Goal: Task Accomplishment & Management: Manage account settings

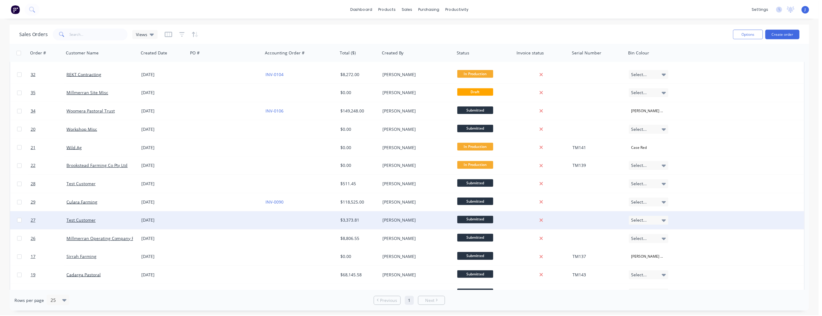
scroll to position [173, 0]
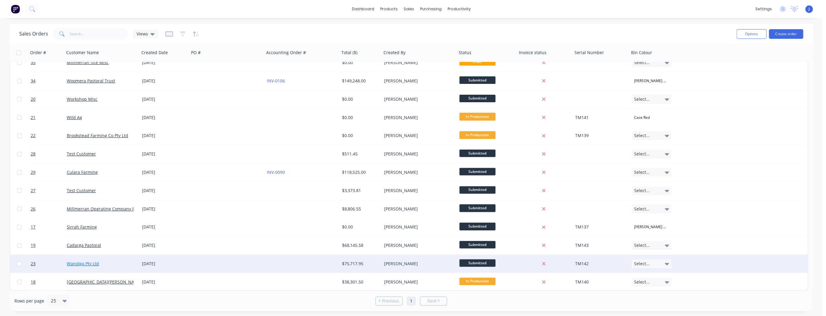
click at [84, 265] on link "Wanolga Pty Ltd" at bounding box center [83, 264] width 32 height 6
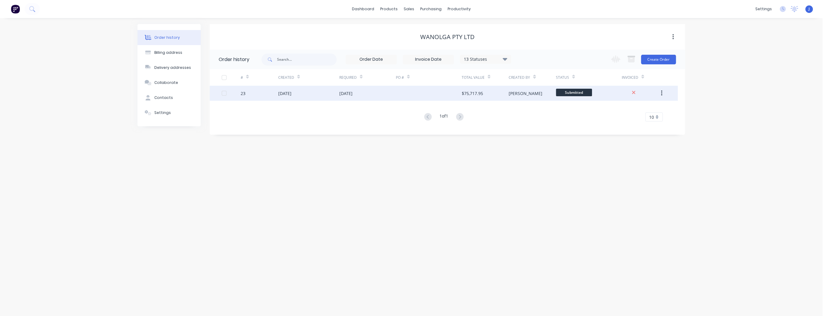
click at [409, 94] on div at bounding box center [429, 93] width 66 height 15
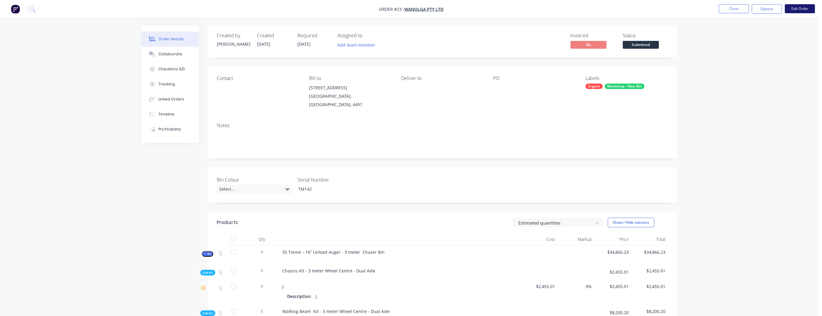
click at [799, 11] on button "Edit Order" at bounding box center [800, 8] width 30 height 9
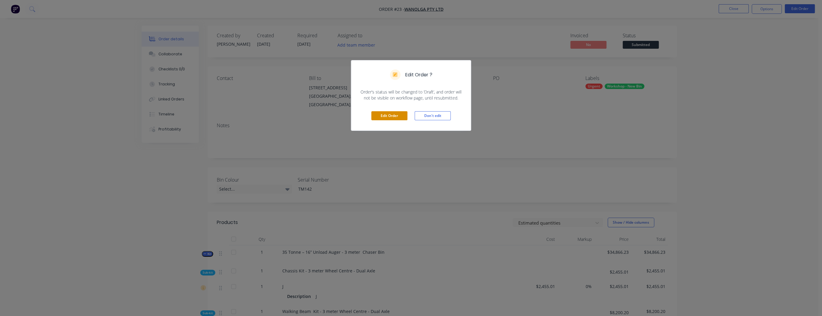
click at [381, 118] on button "Edit Order" at bounding box center [389, 115] width 36 height 9
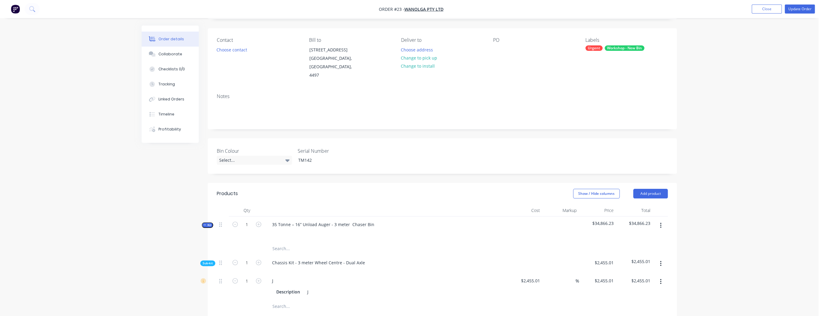
scroll to position [48, 0]
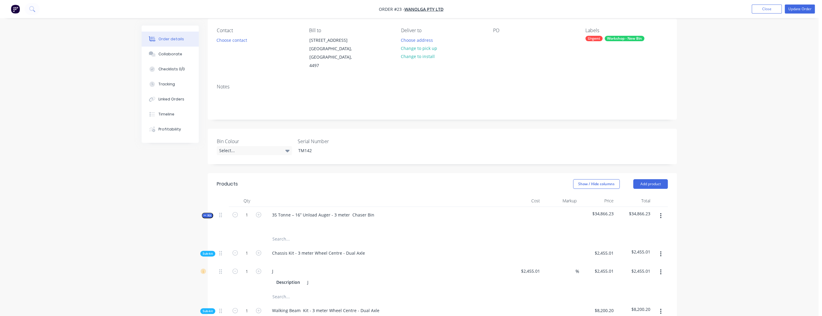
click at [662, 218] on button "button" at bounding box center [661, 216] width 14 height 11
click at [637, 263] on div "Delete" at bounding box center [639, 267] width 46 height 9
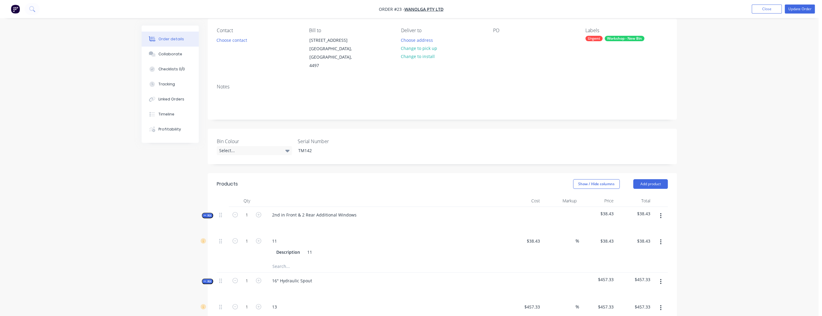
click at [661, 219] on button "button" at bounding box center [661, 216] width 14 height 11
drag, startPoint x: 646, startPoint y: 266, endPoint x: 648, endPoint y: 261, distance: 5.0
click at [647, 266] on div "Delete" at bounding box center [639, 267] width 46 height 9
click at [662, 218] on button "button" at bounding box center [661, 216] width 14 height 11
click at [647, 266] on div "Delete" at bounding box center [639, 267] width 46 height 9
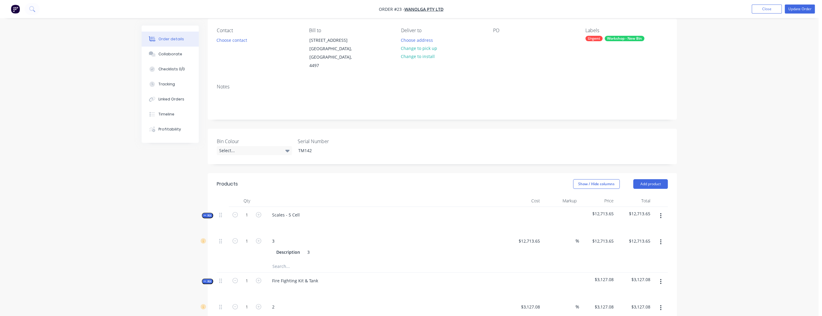
click at [663, 215] on button "button" at bounding box center [661, 216] width 14 height 11
drag, startPoint x: 644, startPoint y: 265, endPoint x: 647, endPoint y: 255, distance: 10.6
click at [645, 265] on div "Delete" at bounding box center [639, 267] width 46 height 9
click at [663, 216] on button "button" at bounding box center [661, 216] width 14 height 11
click at [636, 266] on div "Delete" at bounding box center [639, 267] width 46 height 9
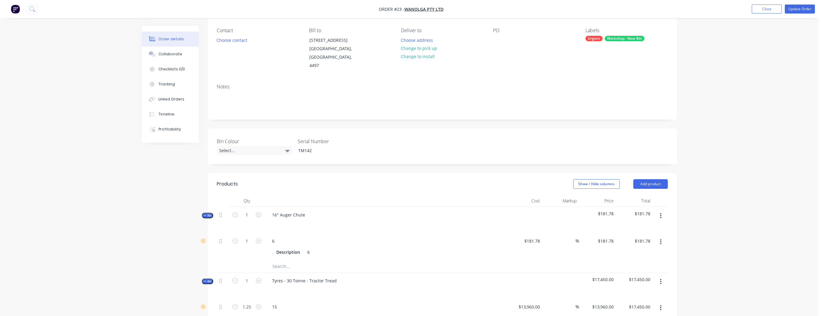
click at [657, 218] on button "button" at bounding box center [661, 216] width 14 height 11
click at [659, 214] on button "button" at bounding box center [661, 216] width 14 height 11
click at [660, 216] on icon "button" at bounding box center [661, 216] width 2 height 7
click at [645, 267] on div "Delete" at bounding box center [639, 267] width 46 height 9
click at [662, 215] on button "button" at bounding box center [661, 216] width 14 height 11
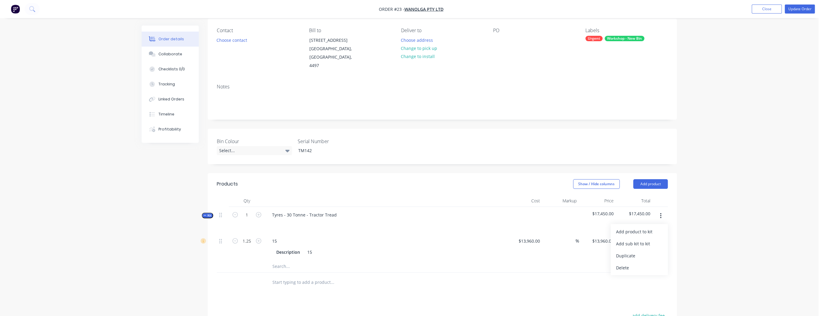
click at [647, 267] on div "Delete" at bounding box center [639, 267] width 46 height 9
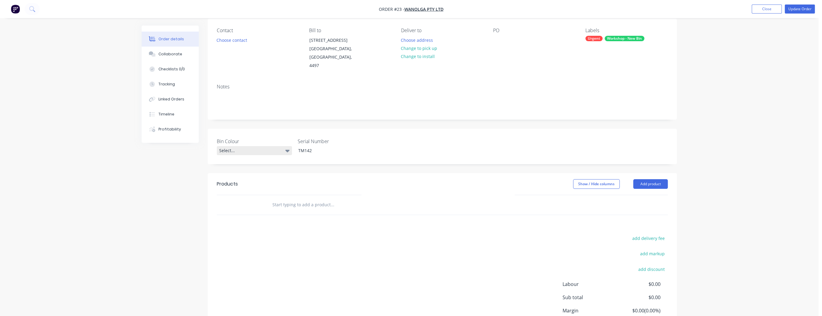
click at [286, 153] on icon at bounding box center [287, 150] width 4 height 7
click at [251, 185] on button "Case Red" at bounding box center [262, 187] width 90 height 12
click at [662, 183] on button "Add product" at bounding box center [650, 184] width 35 height 10
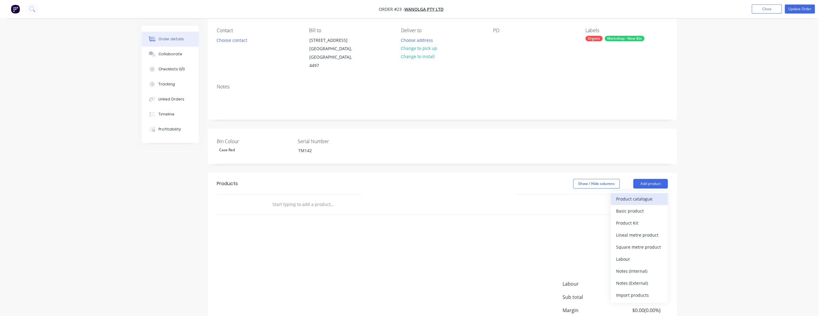
click at [645, 197] on div "Product catalogue" at bounding box center [639, 199] width 46 height 9
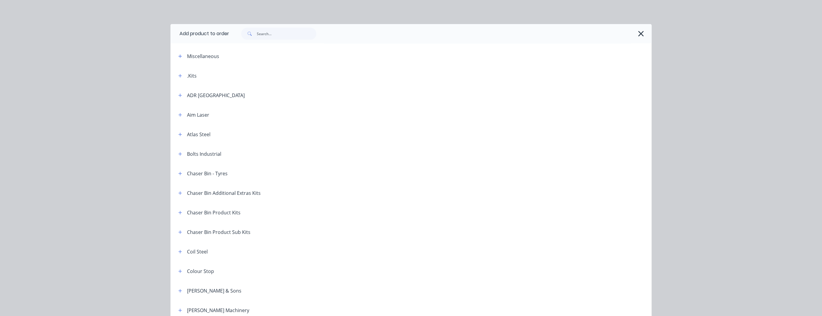
click at [174, 213] on div "Chaser Bin Product Kits" at bounding box center [207, 213] width 67 height 8
click at [179, 213] on icon "button" at bounding box center [180, 213] width 4 height 4
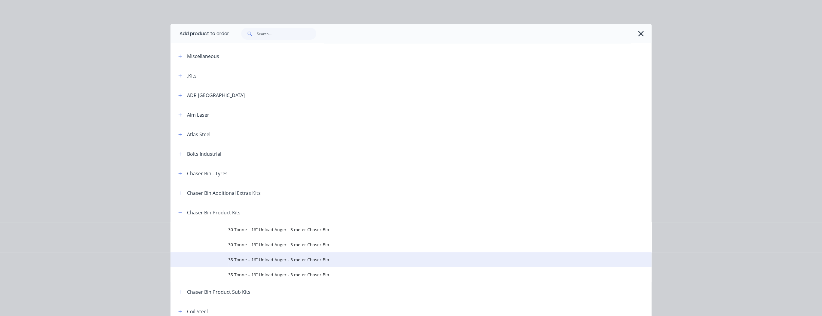
click at [263, 261] on span "35 Tonne – 16” Unload Auger - 3 meter Chaser Bin" at bounding box center [397, 260] width 339 height 6
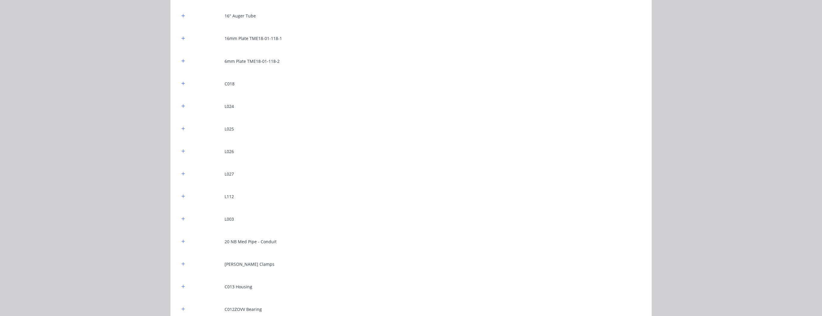
scroll to position [6656, 0]
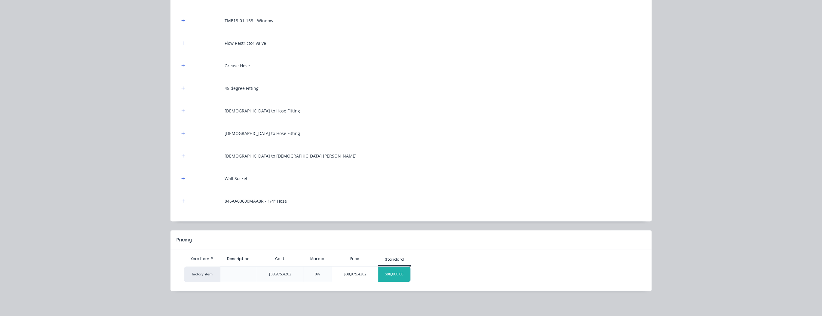
click at [392, 276] on div "$98,000.00" at bounding box center [394, 274] width 32 height 15
click at [397, 272] on div "35 Tonne – 16” Unload Auger - 3 meter Chaser Bin Products in this kit Chassis K…" at bounding box center [411, 158] width 822 height 316
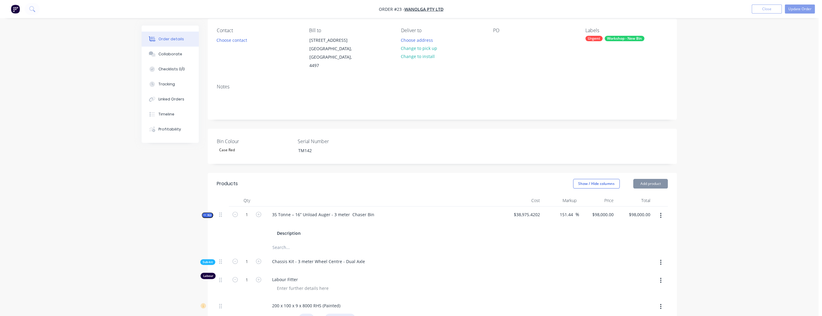
type input "151.44"
type input "$98,000.00"
click at [651, 184] on button "Add product" at bounding box center [650, 184] width 35 height 10
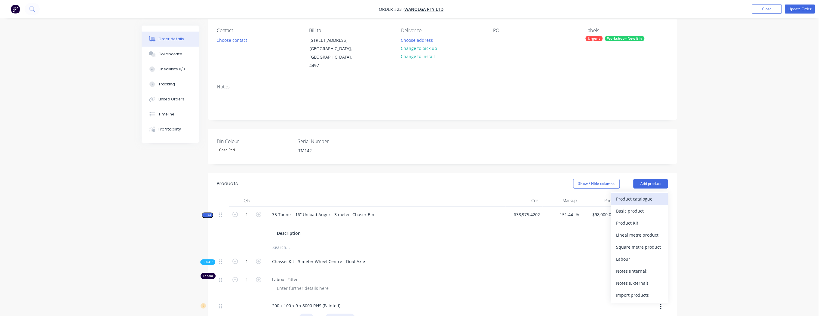
click at [638, 199] on div "Product catalogue" at bounding box center [639, 199] width 46 height 9
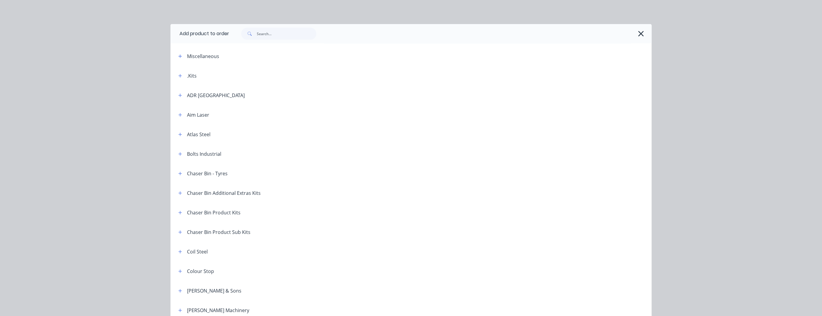
click at [182, 194] on span at bounding box center [181, 193] width 8 height 8
click at [180, 192] on icon "button" at bounding box center [180, 193] width 4 height 4
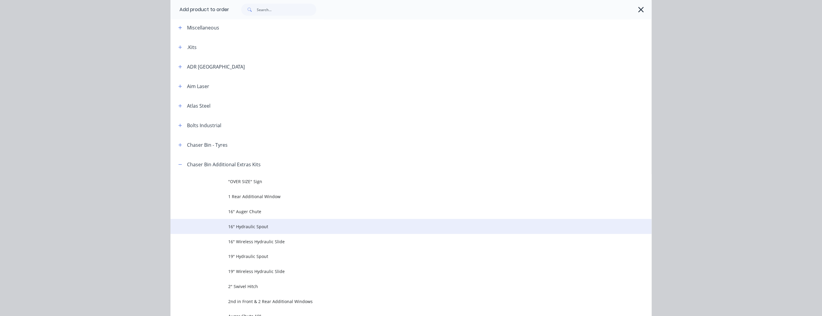
scroll to position [72, 0]
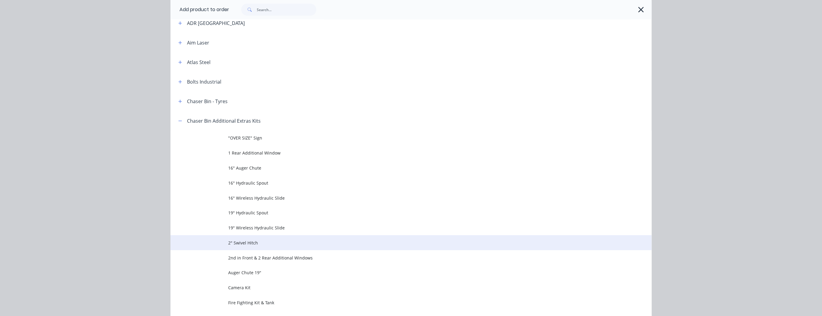
click at [257, 242] on span "2" Swivel Hitch" at bounding box center [397, 243] width 339 height 6
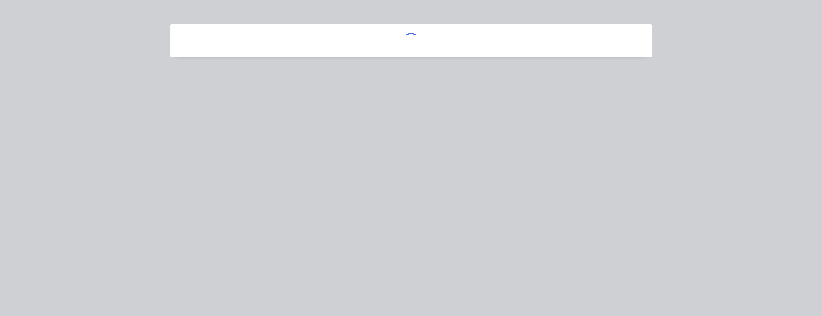
scroll to position [0, 0]
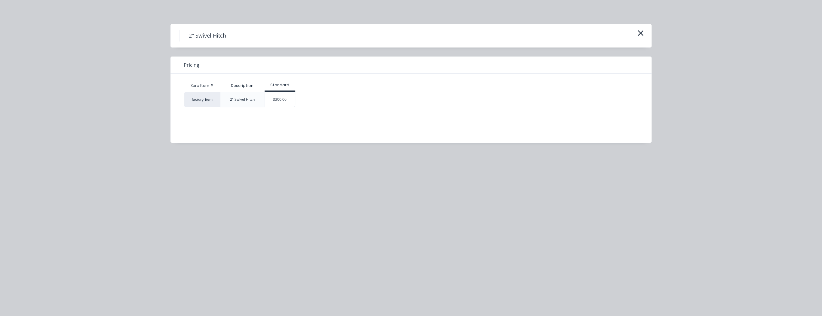
click at [278, 99] on div "$300.00" at bounding box center [280, 99] width 30 height 15
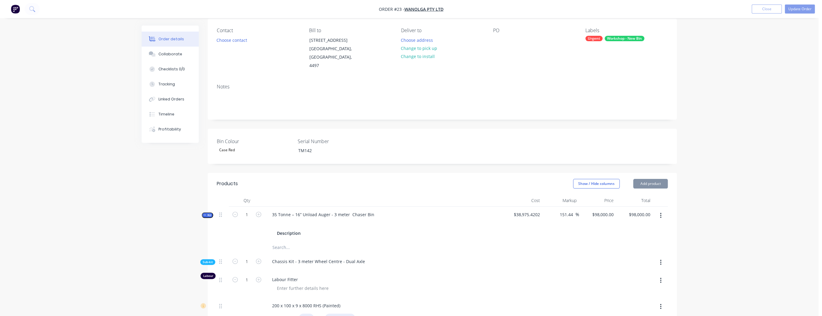
type input "$300.00"
click at [650, 183] on button "Add product" at bounding box center [650, 184] width 35 height 10
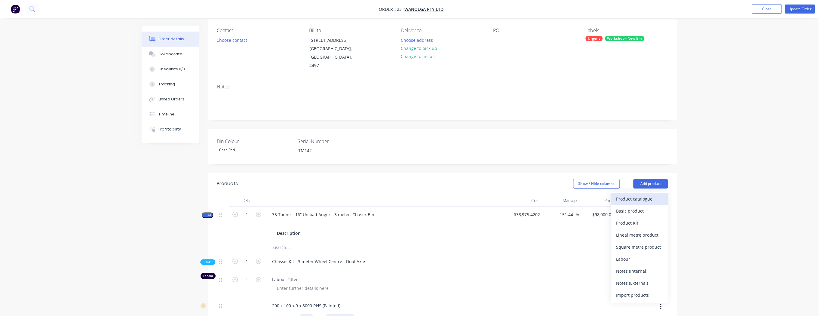
click at [641, 197] on div "Product catalogue" at bounding box center [639, 199] width 46 height 9
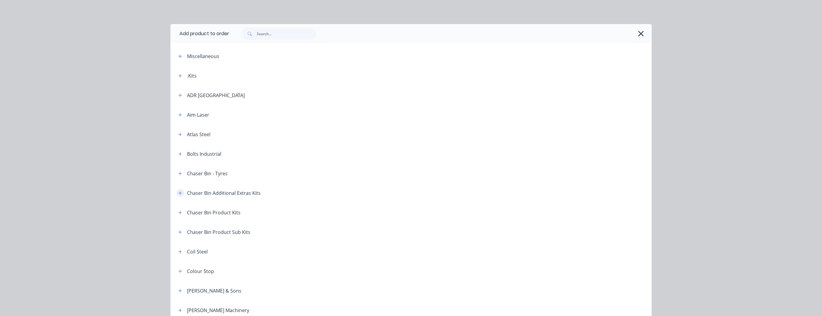
click at [177, 192] on button "button" at bounding box center [181, 193] width 8 height 8
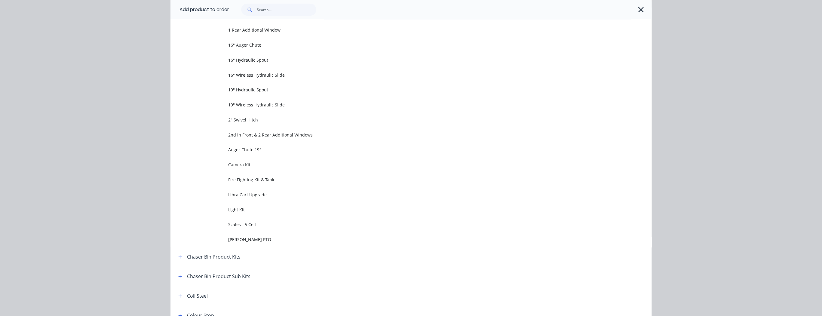
scroll to position [241, 0]
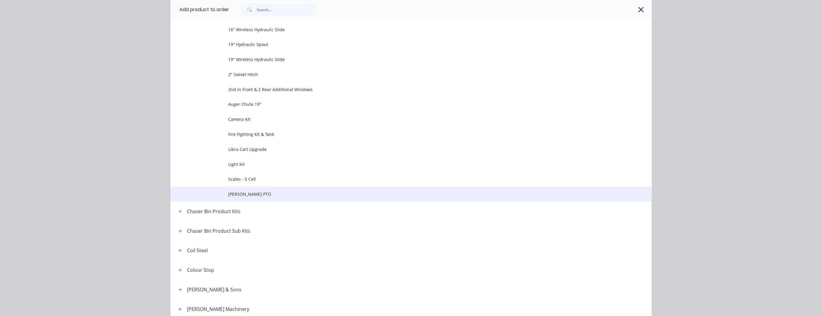
click at [249, 197] on span "[PERSON_NAME] PTO" at bounding box center [397, 194] width 339 height 6
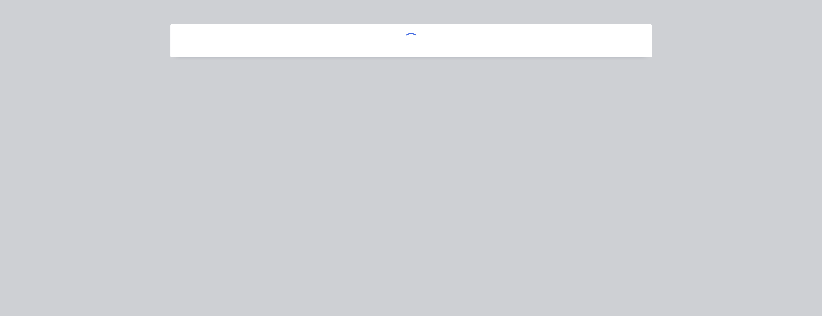
scroll to position [0, 0]
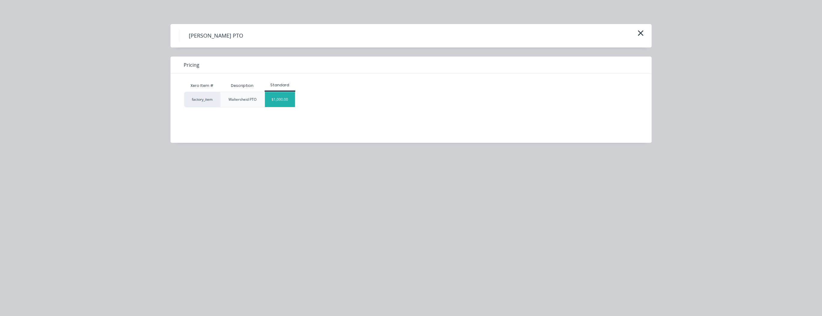
click at [282, 100] on div "$1,000.00" at bounding box center [280, 99] width 30 height 15
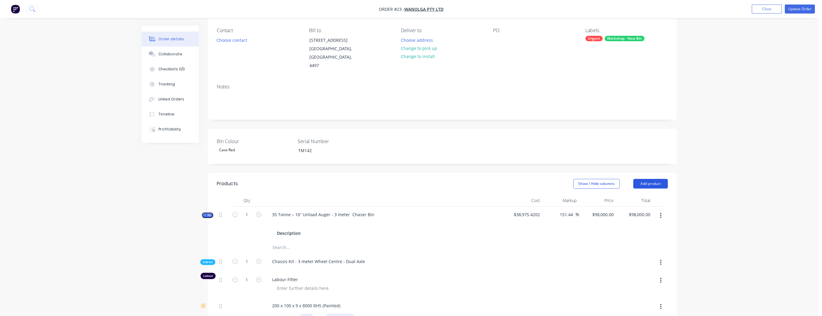
click at [648, 183] on button "Add product" at bounding box center [650, 184] width 35 height 10
click at [636, 199] on div "Product catalogue" at bounding box center [639, 199] width 46 height 9
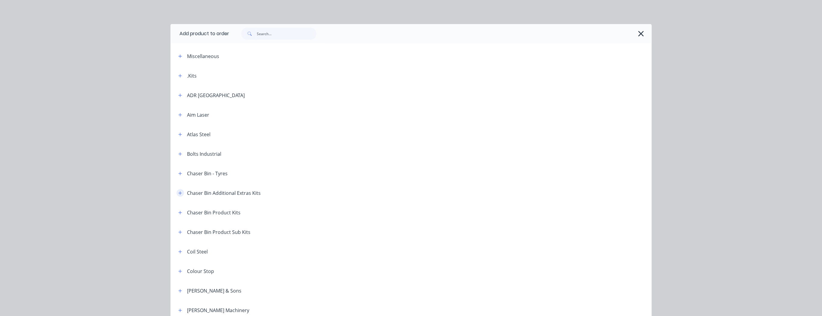
click at [179, 193] on icon "button" at bounding box center [180, 192] width 3 height 3
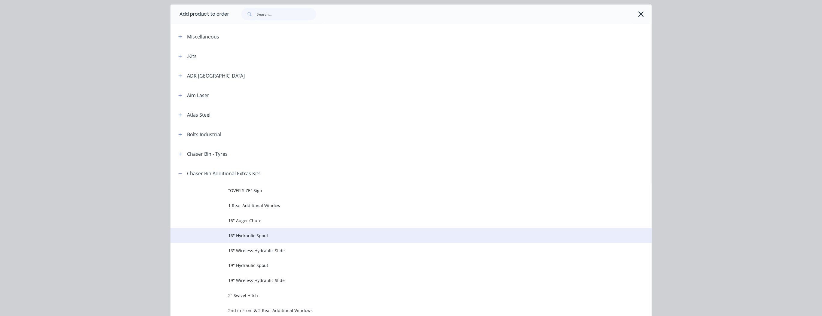
scroll to position [48, 0]
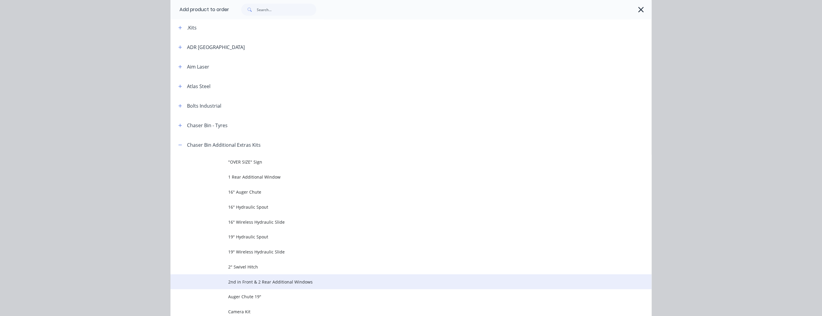
click at [289, 282] on span "2nd in Front & 2 Rear Additional Windows" at bounding box center [397, 282] width 339 height 6
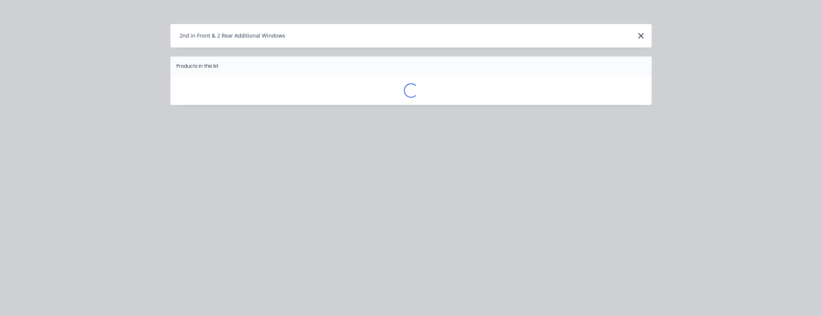
scroll to position [0, 0]
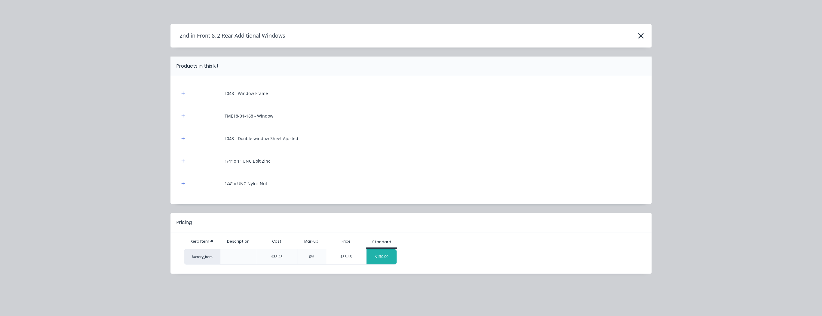
click at [383, 257] on div "$150.00" at bounding box center [382, 256] width 30 height 15
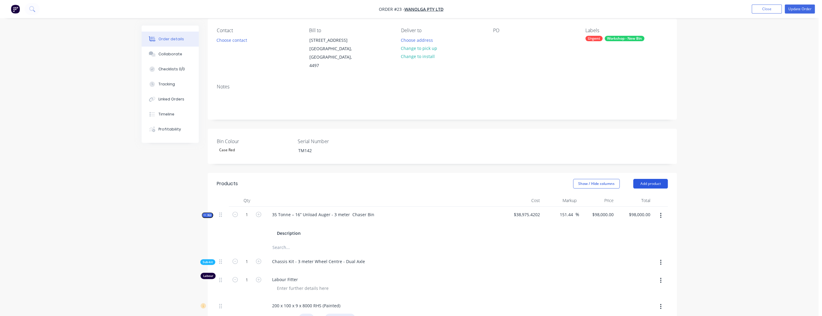
click at [654, 184] on button "Add product" at bounding box center [650, 184] width 35 height 10
click at [644, 196] on div "Product catalogue" at bounding box center [639, 199] width 46 height 9
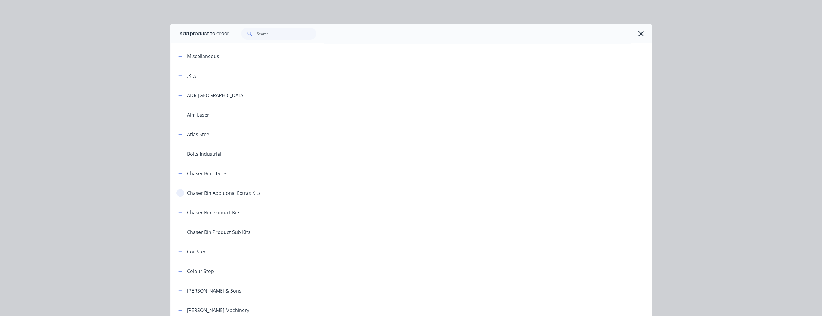
click at [177, 194] on button "button" at bounding box center [181, 193] width 8 height 8
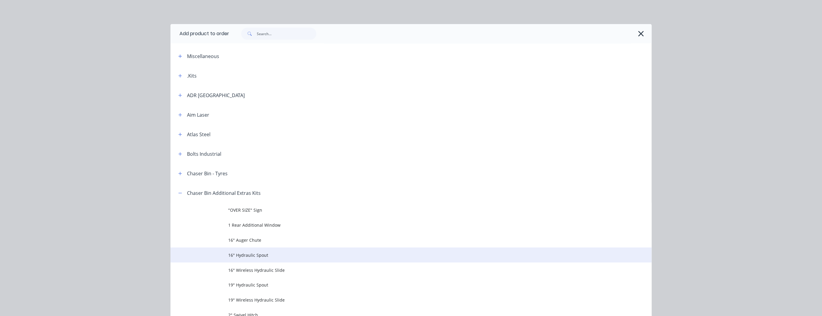
click at [242, 257] on span "16" Hydraulic Spout" at bounding box center [397, 255] width 339 height 6
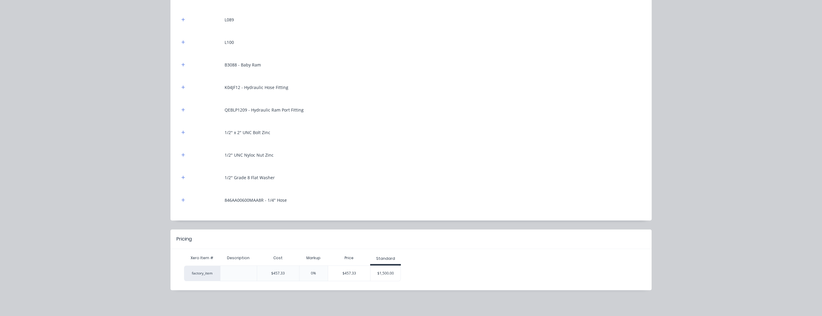
scroll to position [120, 0]
click at [392, 270] on div "$1,500.00" at bounding box center [386, 273] width 30 height 15
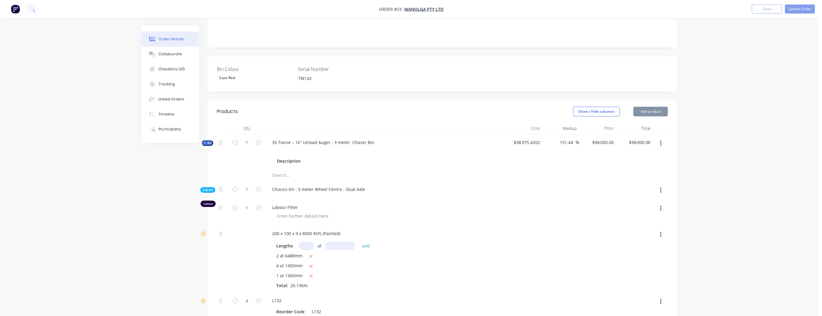
type input "227.99"
type input "$1,500.00"
click at [649, 110] on button "Add product" at bounding box center [650, 112] width 35 height 10
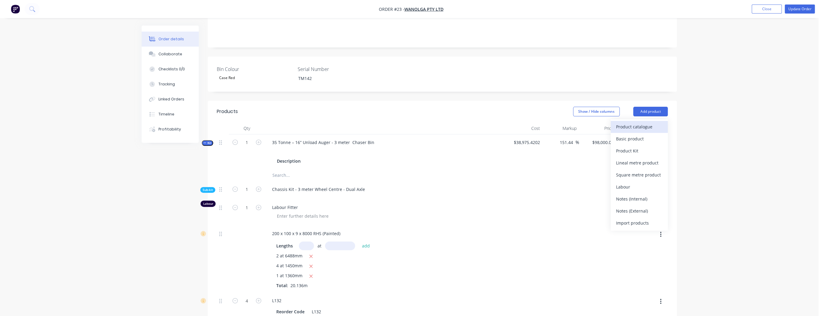
click at [639, 126] on div "Product catalogue" at bounding box center [639, 126] width 46 height 9
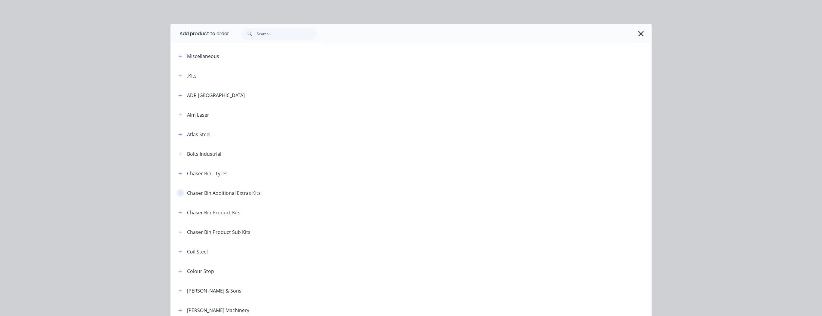
click at [179, 193] on icon "button" at bounding box center [180, 192] width 3 height 3
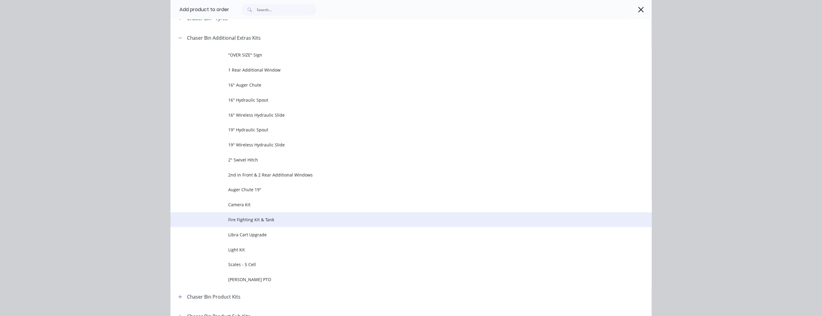
scroll to position [168, 0]
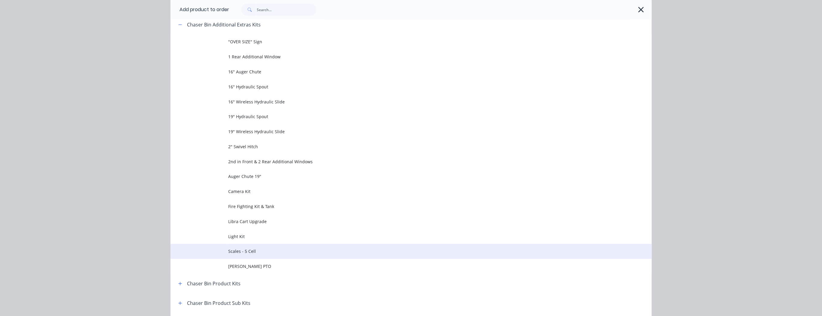
click at [248, 250] on span "Scales - 5 Cell" at bounding box center [397, 251] width 339 height 6
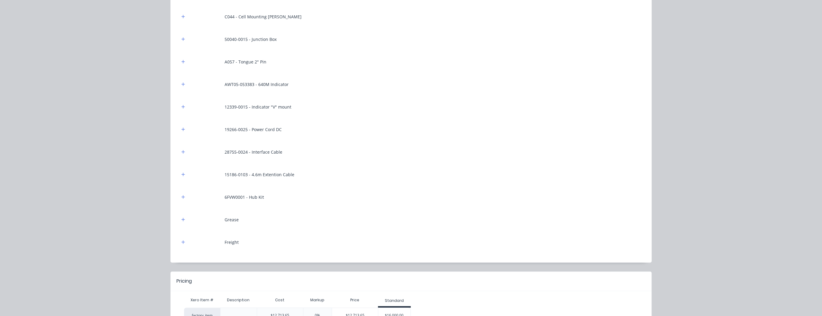
scroll to position [186, 0]
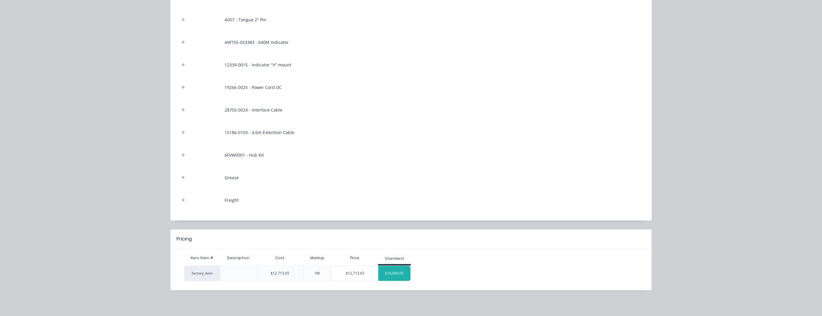
click at [397, 274] on div "$16,000.00" at bounding box center [394, 273] width 32 height 15
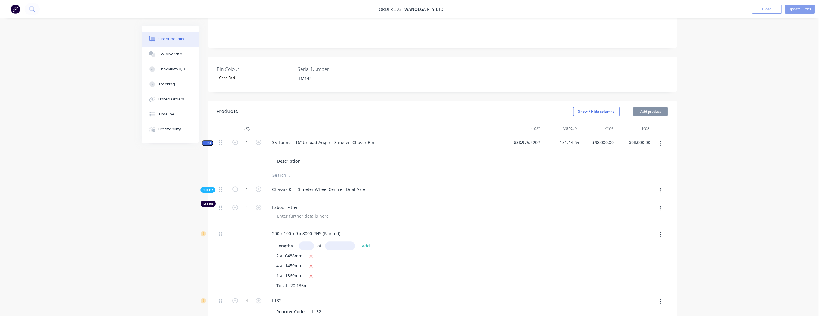
type input "25.85"
type input "$16,000.00"
click at [653, 107] on button "Add product" at bounding box center [650, 112] width 35 height 10
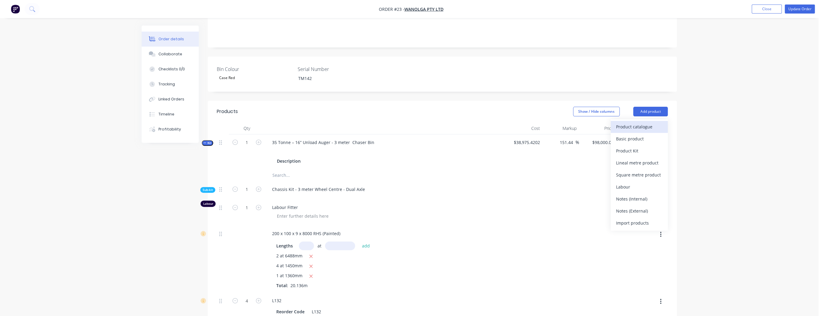
click at [644, 126] on div "Product catalogue" at bounding box center [639, 126] width 46 height 9
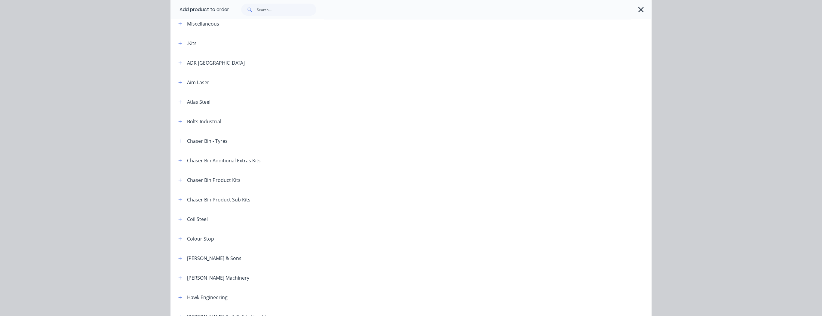
scroll to position [24, 0]
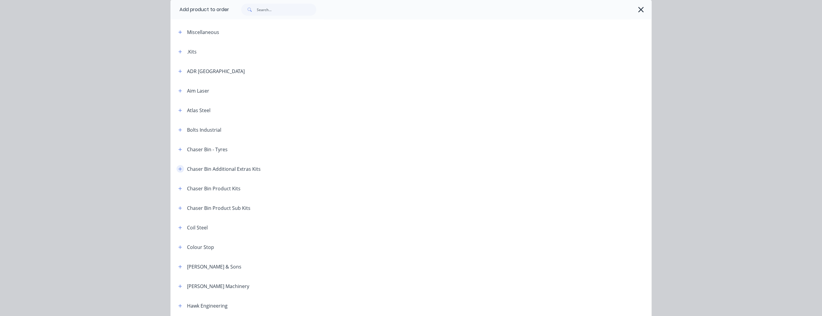
click at [180, 170] on icon "button" at bounding box center [180, 169] width 4 height 4
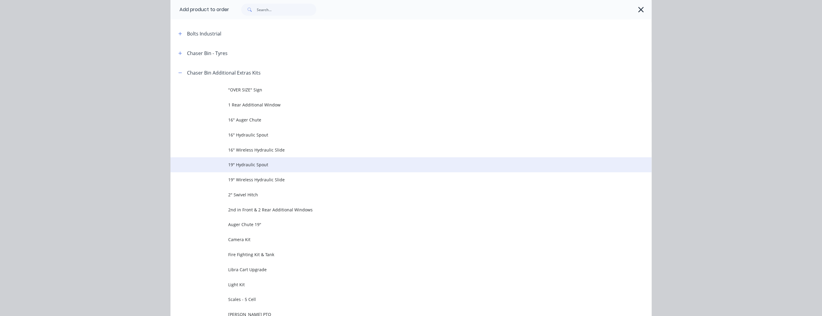
scroll to position [192, 0]
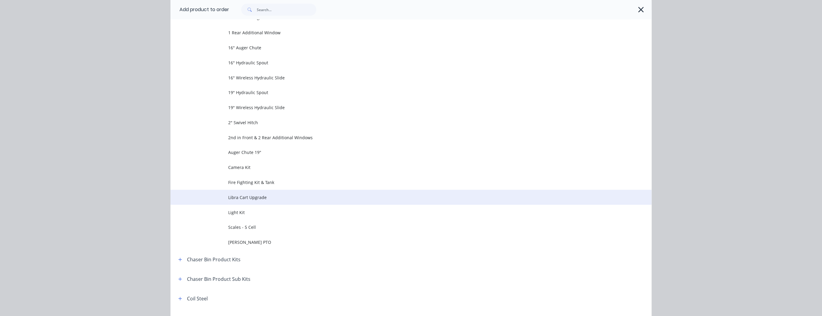
click at [247, 196] on span "Libra Cart Upgrade" at bounding box center [397, 197] width 339 height 6
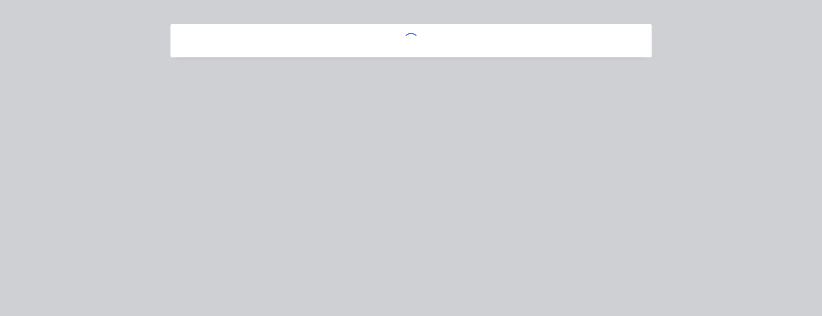
scroll to position [0, 0]
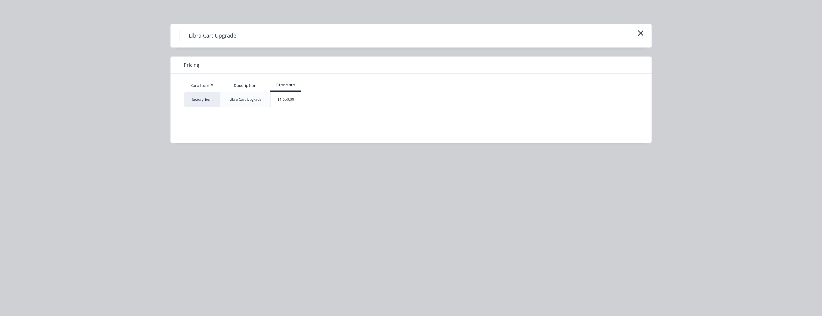
click at [282, 102] on div "$1,650.00" at bounding box center [286, 99] width 30 height 15
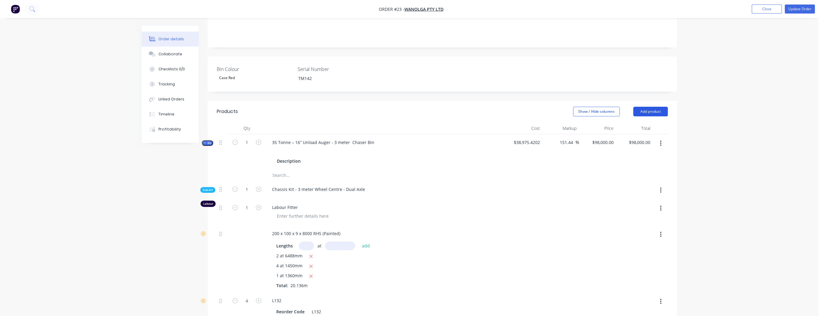
click at [661, 111] on button "Add product" at bounding box center [650, 112] width 35 height 10
click at [647, 126] on div "Product catalogue" at bounding box center [639, 126] width 46 height 9
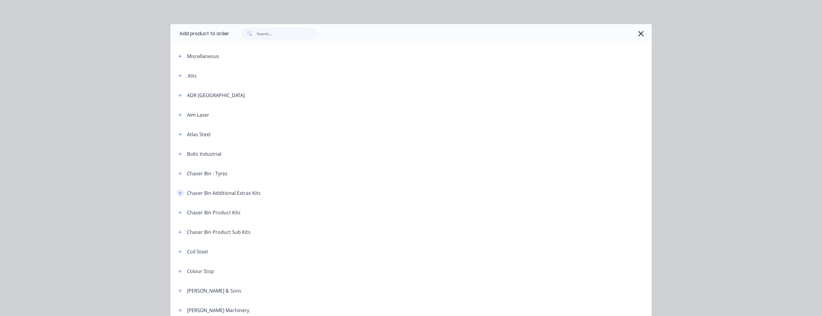
click at [179, 192] on icon "button" at bounding box center [180, 192] width 3 height 3
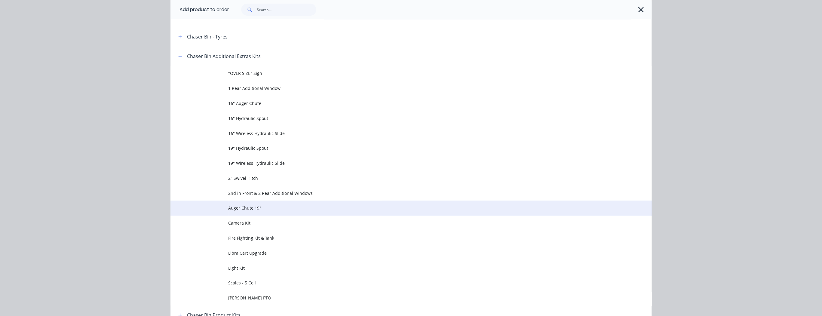
scroll to position [144, 0]
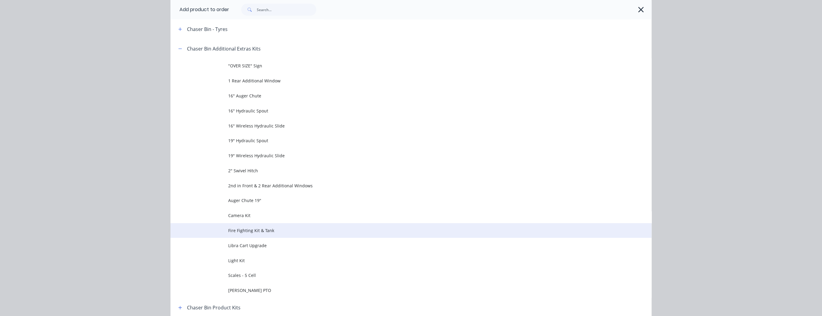
click at [251, 229] on span "Fire Fighting Kit & Tank" at bounding box center [397, 230] width 339 height 6
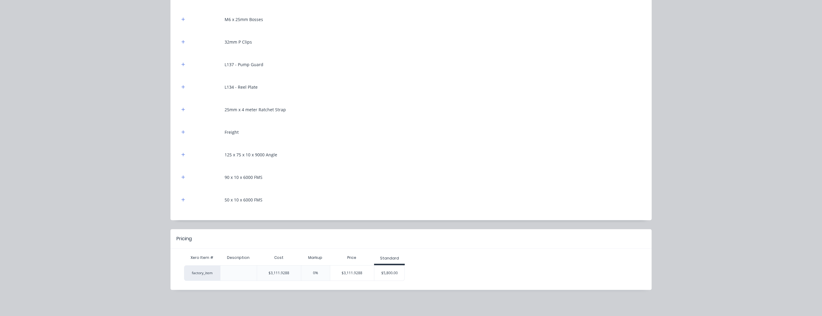
scroll to position [313, 0]
click at [388, 274] on div "$5,800.00" at bounding box center [389, 273] width 30 height 15
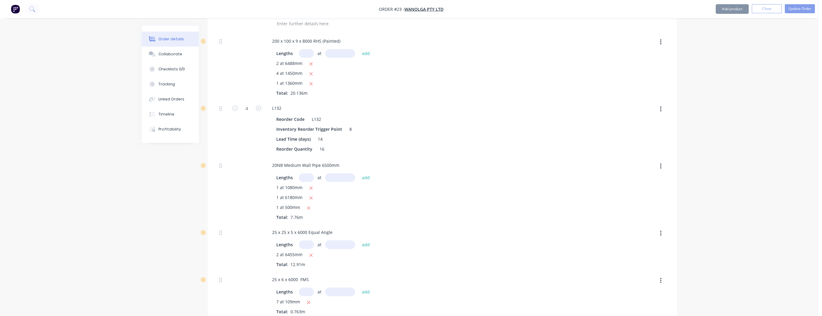
type input "86.38"
type input "$5,800.00"
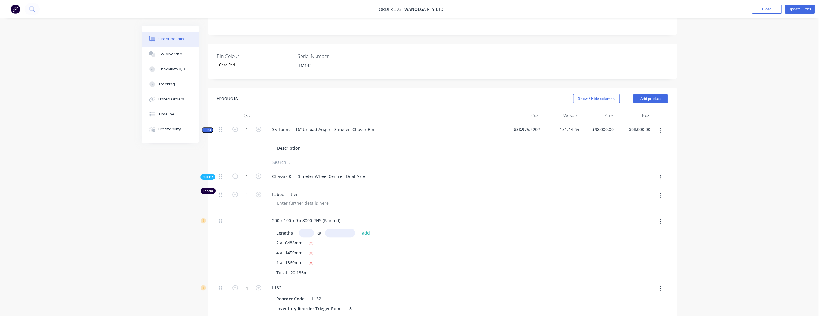
scroll to position [72, 0]
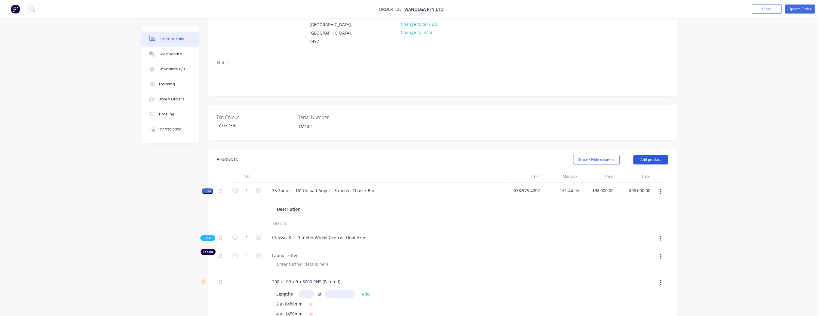
click at [644, 160] on button "Add product" at bounding box center [650, 160] width 35 height 10
click at [641, 177] on div "Product catalogue" at bounding box center [639, 175] width 46 height 9
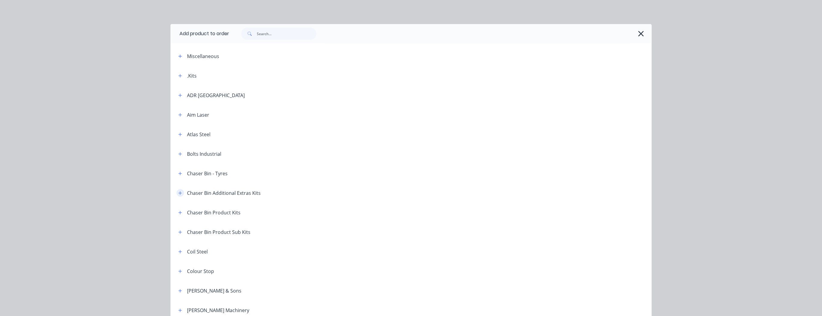
click at [178, 194] on icon "button" at bounding box center [180, 193] width 4 height 4
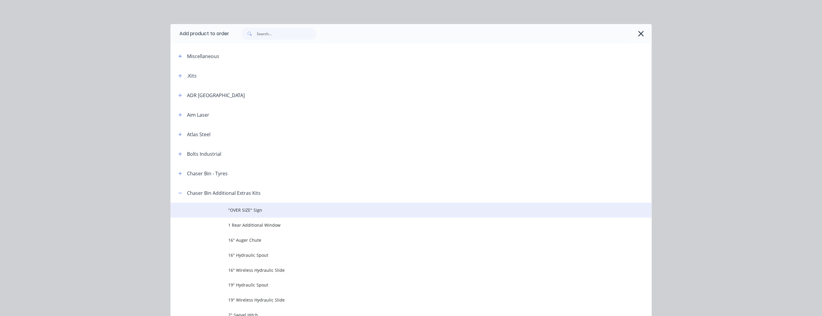
scroll to position [120, 0]
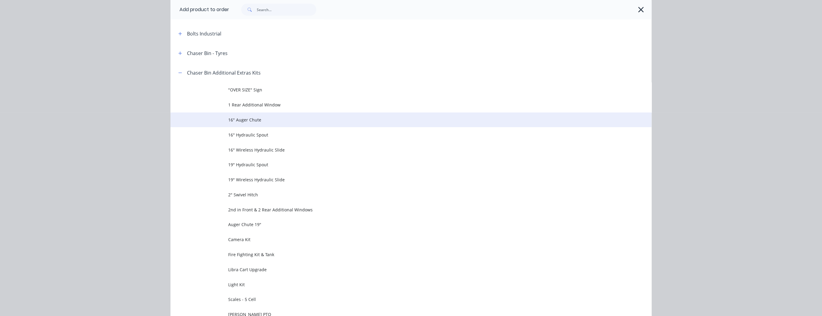
click at [254, 120] on span "16" Auger Chute" at bounding box center [397, 120] width 339 height 6
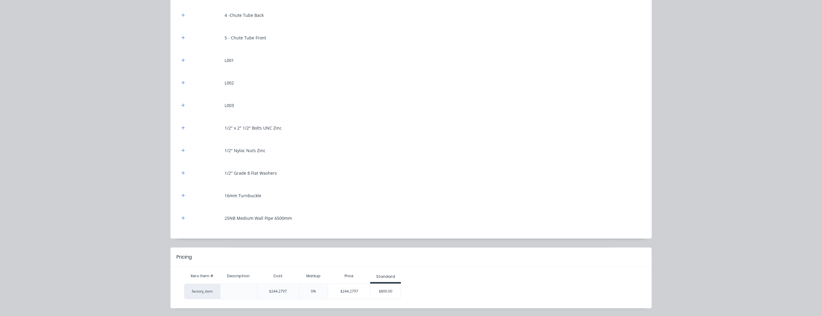
scroll to position [164, 0]
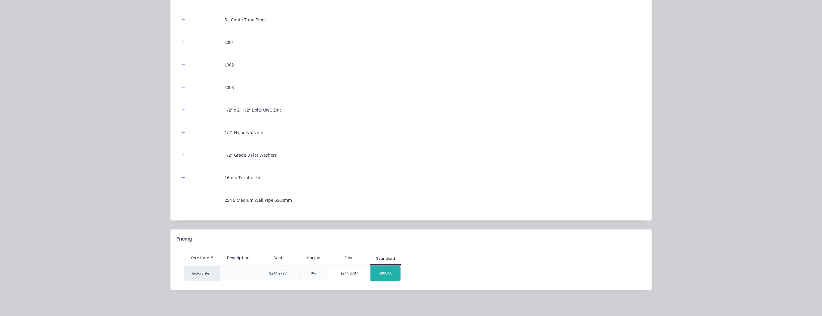
click at [389, 272] on div "$800.00" at bounding box center [386, 273] width 30 height 15
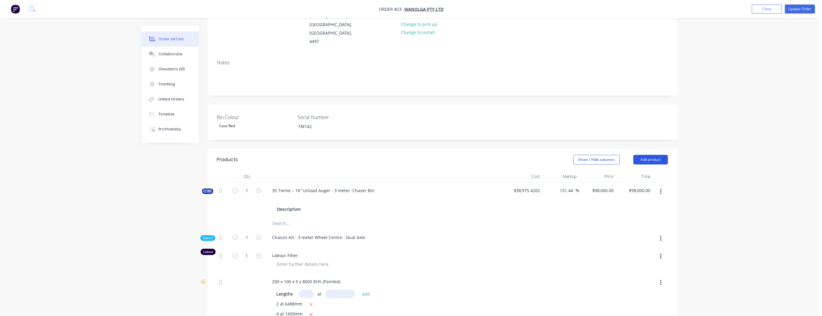
click at [656, 159] on button "Add product" at bounding box center [650, 160] width 35 height 10
click at [644, 172] on div "Product catalogue" at bounding box center [639, 175] width 46 height 9
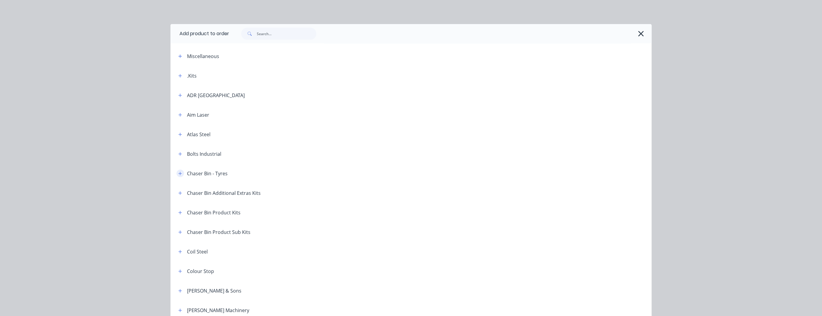
click at [179, 173] on icon "button" at bounding box center [180, 173] width 4 height 4
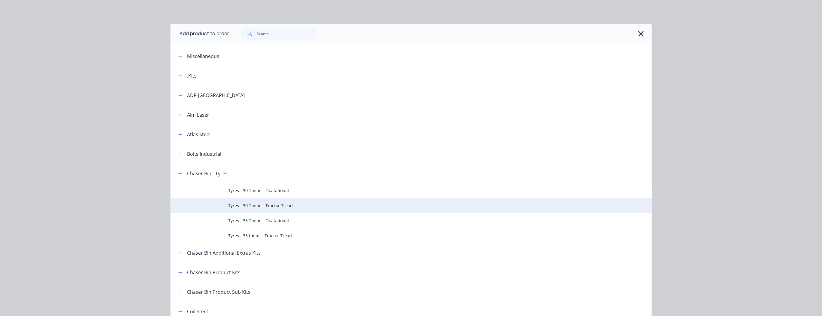
click at [263, 207] on span "Tyres - 30 Tonne - Tractor Tread" at bounding box center [397, 205] width 339 height 6
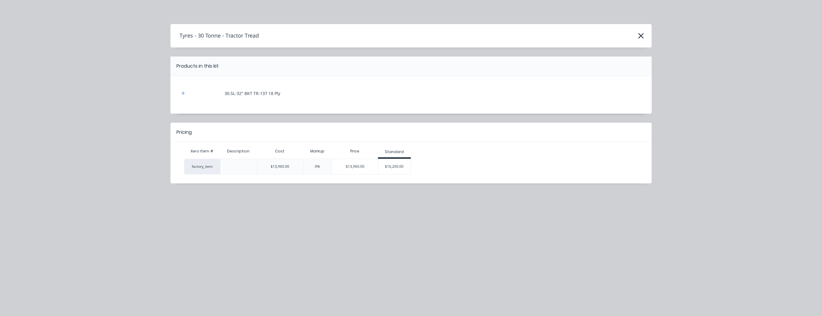
click at [385, 169] on div "$16,200.00" at bounding box center [394, 166] width 32 height 15
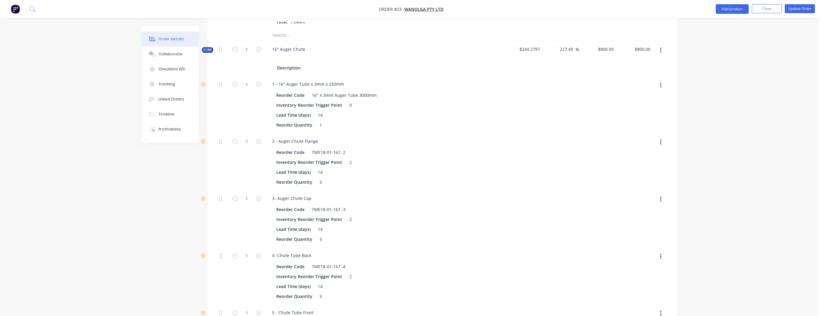
scroll to position [19738, 0]
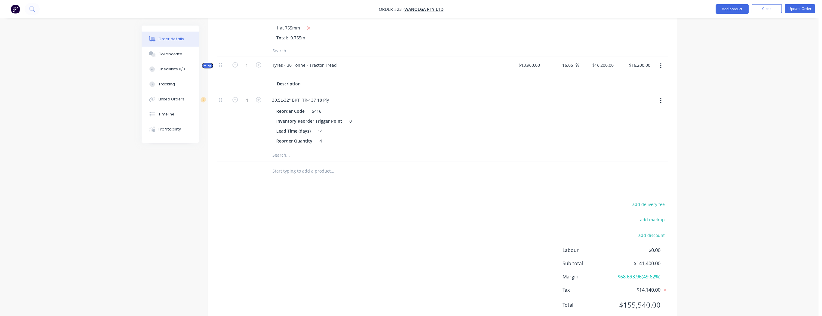
click at [342, 165] on input "text" at bounding box center [332, 171] width 120 height 12
type input "Tyre"
click at [410, 127] on div "Lead Time (days) 14" at bounding box center [384, 131] width 220 height 9
click at [260, 97] on icon "button" at bounding box center [258, 99] width 5 height 5
type input "$20,250.00"
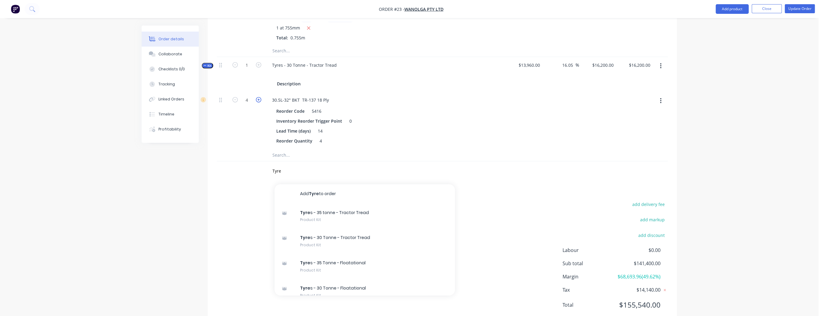
type input "$20,250.00"
type input "5"
click at [258, 97] on icon "button" at bounding box center [258, 99] width 5 height 5
type input "$24,300.00"
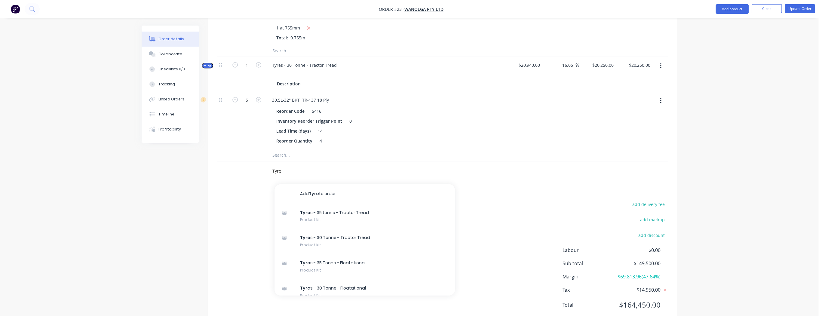
type input "6"
click at [234, 97] on icon "button" at bounding box center [234, 99] width 5 height 5
type input "$20,250.00"
type input "5"
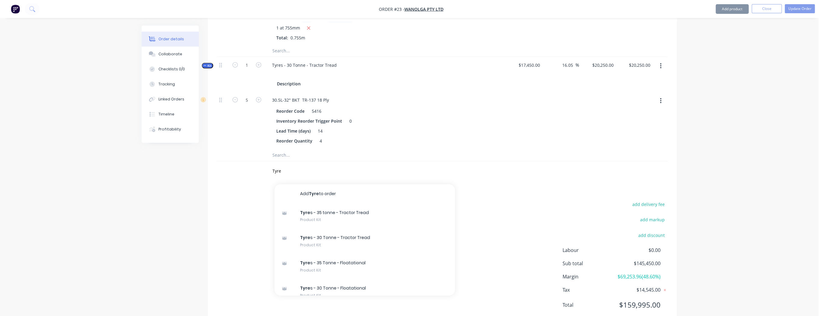
click at [414, 96] on div "30.5L-32" BKT TR-137 18 Ply" at bounding box center [385, 100] width 236 height 9
click at [467, 127] on div "Lead Time (days) 14" at bounding box center [384, 131] width 220 height 9
click at [285, 165] on input "Tyre" at bounding box center [332, 171] width 120 height 12
type input "T"
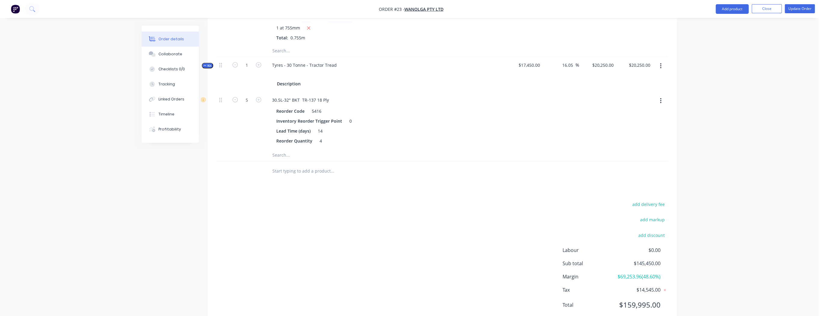
click at [250, 200] on div "add delivery fee add markup add discount Labour $0.00 Sub total $145,450.00 Mar…" at bounding box center [442, 258] width 451 height 116
click at [236, 97] on icon "button" at bounding box center [234, 99] width 5 height 5
type input "$16,200.00"
type input "4"
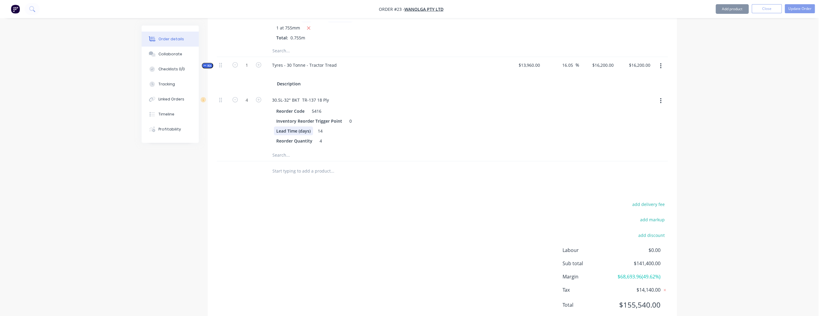
click at [258, 97] on icon "button" at bounding box center [258, 99] width 5 height 5
type input "$20,250.00"
type input "5"
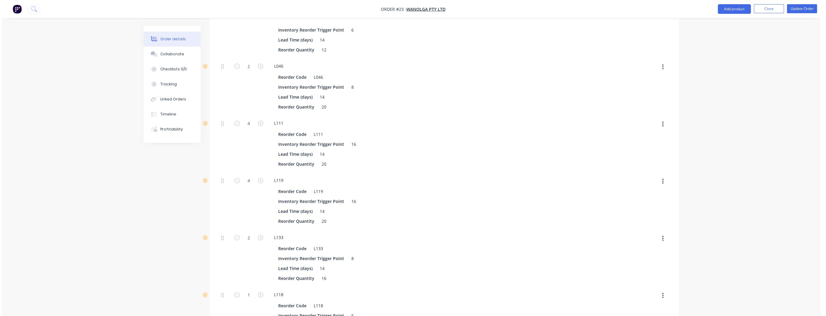
scroll to position [0, 0]
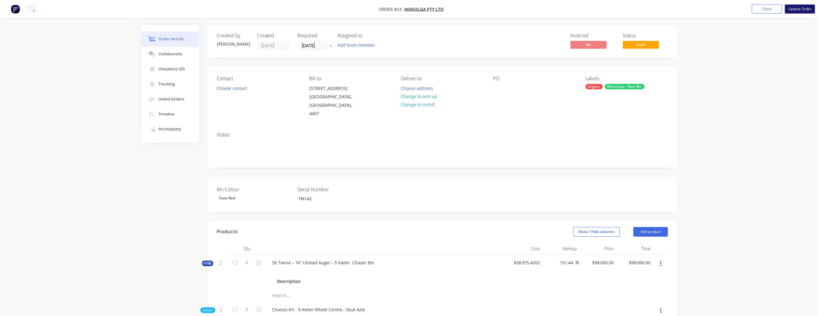
click at [801, 8] on button "Update Order" at bounding box center [800, 9] width 30 height 9
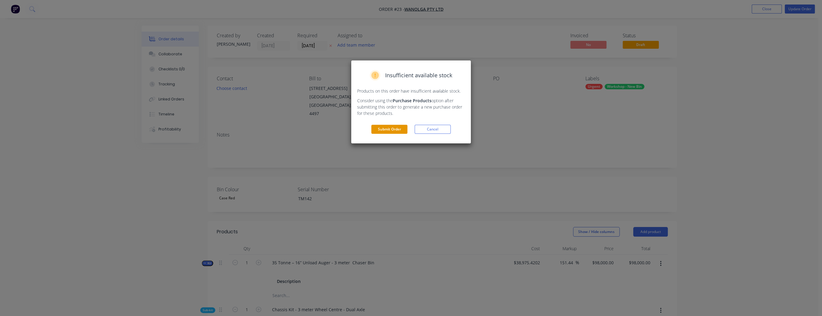
click at [391, 129] on button "Submit Order" at bounding box center [389, 129] width 36 height 9
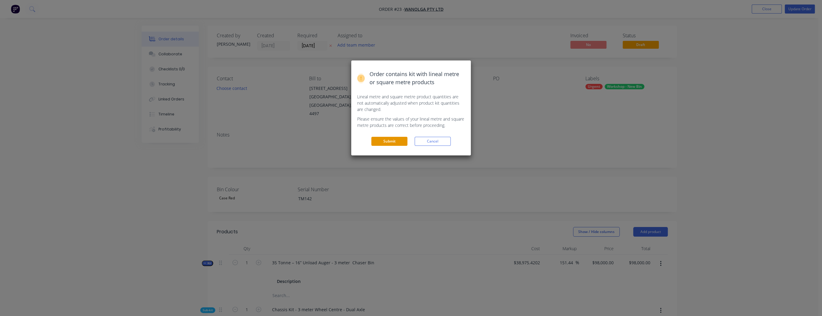
click at [391, 141] on button "Submit" at bounding box center [389, 141] width 36 height 9
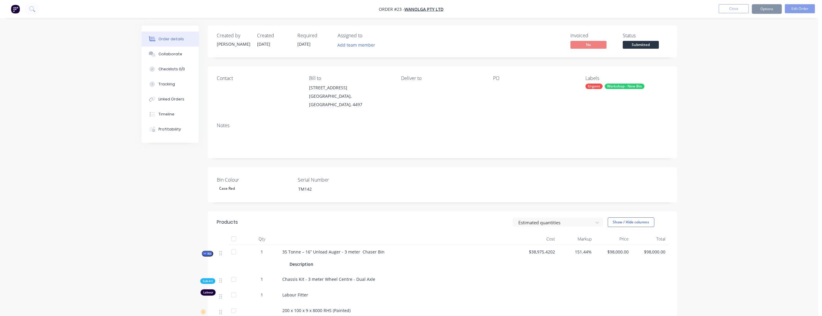
click at [389, 143] on div "Loading..." at bounding box center [411, 139] width 117 height 14
click at [734, 11] on button "Close" at bounding box center [734, 8] width 30 height 9
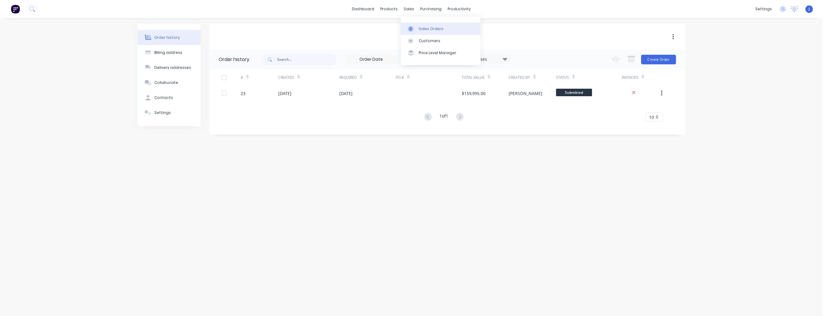
click at [418, 28] on link "Sales Orders" at bounding box center [441, 29] width 80 height 12
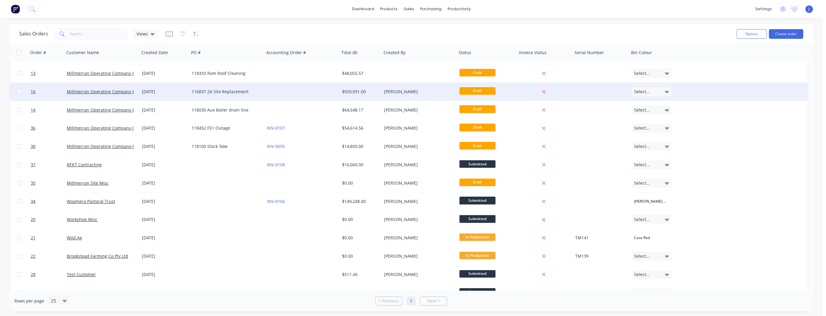
scroll to position [96, 0]
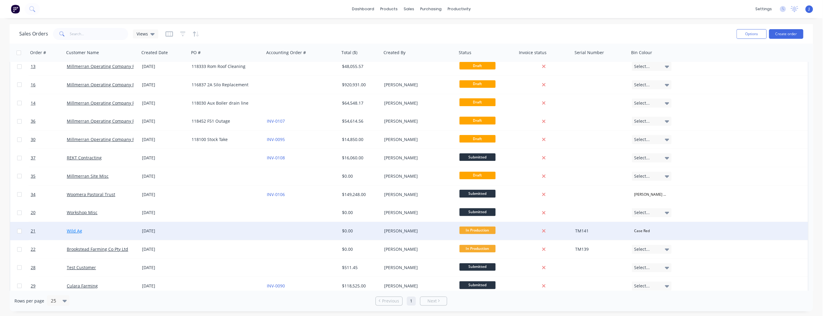
click at [76, 229] on link "Wild Ag" at bounding box center [74, 231] width 15 height 6
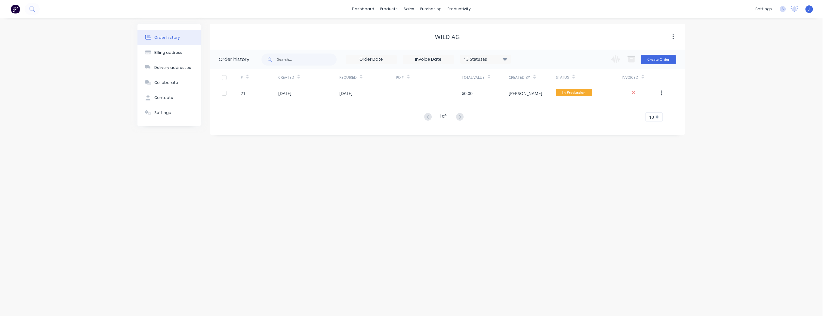
click at [537, 29] on div "Wild Ag" at bounding box center [447, 37] width 475 height 26
click at [405, 30] on div "Product Catalogue" at bounding box center [415, 28] width 37 height 5
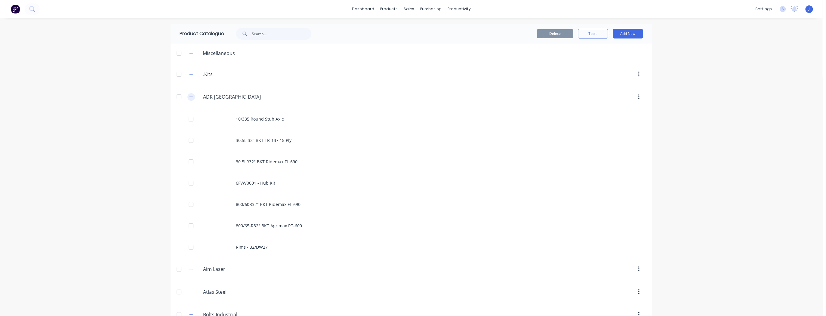
click at [189, 97] on icon "button" at bounding box center [191, 97] width 4 height 4
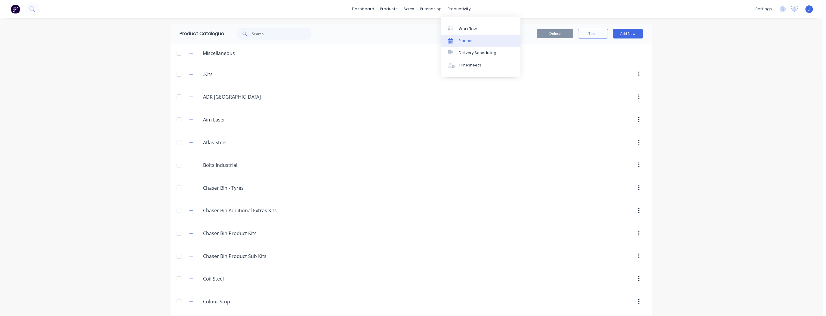
click at [471, 41] on div "Planner" at bounding box center [466, 40] width 14 height 5
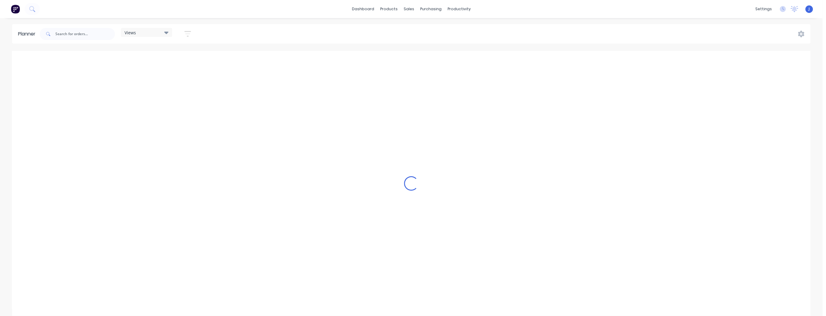
scroll to position [0, 1155]
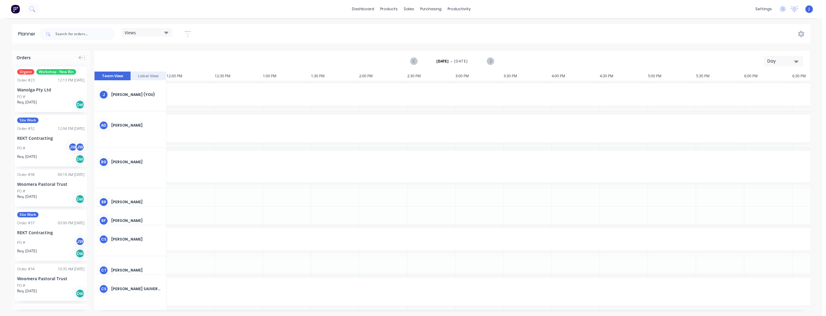
click at [795, 62] on icon "button" at bounding box center [796, 61] width 4 height 7
click at [771, 88] on div "Week" at bounding box center [773, 89] width 60 height 12
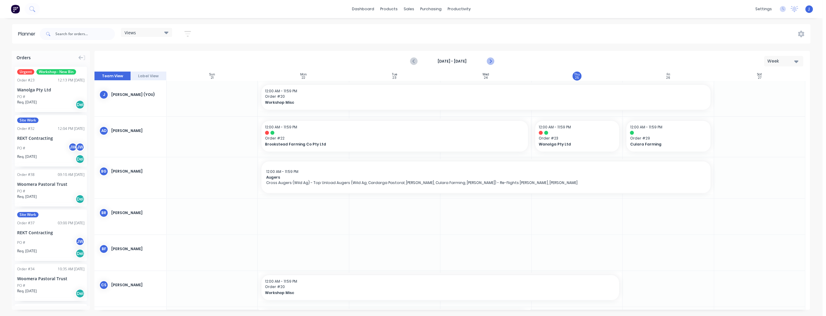
click at [488, 63] on icon "Next page" at bounding box center [490, 61] width 7 height 7
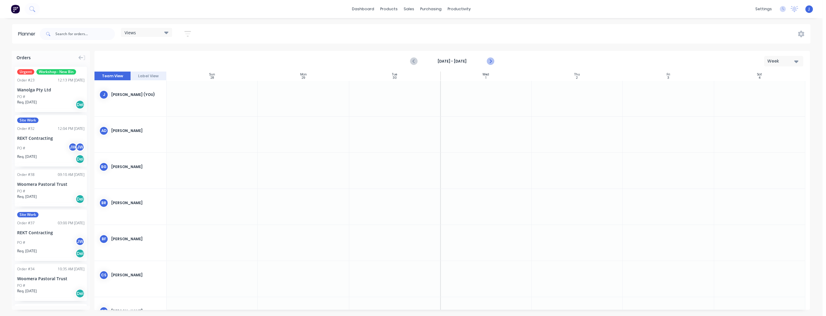
click at [488, 63] on icon "Next page" at bounding box center [490, 61] width 7 height 7
click at [414, 63] on icon "Previous page" at bounding box center [414, 61] width 3 height 5
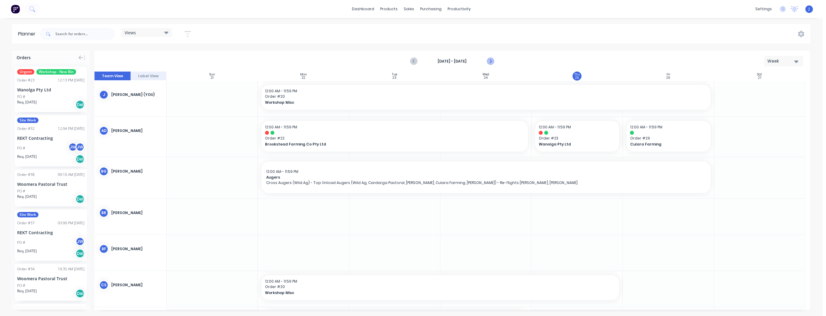
click at [491, 60] on icon "Next page" at bounding box center [490, 61] width 7 height 7
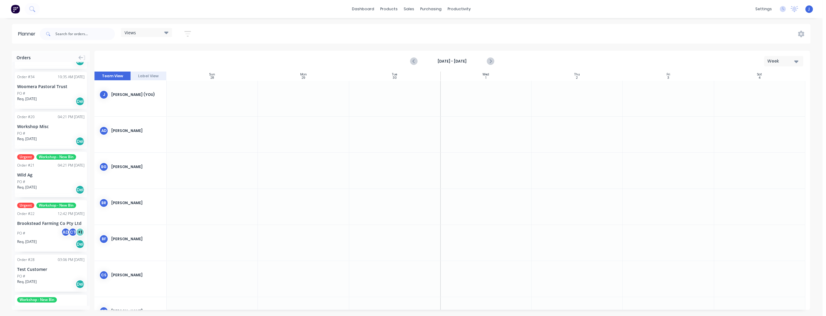
scroll to position [192, 0]
drag, startPoint x: 52, startPoint y: 175, endPoint x: 291, endPoint y: 137, distance: 242.2
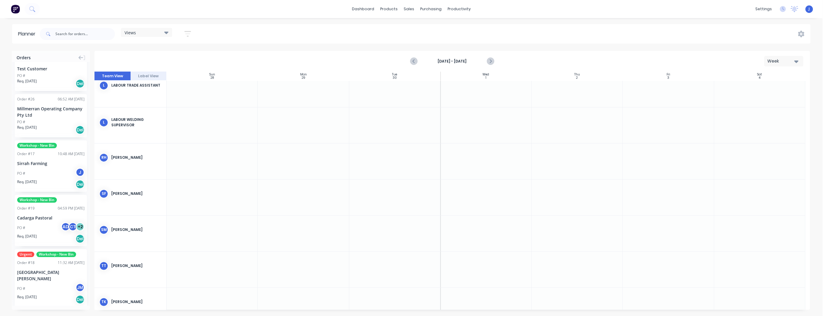
scroll to position [796, 0]
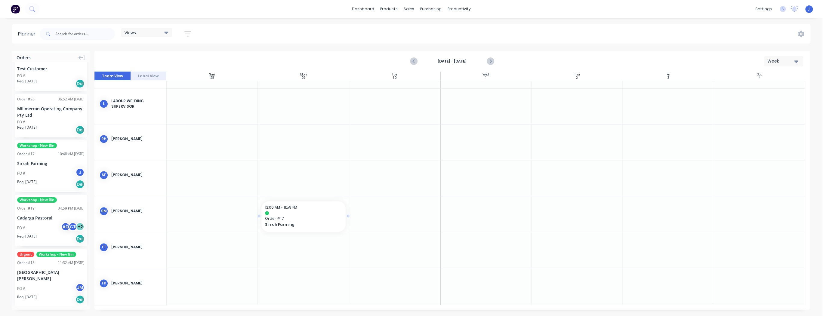
drag, startPoint x: 35, startPoint y: 165, endPoint x: 281, endPoint y: 208, distance: 250.1
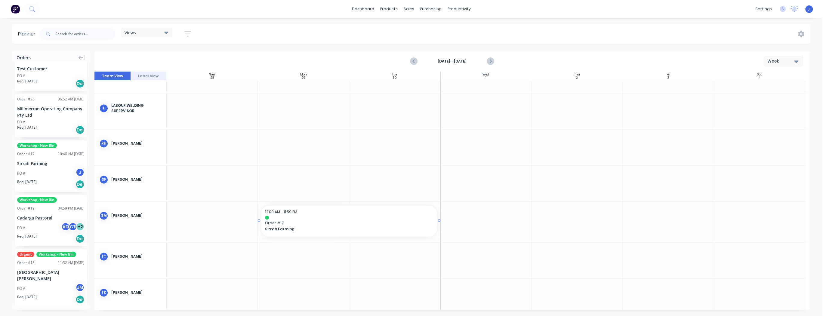
drag, startPoint x: 346, startPoint y: 220, endPoint x: 397, endPoint y: 222, distance: 50.2
drag, startPoint x: 438, startPoint y: 220, endPoint x: 481, endPoint y: 223, distance: 43.1
drag, startPoint x: 259, startPoint y: 221, endPoint x: 370, endPoint y: 223, distance: 111.6
click at [307, 219] on div at bounding box center [303, 222] width 91 height 40
click at [308, 218] on div at bounding box center [303, 222] width 91 height 40
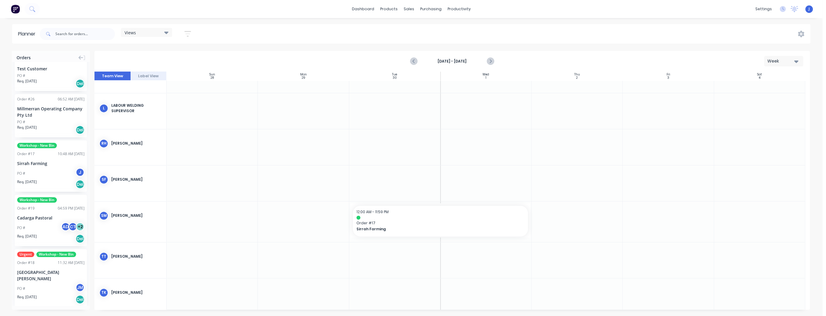
click at [308, 218] on div at bounding box center [303, 222] width 91 height 40
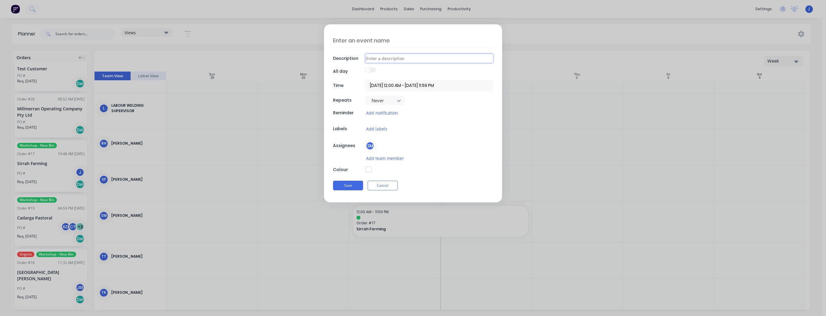
click at [382, 58] on input at bounding box center [429, 58] width 128 height 9
type textarea "x"
type input "A"
type textarea "x"
type input "Al"
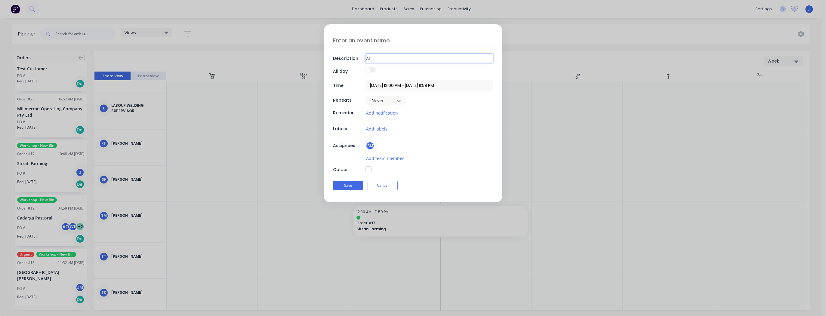
type textarea "x"
type input "Ali"
type textarea "x"
type input "Alis"
type textarea "x"
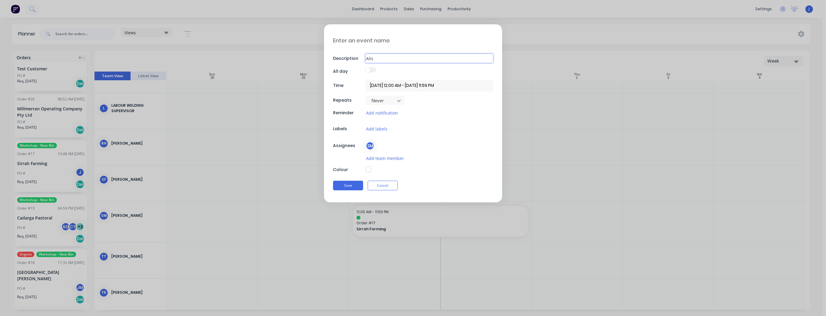
type input "Alist"
type textarea "x"
type input "Alista"
type textarea "x"
type input "Alistai"
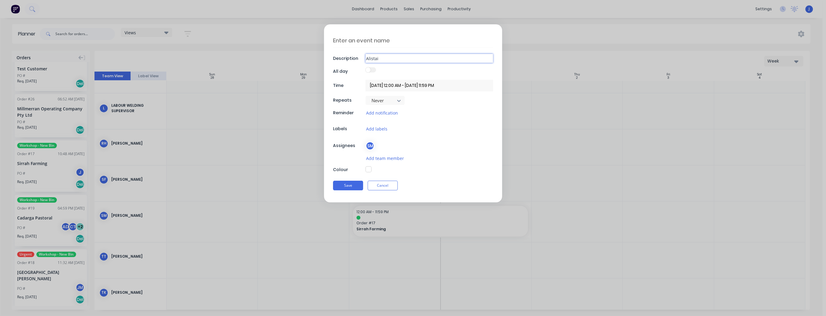
type textarea "x"
type input "Alistair"
type textarea "x"
type input "Alistair"
type textarea "x"
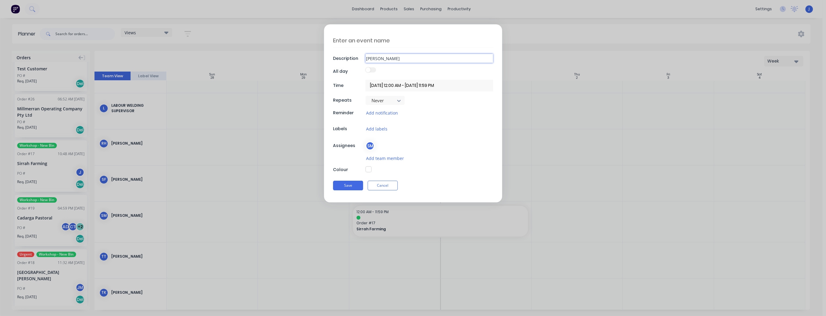
type input "Alistair M"
type textarea "x"
type input "Alistair Ma"
type textarea "x"
type input "Alistair Mac"
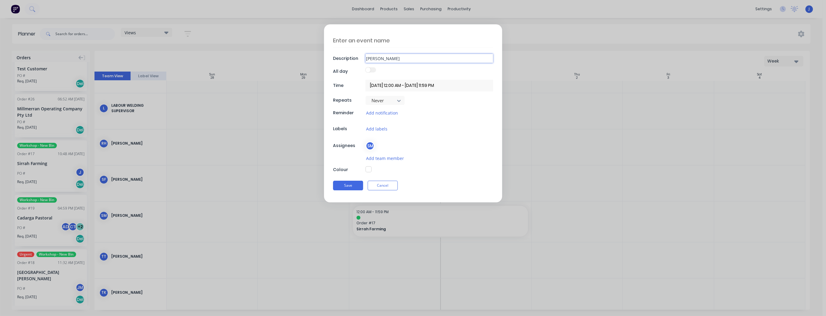
type textarea "x"
type input "Alistair Mace"
type textarea "x"
type input "Alistair Mace"
type textarea "x"
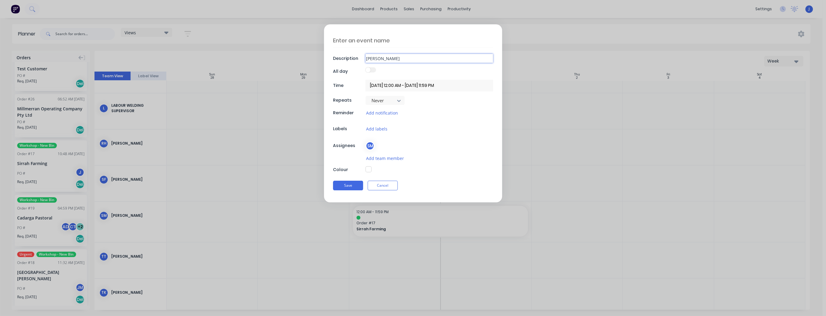
type input "Alistair Mace M"
type textarea "x"
type input "Alistair Mace MB"
type textarea "x"
type input "Alistair Mace MB"
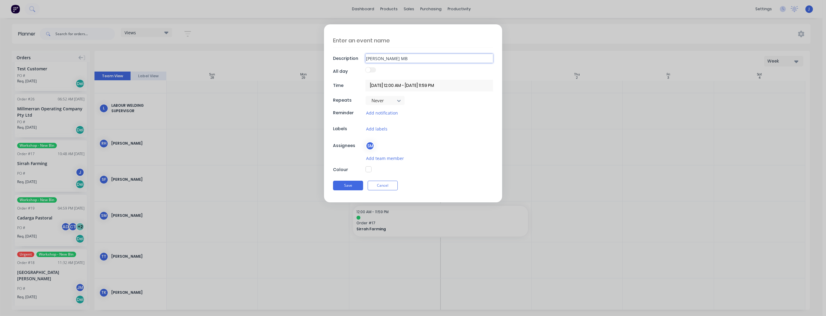
type textarea "x"
type input "Alistair Mace MB #"
type textarea "x"
type input "[PERSON_NAME] MB #2"
type textarea "x"
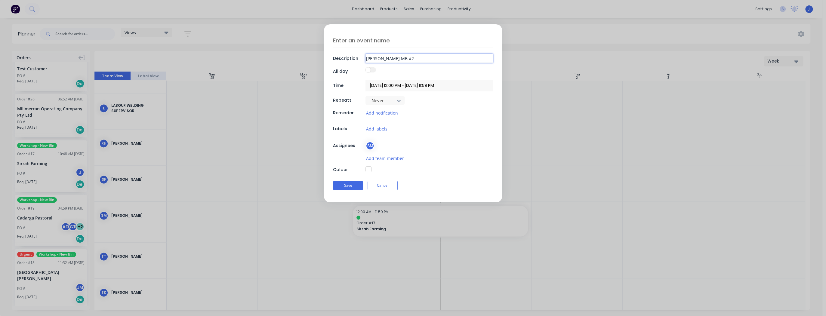
type input "[PERSON_NAME] MB #2"
type textarea "x"
type input "Alistair Mace MB #2 -"
type textarea "x"
type input "Alistair Mace MB #2 -"
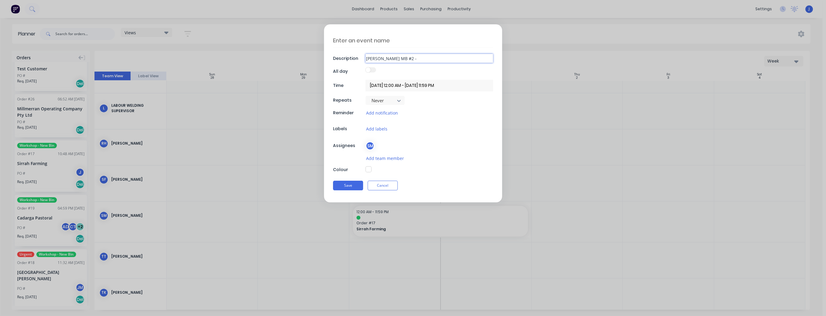
type textarea "x"
type input "Alistair Mace MB #2 - F"
type textarea "x"
type input "Alistair Mace MB #2 - Fi"
type textarea "x"
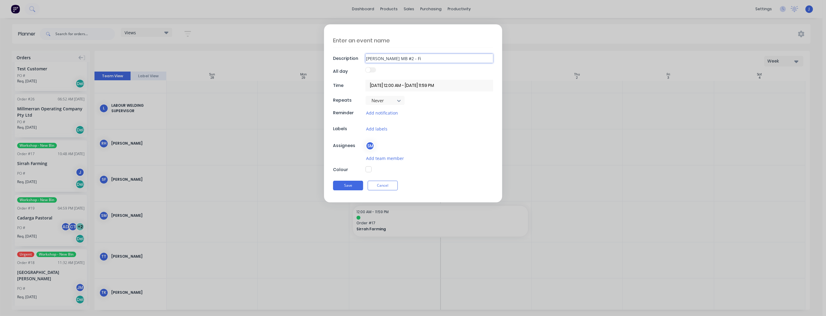
type input "Alistair Mace MB #2 - Fit"
type textarea "x"
type input "Alistair Mace MB #2 - Fit"
type textarea "x"
type input "Alistair Mace MB #2 - Fit O"
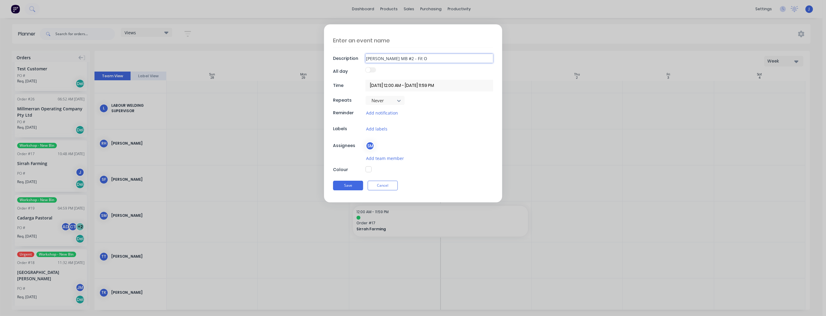
type textarea "x"
type input "Alistair Mace MB #2 - Fit Ou"
type textarea "x"
type input "Alistair Mace MB #2 - Fit Out"
type textarea "x"
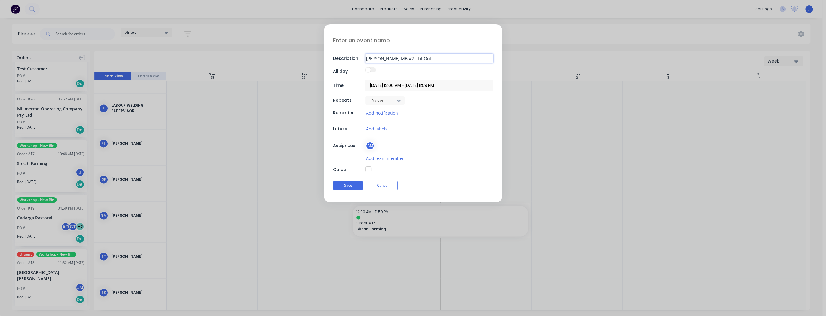
type input "Alistair Mace MB #2 - Fit Out"
type textarea "x"
type input "Alistair Mace MB #2 - Fit Out a"
type textarea "x"
type input "Alistair Mace MB #2 - Fit Out an"
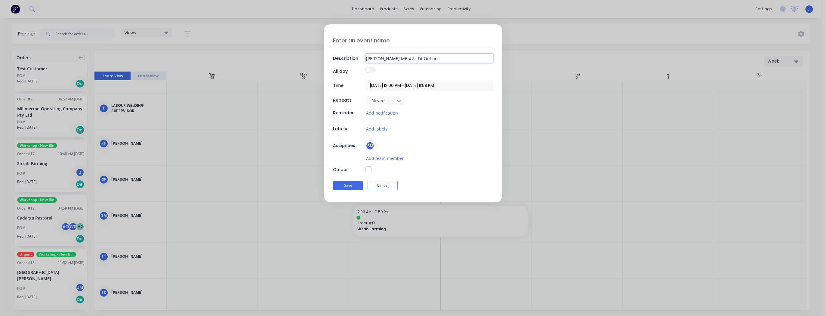
type textarea "x"
type input "Alistair Mace MB #2 - Fit Out and"
type textarea "x"
type input "Alistair Mace MB #2 - Fit Out and"
type textarea "x"
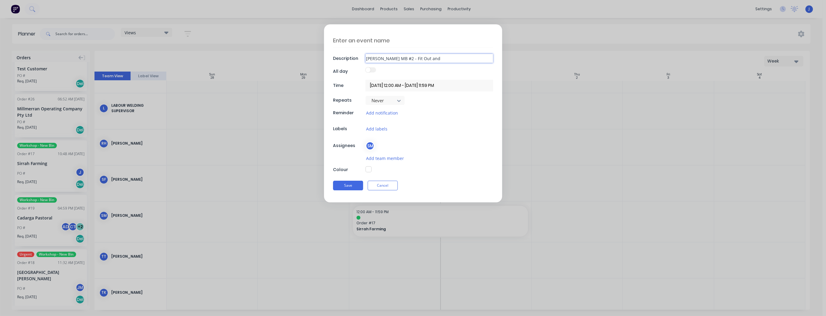
type input "Alistair Mace MB #2 - Fit Out and T"
type textarea "x"
type input "Alistair Mace MB #2 - Fit Out and Te"
type textarea "x"
type input "Alistair Mace MB #2 - Fit Out and Tes"
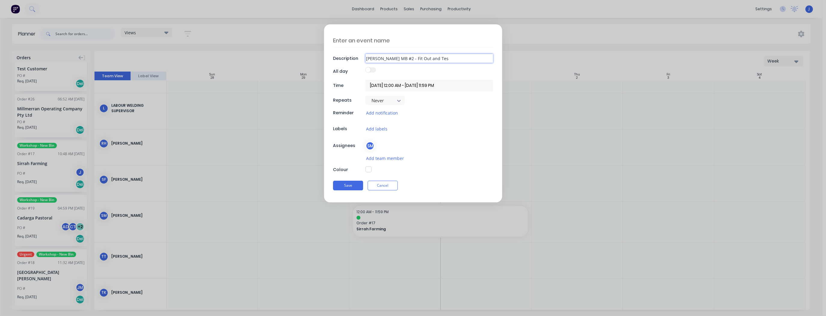
type textarea "x"
type input "Alistair Mace MB #2 - Fit Out and Test"
type textarea "x"
type input "Alistair Mace MB #2 - Fit Out and Test"
type textarea "x"
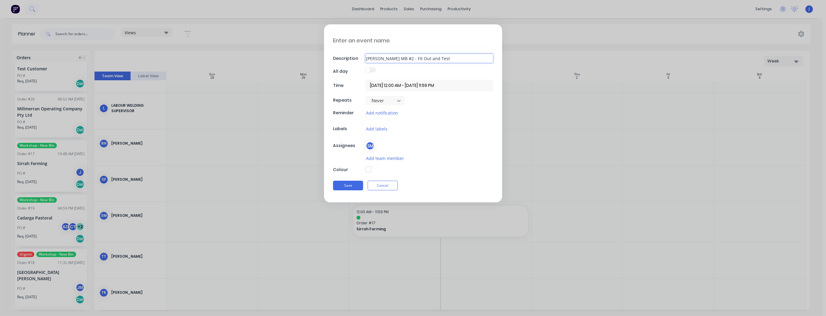
type input "Alistair Mace MB #2 - Fit Out and Test R"
type textarea "x"
type input "Alistair Mace MB #2 - Fit Out and Test Ru"
type textarea "x"
type input "[PERSON_NAME] MB #2 - Fit Out and Test Run"
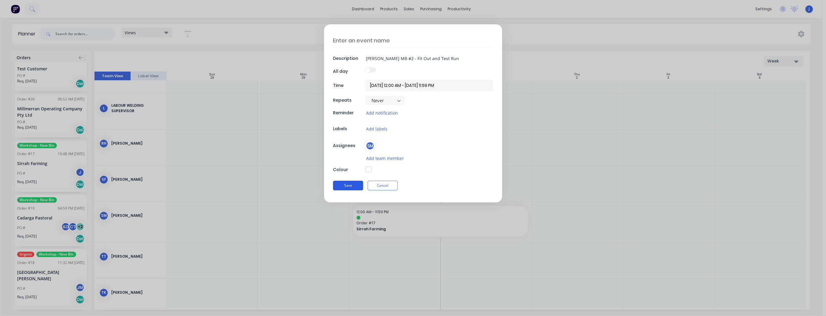
click at [348, 184] on button "Save" at bounding box center [348, 186] width 30 height 10
click at [353, 188] on button "Save" at bounding box center [348, 186] width 30 height 10
drag, startPoint x: 455, startPoint y: 60, endPoint x: 375, endPoint y: 67, distance: 80.4
click at [370, 70] on div "Description Alistair Mace MB #2 - Fit Out and Test Run All day Time 29/09/2025 …" at bounding box center [413, 113] width 178 height 178
click at [401, 59] on input "[PERSON_NAME] MB #2 - Fit Out and Test Run" at bounding box center [429, 58] width 128 height 9
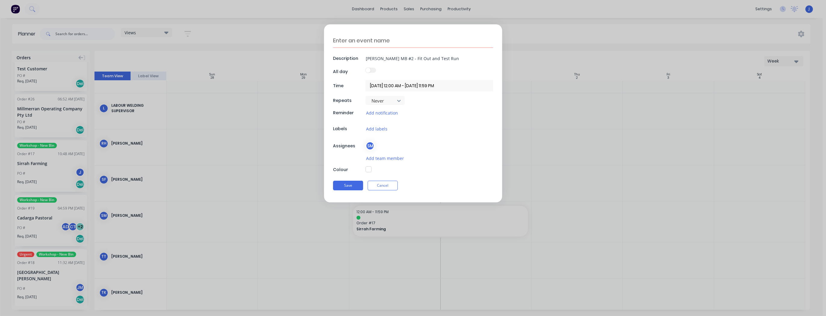
click at [459, 63] on div "Description Alistair Mace MB #2 - Fit Out and Test Run All day Time 29/09/2025 …" at bounding box center [413, 113] width 178 height 178
drag, startPoint x: 404, startPoint y: 59, endPoint x: 362, endPoint y: 63, distance: 42.0
click at [362, 63] on div "Description Alistair Mace MB #2 - Fit Out and Test Run All day Time 29/09/2025 …" at bounding box center [413, 113] width 178 height 178
click at [360, 42] on textarea at bounding box center [413, 40] width 160 height 14
paste textarea "[PERSON_NAME] MB #2"
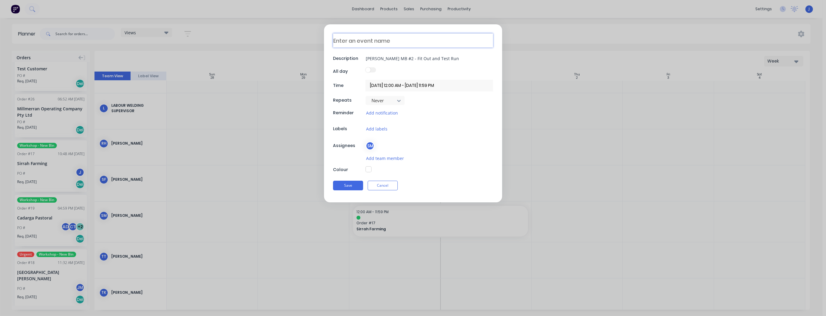
type textarea "x"
type textarea "[PERSON_NAME] MB #2"
click at [354, 183] on button "Save" at bounding box center [348, 186] width 30 height 10
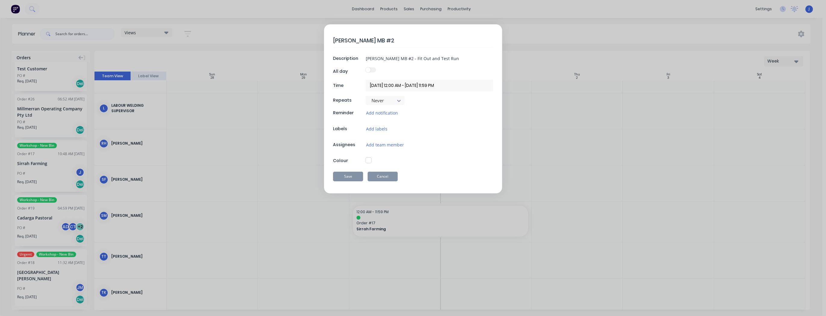
type textarea "x"
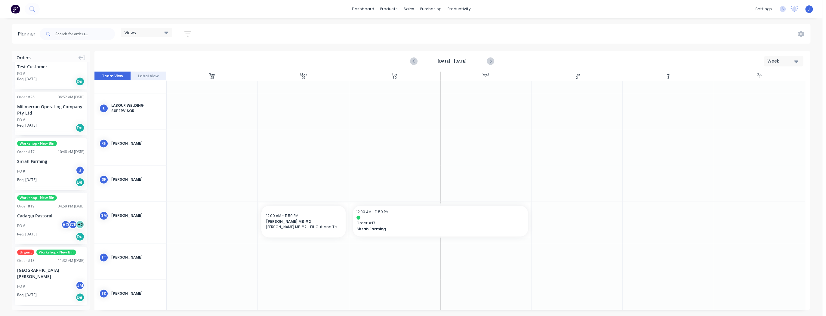
scroll to position [484, 0]
drag, startPoint x: 437, startPoint y: 225, endPoint x: 602, endPoint y: 233, distance: 165.0
click at [394, 224] on div at bounding box center [394, 222] width 91 height 41
click at [380, 223] on div at bounding box center [394, 222] width 91 height 41
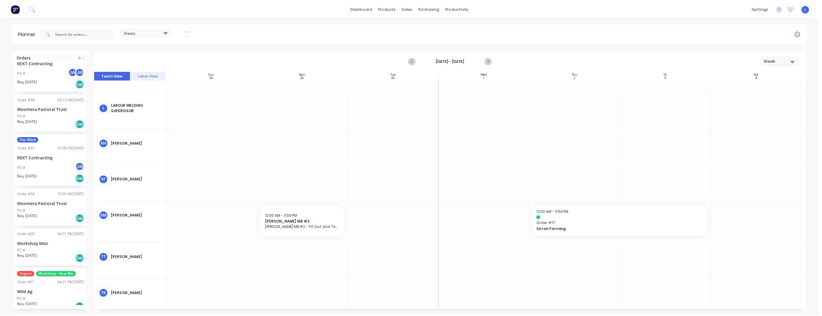
scroll to position [0, 0]
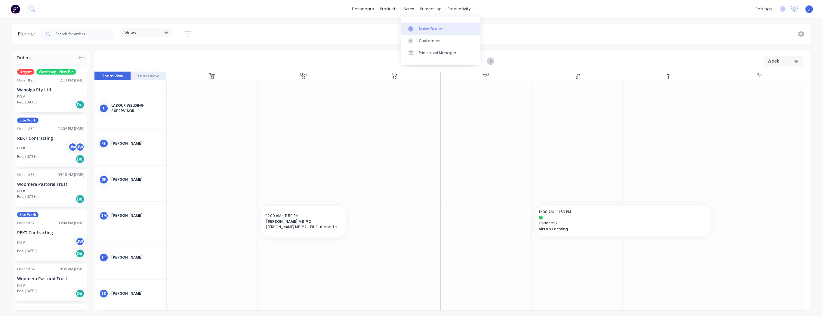
click at [419, 29] on div "Sales Orders" at bounding box center [431, 28] width 25 height 5
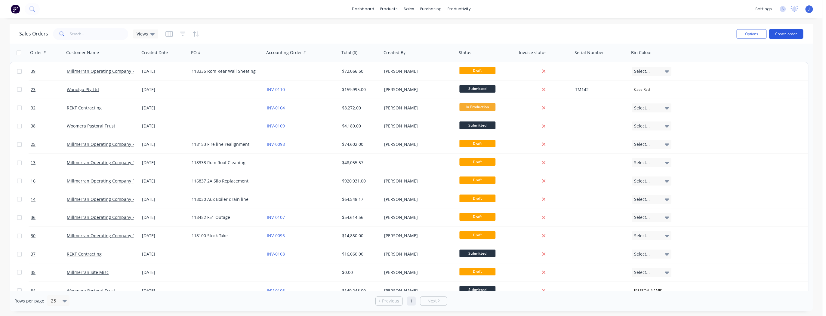
click at [782, 33] on button "Create order" at bounding box center [786, 34] width 34 height 10
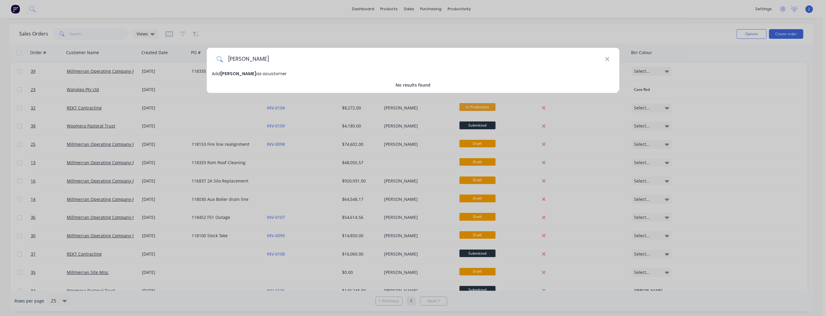
drag, startPoint x: 241, startPoint y: 60, endPoint x: 219, endPoint y: 60, distance: 22.0
click at [219, 60] on div "Paul" at bounding box center [413, 59] width 412 height 23
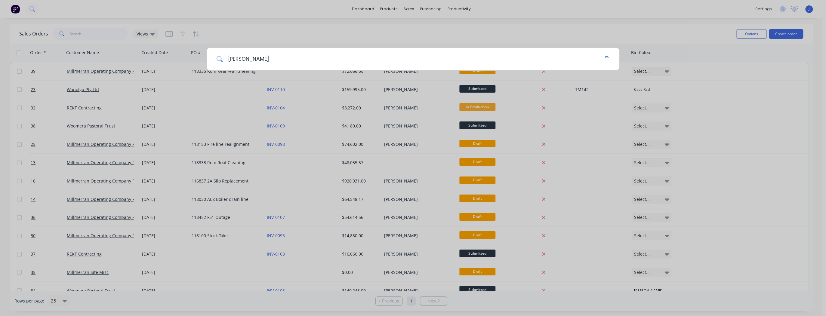
type input "Glen R"
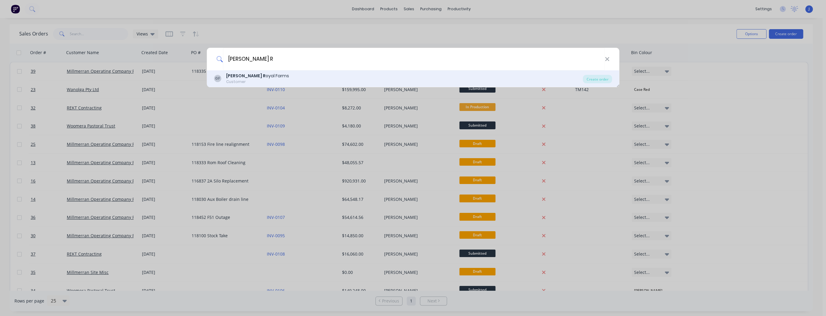
click at [235, 78] on b "Glen R" at bounding box center [245, 76] width 39 height 6
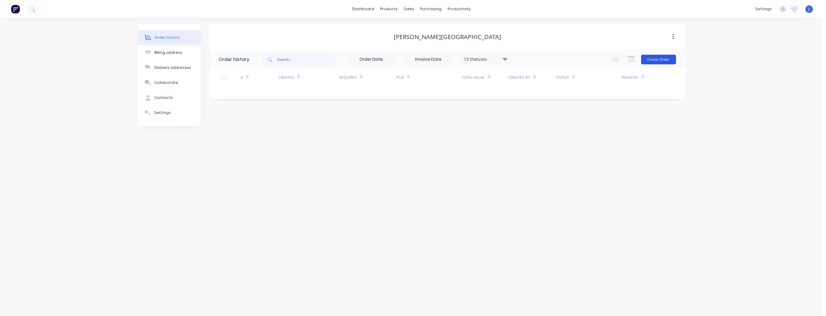
click at [669, 55] on button "Create Order" at bounding box center [658, 60] width 35 height 10
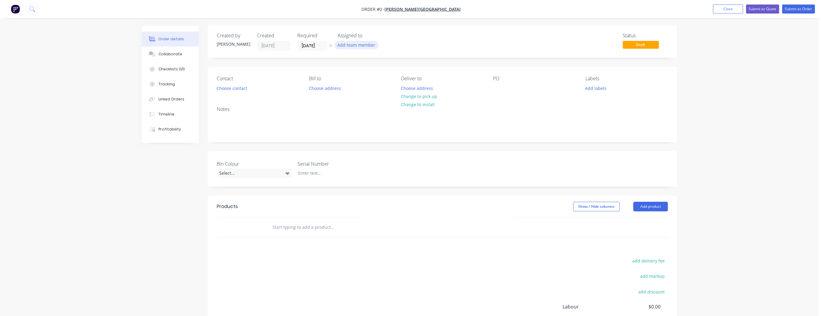
click at [351, 46] on button "Add team member" at bounding box center [356, 45] width 44 height 8
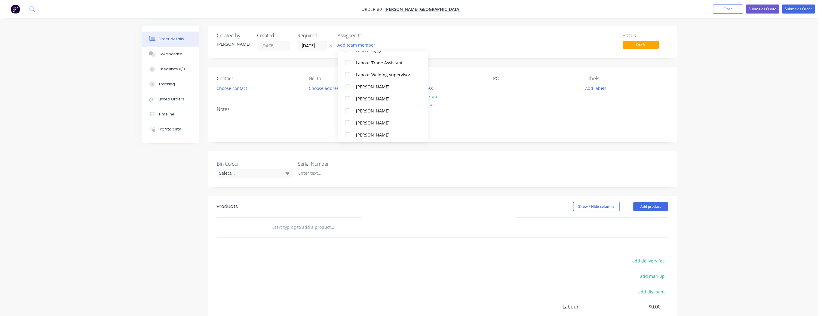
scroll to position [271, 0]
click at [348, 109] on div at bounding box center [348, 109] width 12 height 12
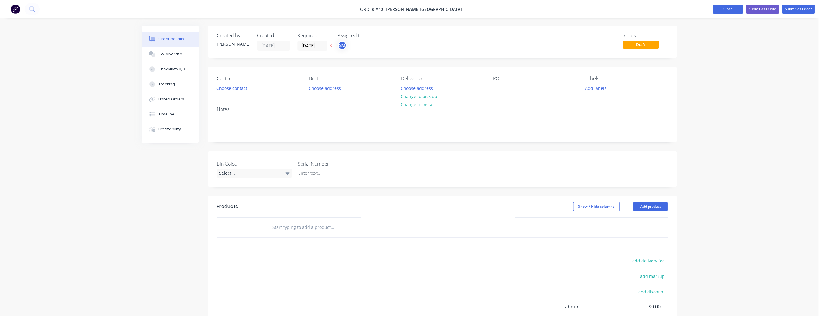
click at [732, 8] on button "Close" at bounding box center [728, 9] width 30 height 9
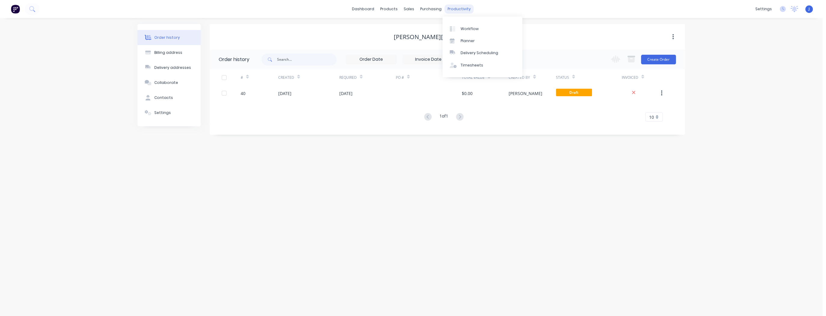
click at [457, 8] on div "productivity" at bounding box center [459, 9] width 29 height 9
click at [462, 40] on div "Planner" at bounding box center [467, 40] width 14 height 5
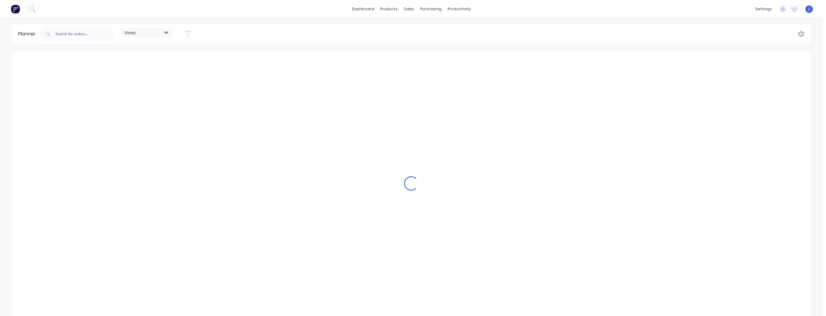
scroll to position [0, 1155]
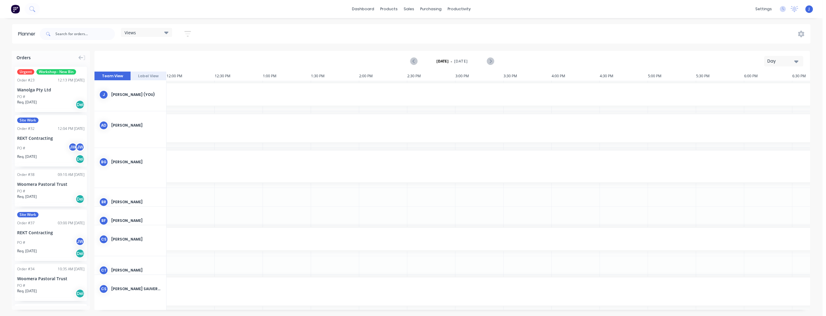
click at [793, 63] on div "Day" at bounding box center [781, 61] width 28 height 6
click at [765, 92] on div "Week" at bounding box center [773, 89] width 60 height 12
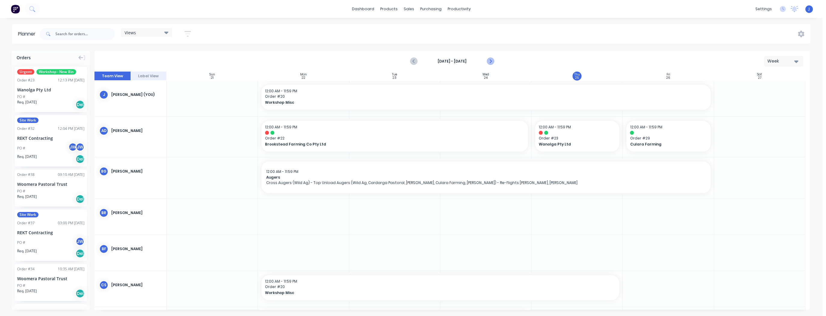
click at [490, 63] on icon "Next page" at bounding box center [490, 61] width 7 height 7
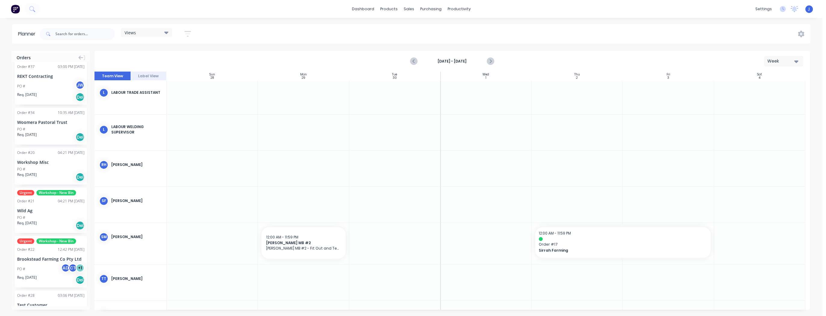
scroll to position [168, 0]
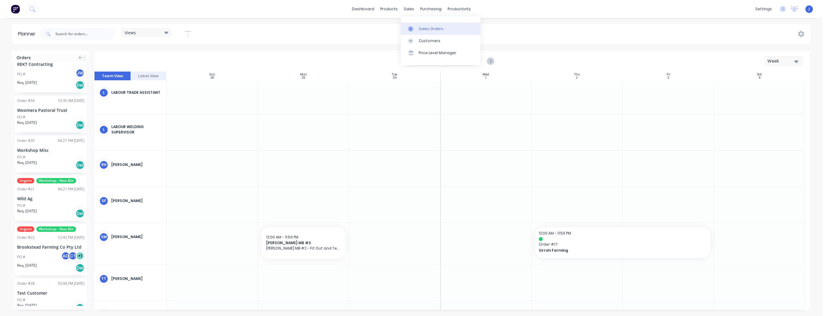
click at [423, 30] on div "Sales Orders" at bounding box center [431, 28] width 25 height 5
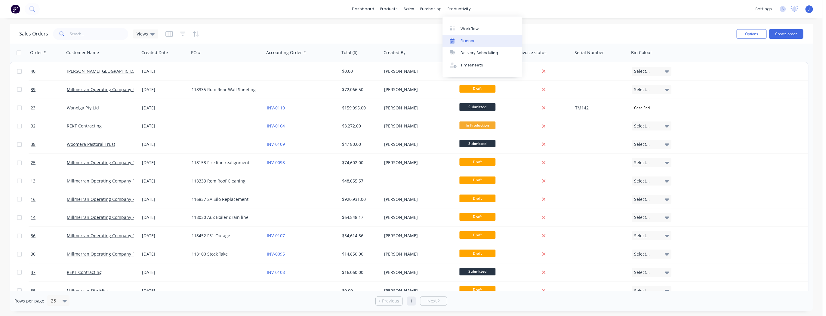
click at [462, 40] on div "Planner" at bounding box center [467, 40] width 14 height 5
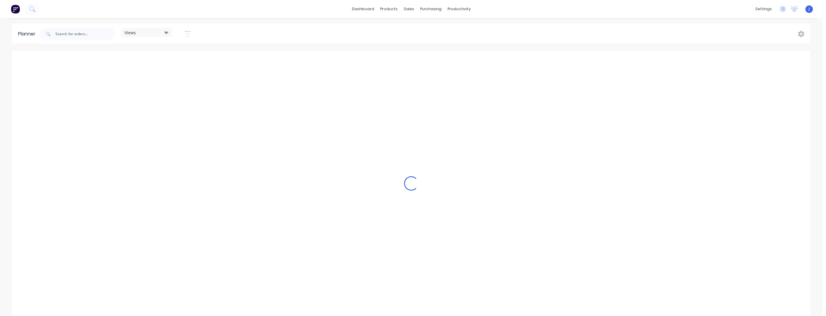
scroll to position [0, 1155]
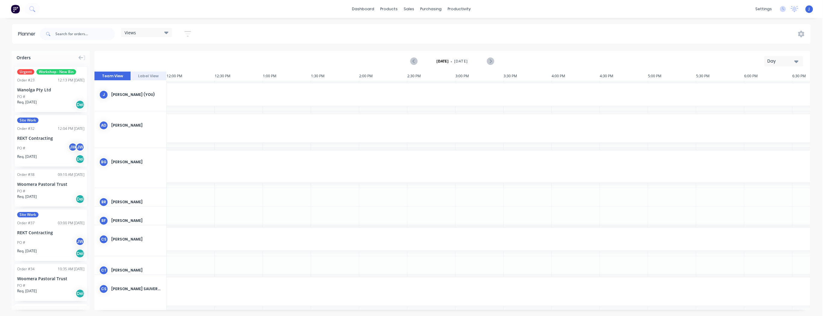
click at [798, 60] on icon "button" at bounding box center [796, 61] width 4 height 7
click at [768, 89] on div "Week" at bounding box center [773, 89] width 60 height 12
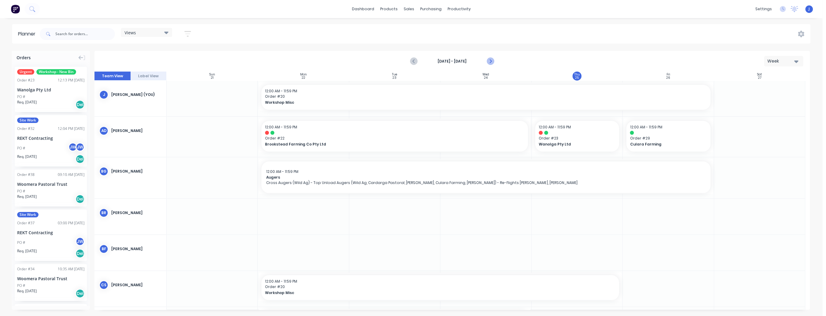
click at [493, 61] on icon "Next page" at bounding box center [490, 61] width 7 height 7
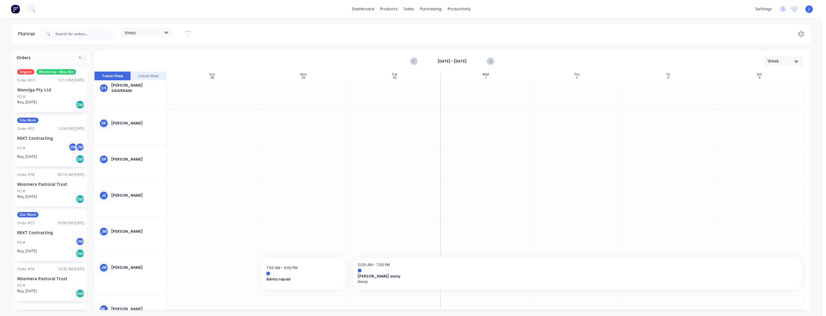
scroll to position [289, 0]
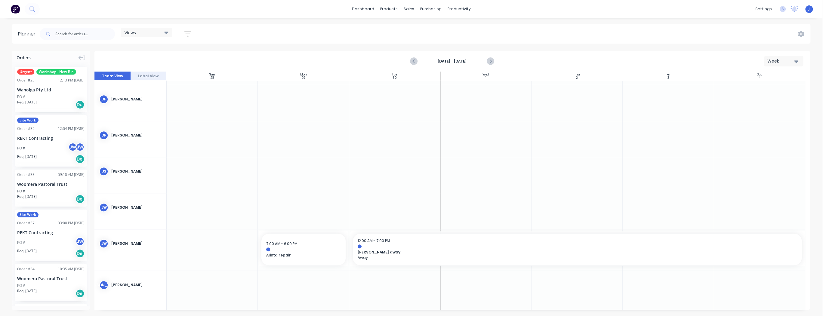
click at [681, 212] on div at bounding box center [668, 211] width 91 height 36
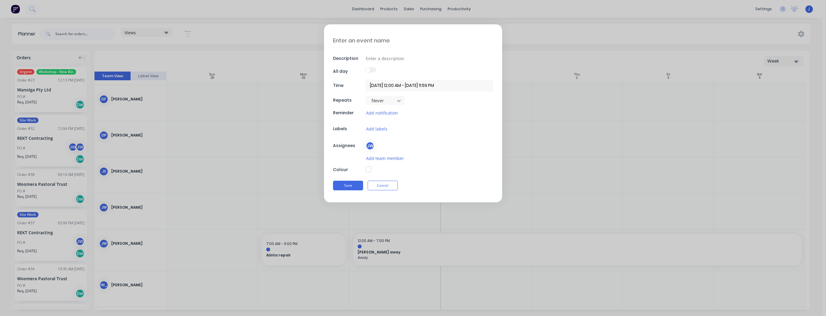
click at [354, 41] on textarea at bounding box center [413, 40] width 160 height 14
type textarea "x"
type textarea "J"
type textarea "x"
type textarea "Ja"
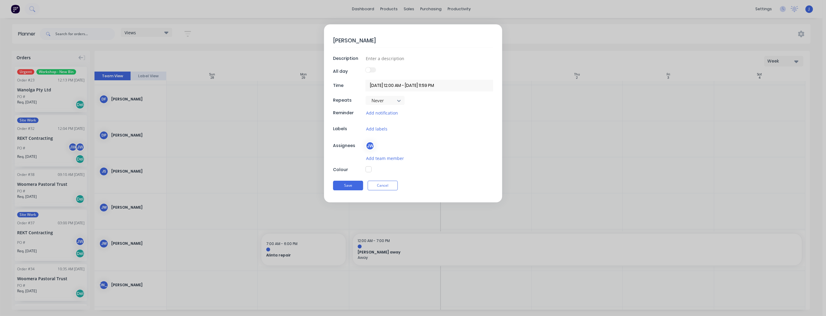
type textarea "x"
type textarea "Jas"
type textarea "x"
type textarea "Jaso"
type textarea "x"
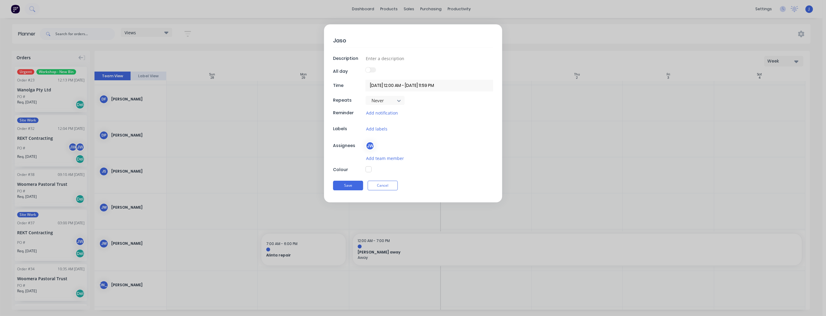
type textarea "Jason"
type textarea "x"
type textarea "Jason"
type textarea "x"
type textarea "Jason A"
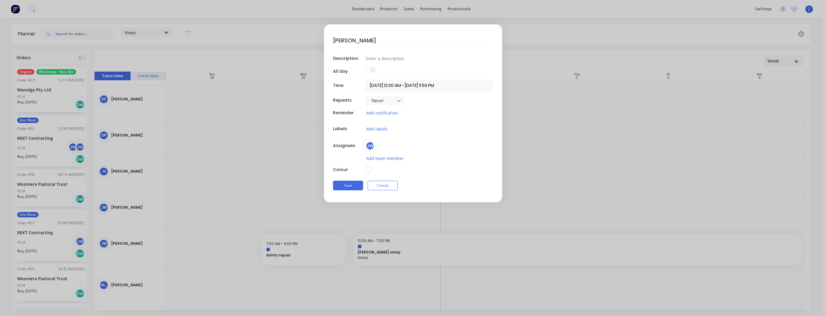
type textarea "x"
type textarea "Jason Aw"
type textarea "x"
type textarea "Jason Awa"
type textarea "x"
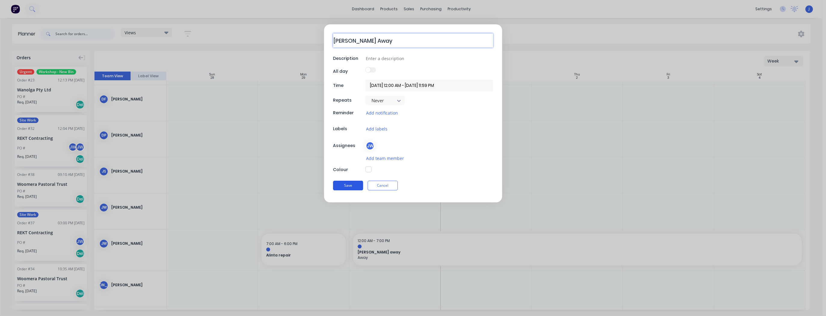
type textarea "[PERSON_NAME] Away"
click at [347, 187] on button "Save" at bounding box center [348, 186] width 30 height 10
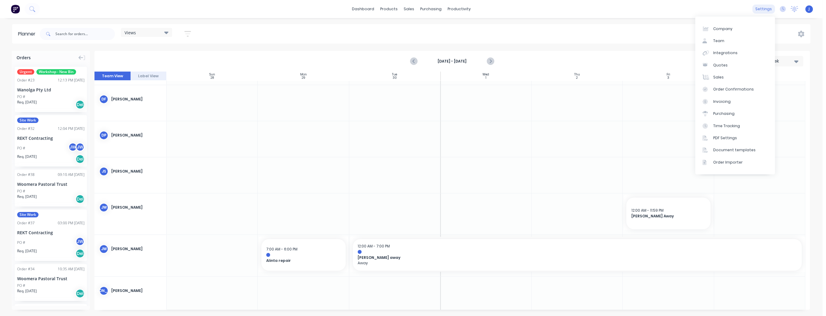
click at [768, 8] on div "settings" at bounding box center [763, 9] width 23 height 9
click at [493, 61] on icon "Next page" at bounding box center [490, 61] width 7 height 7
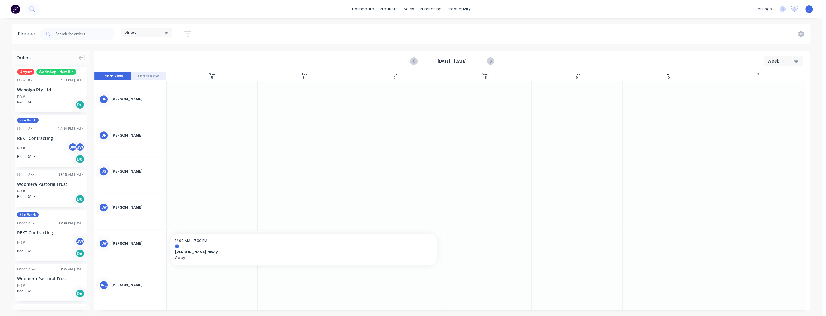
click at [293, 214] on div at bounding box center [303, 211] width 91 height 36
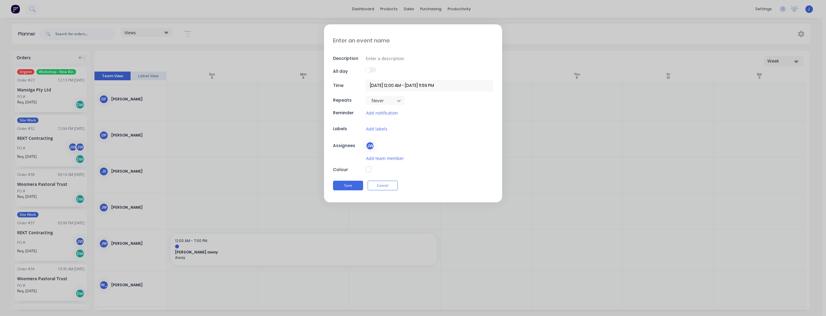
click at [356, 39] on textarea at bounding box center [413, 40] width 160 height 14
type textarea "x"
type textarea "J"
type textarea "x"
type textarea "Ja"
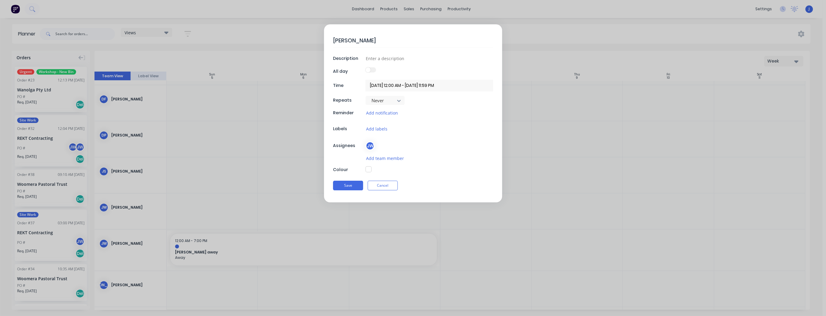
type textarea "x"
type textarea "Jas"
type textarea "x"
type textarea "Jaso"
type textarea "x"
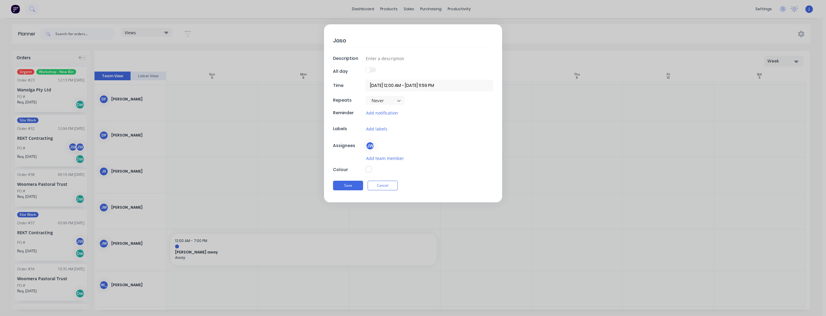
type textarea "Jason"
type textarea "x"
type textarea "Jason"
type textarea "x"
type textarea "Jason A"
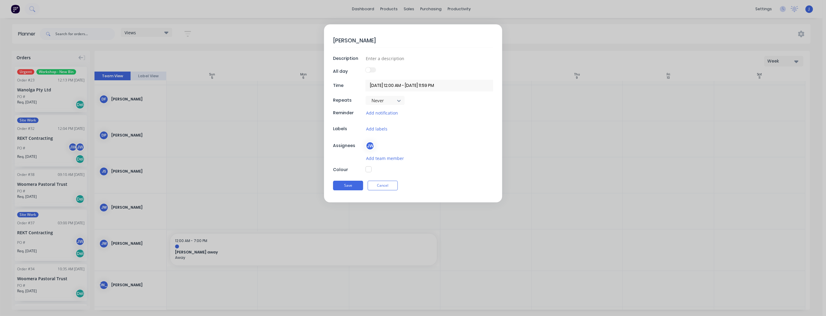
type textarea "x"
type textarea "Jason Aw"
type textarea "x"
type textarea "Jason Awa"
type textarea "x"
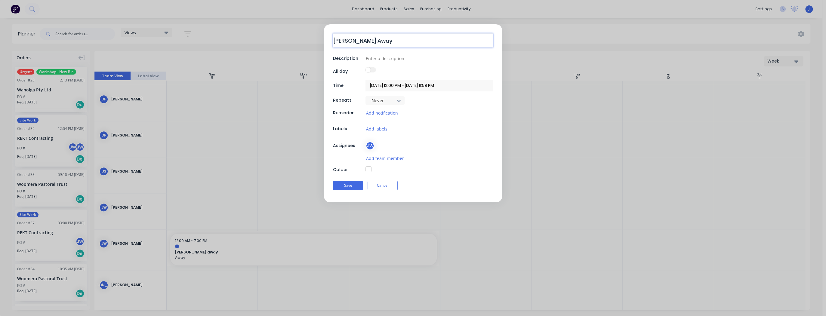
type textarea "[PERSON_NAME] Away"
click at [368, 169] on button "button" at bounding box center [368, 169] width 6 height 6
type textarea "x"
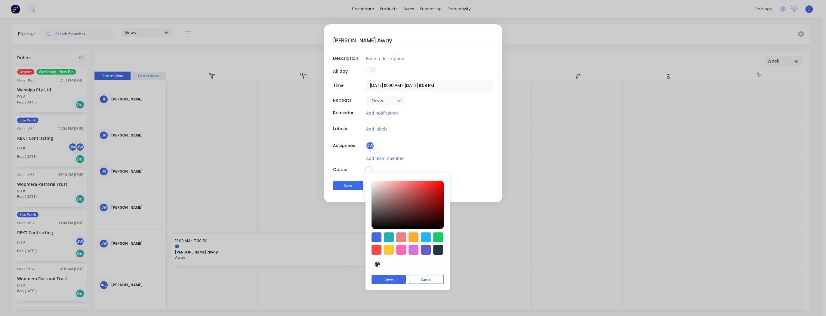
click at [412, 239] on div at bounding box center [413, 237] width 10 height 10
click at [389, 249] on div at bounding box center [389, 250] width 10 height 10
click at [431, 195] on div at bounding box center [407, 205] width 72 height 48
click at [433, 187] on div at bounding box center [407, 205] width 72 height 48
click at [440, 182] on div at bounding box center [407, 205] width 72 height 48
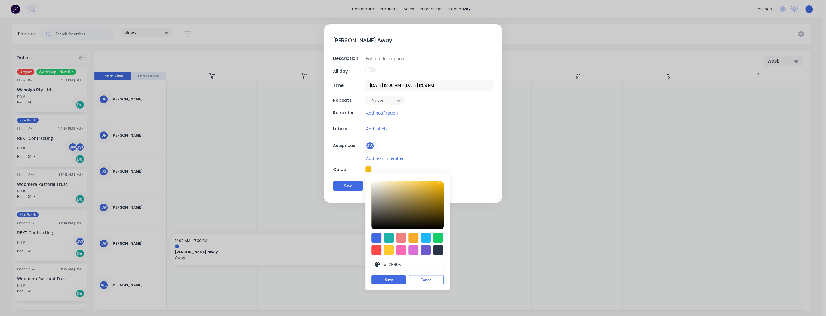
click at [442, 183] on div at bounding box center [442, 185] width 4 height 4
click at [441, 183] on div at bounding box center [443, 184] width 4 height 4
type input "#F5B80B"
click at [441, 182] on div at bounding box center [441, 183] width 4 height 4
click at [356, 187] on button "Save" at bounding box center [348, 186] width 30 height 10
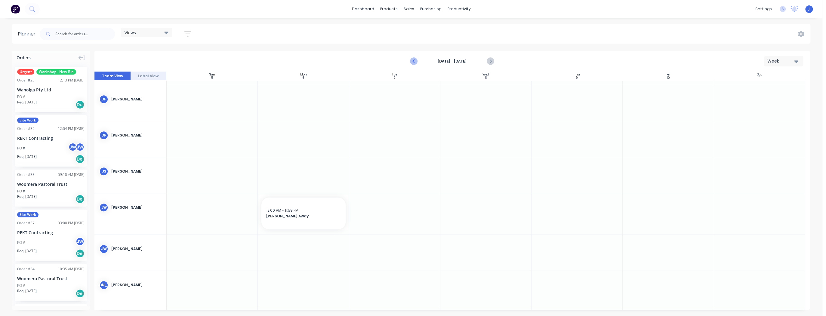
click at [412, 63] on icon "Previous page" at bounding box center [414, 61] width 7 height 7
click at [653, 208] on span "12:00 AM - 11:59 PM" at bounding box center [647, 210] width 32 height 5
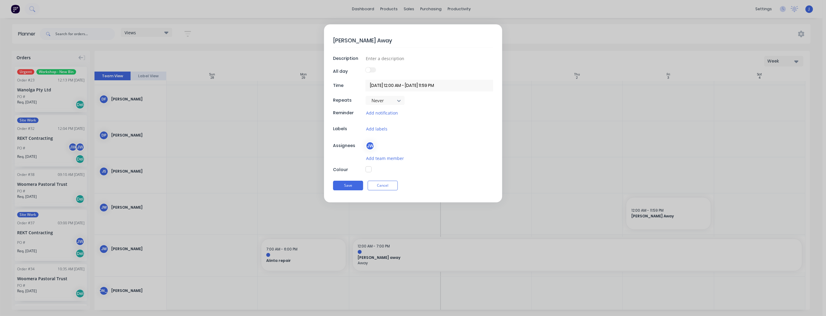
click at [369, 168] on button "button" at bounding box center [368, 169] width 6 height 6
type textarea "x"
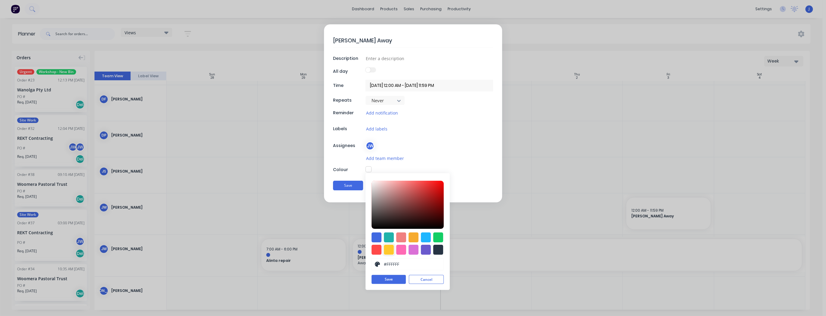
click at [390, 250] on div at bounding box center [389, 250] width 10 height 10
click at [440, 183] on div at bounding box center [407, 205] width 72 height 48
click at [440, 182] on div at bounding box center [441, 184] width 4 height 4
type input "#F8BA09"
click at [441, 182] on div at bounding box center [441, 182] width 4 height 4
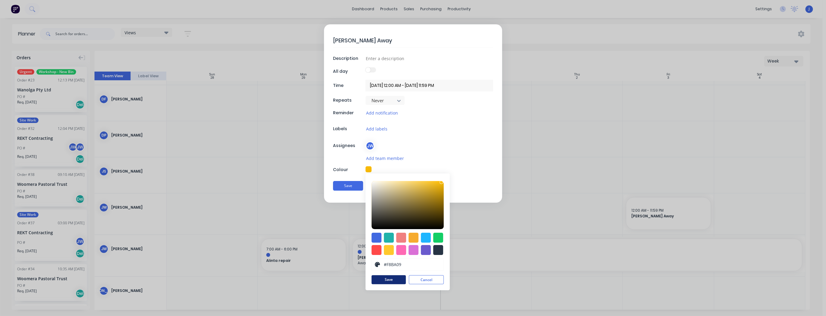
click at [390, 280] on button "Save" at bounding box center [388, 279] width 34 height 9
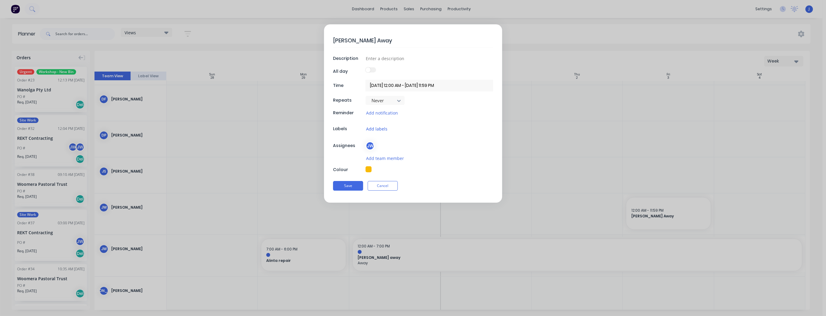
click at [380, 129] on button "Add labels" at bounding box center [376, 128] width 22 height 7
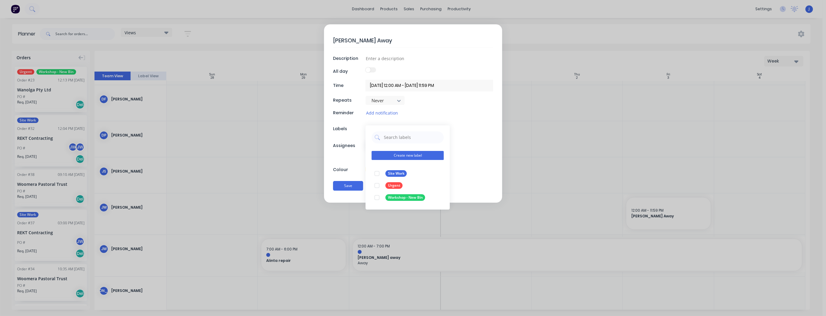
click at [407, 153] on button "Create new label" at bounding box center [407, 155] width 72 height 9
type textarea "x"
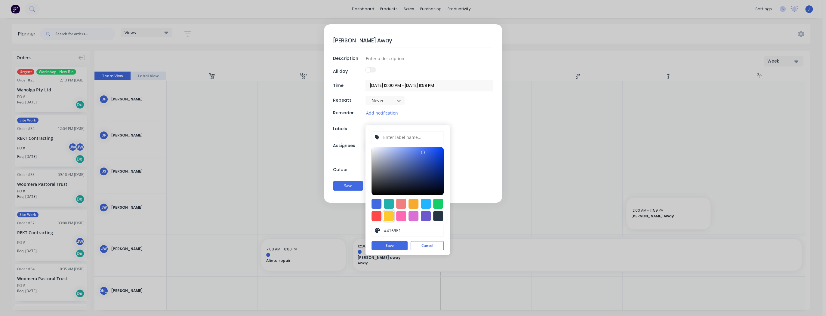
click at [389, 216] on div at bounding box center [389, 216] width 10 height 10
click at [441, 147] on div at bounding box center [407, 171] width 72 height 48
type input "#F4B604"
click at [442, 149] on div at bounding box center [443, 150] width 4 height 4
click at [397, 136] on input "text" at bounding box center [412, 137] width 58 height 11
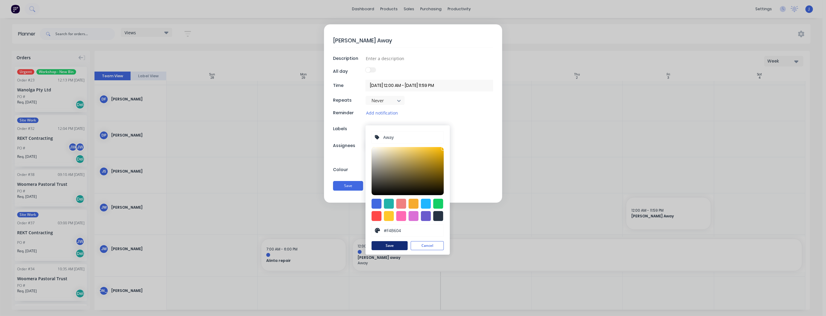
type input "Away"
click at [390, 248] on button "Save" at bounding box center [389, 245] width 36 height 9
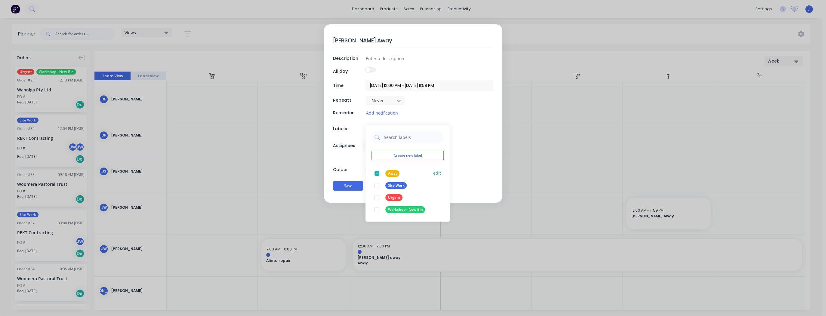
click at [429, 171] on div "Away edit" at bounding box center [407, 174] width 72 height 12
click at [470, 131] on div "Create new label Away edit Site Work edit Urgent edit Workshop - New Bin edit A…" at bounding box center [429, 128] width 128 height 7
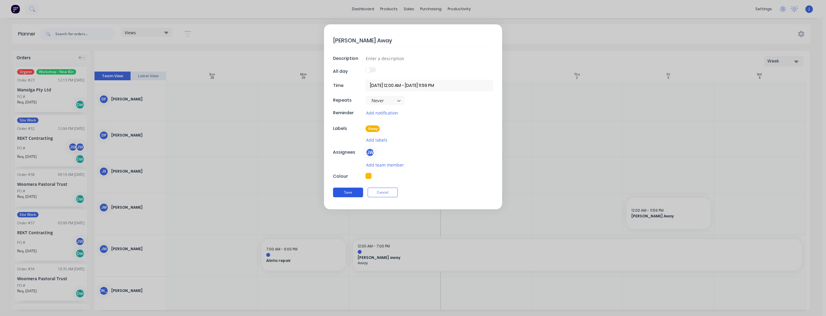
click at [350, 190] on button "Save" at bounding box center [348, 193] width 30 height 10
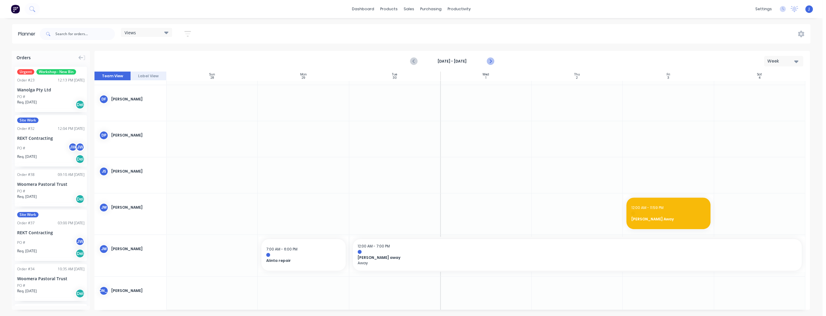
click at [491, 60] on icon "Next page" at bounding box center [490, 61] width 7 height 7
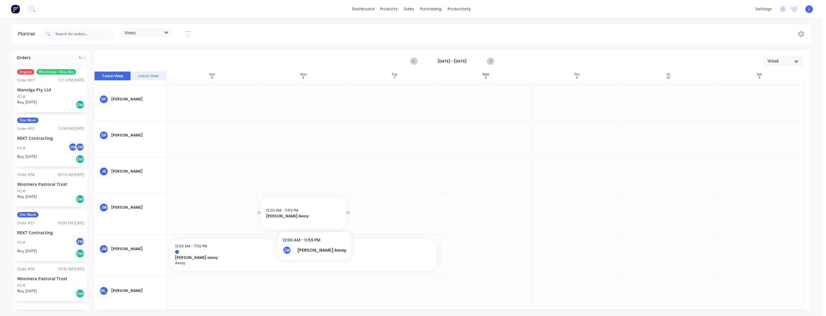
click at [304, 211] on div "12:00 AM - 11:59 PM" at bounding box center [303, 210] width 74 height 5
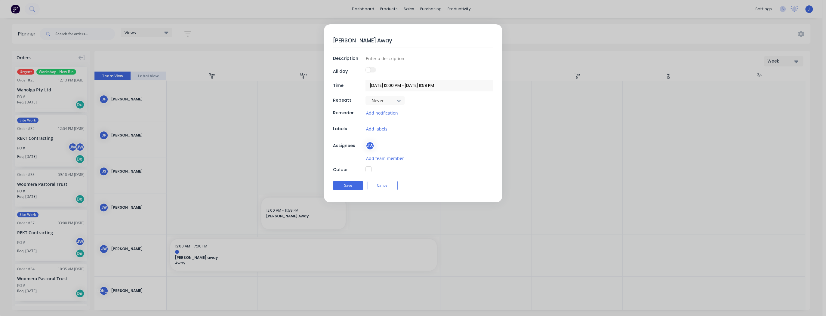
click at [383, 128] on button "Add labels" at bounding box center [376, 128] width 22 height 7
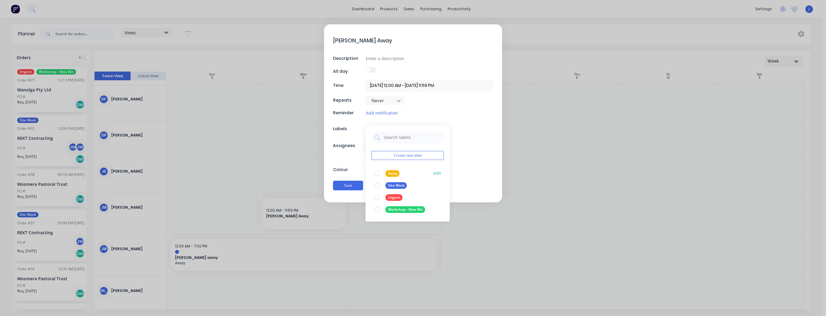
click at [378, 172] on div at bounding box center [377, 174] width 12 height 12
click at [355, 186] on div "Save Cancel" at bounding box center [413, 186] width 160 height 16
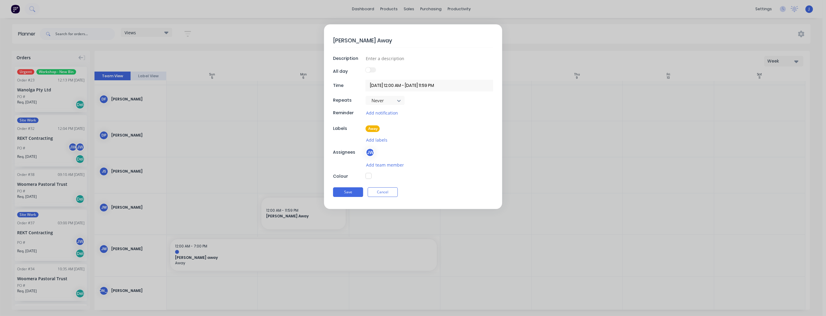
click at [369, 176] on button "button" at bounding box center [368, 176] width 6 height 6
type textarea "x"
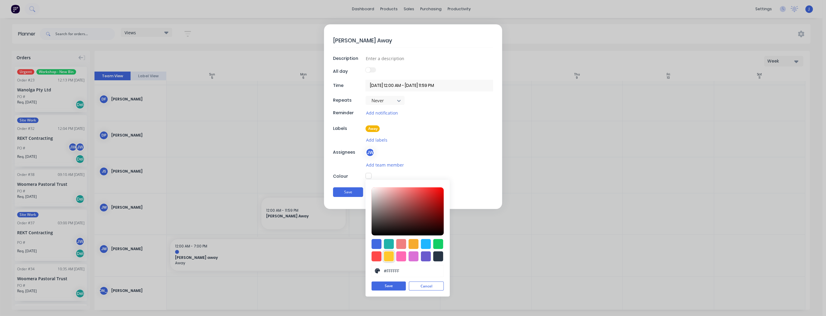
click at [389, 257] on div at bounding box center [389, 256] width 10 height 10
type input "#FABB08"
click at [442, 188] on div at bounding box center [407, 212] width 72 height 48
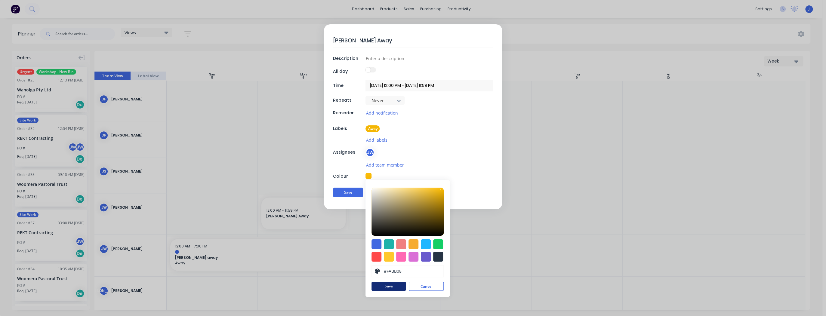
click at [385, 286] on button "Save" at bounding box center [388, 286] width 34 height 9
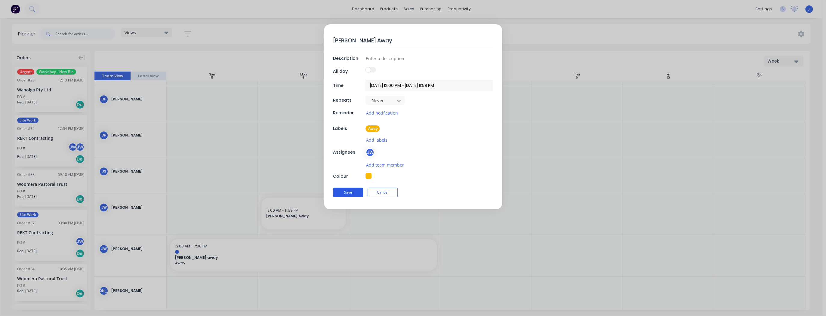
click at [349, 195] on button "Save" at bounding box center [348, 193] width 30 height 10
type textarea "x"
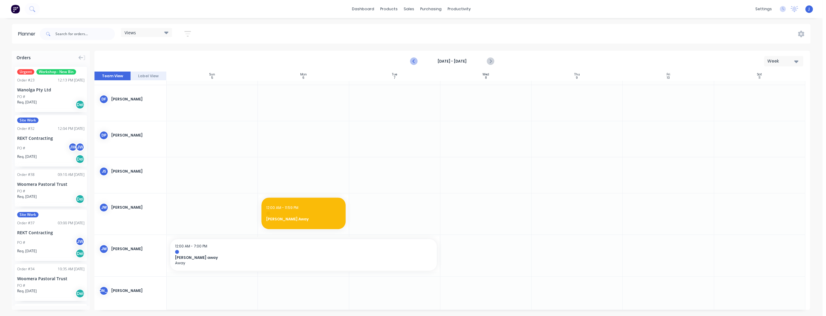
click at [415, 63] on icon "Previous page" at bounding box center [414, 61] width 7 height 7
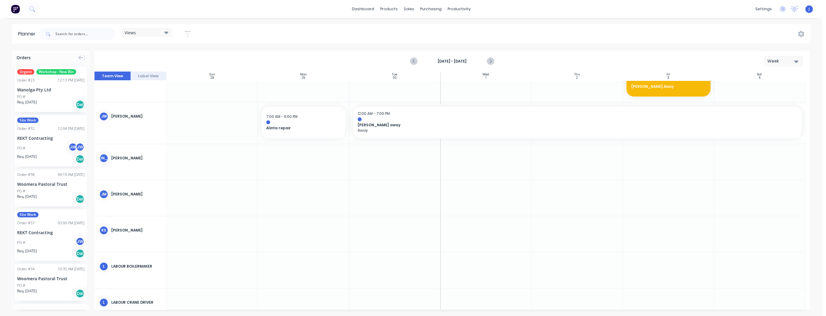
scroll to position [433, 0]
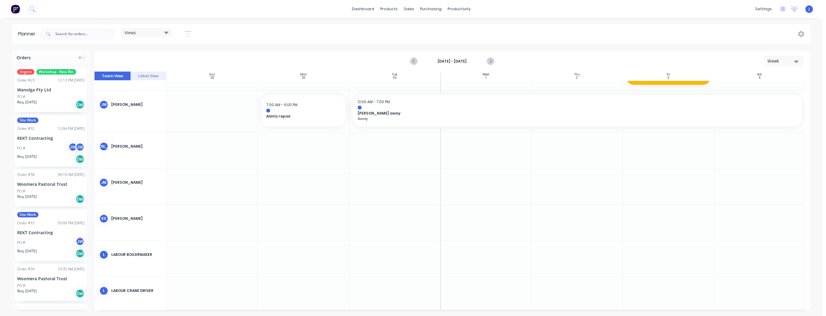
click at [304, 187] on div at bounding box center [303, 186] width 91 height 36
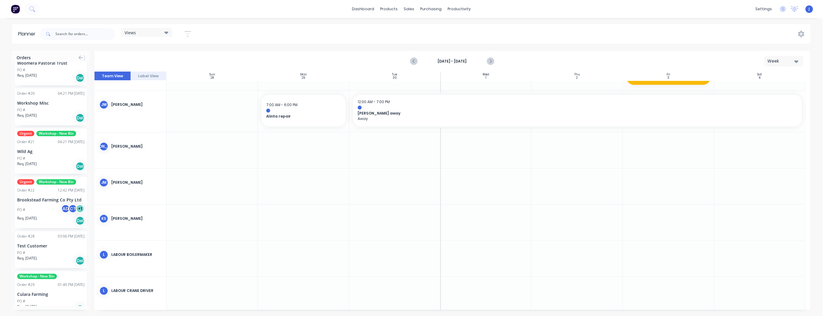
scroll to position [217, 0]
drag, startPoint x: 52, startPoint y: 153, endPoint x: 307, endPoint y: 191, distance: 257.8
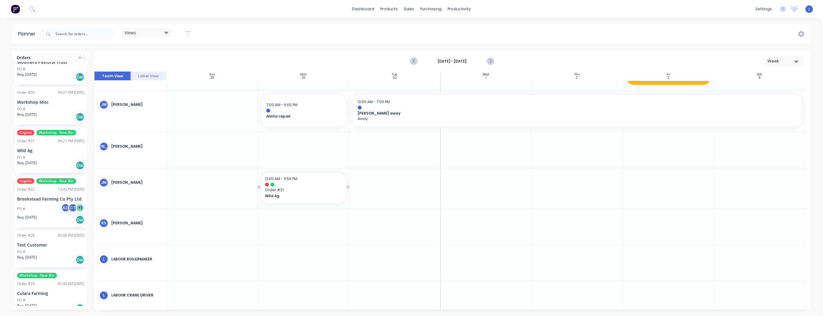
click at [325, 189] on span "Order # 21" at bounding box center [303, 189] width 77 height 5
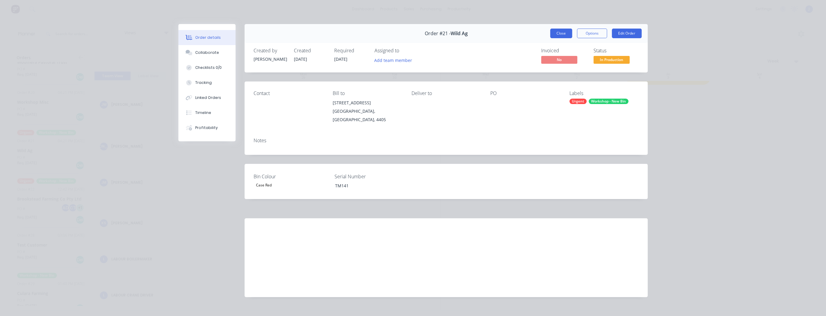
click at [564, 32] on button "Close" at bounding box center [561, 34] width 22 height 10
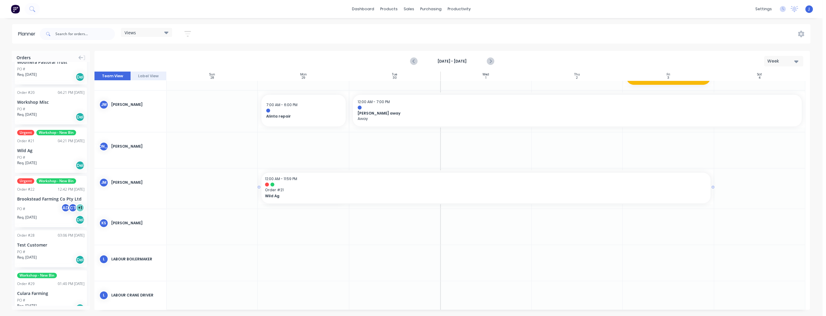
drag, startPoint x: 347, startPoint y: 187, endPoint x: 664, endPoint y: 195, distance: 316.8
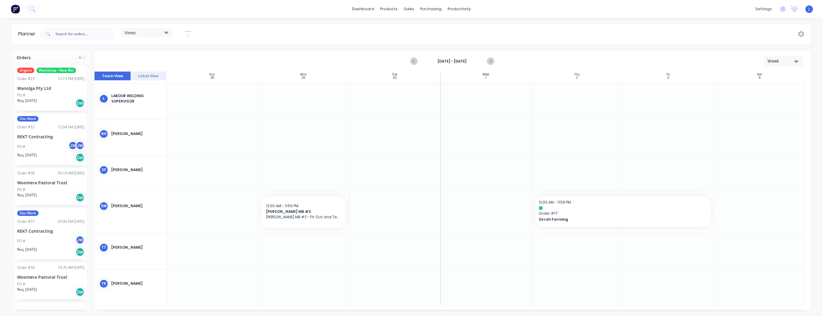
scroll to position [0, 0]
click at [79, 58] on icon at bounding box center [80, 58] width 5 height 4
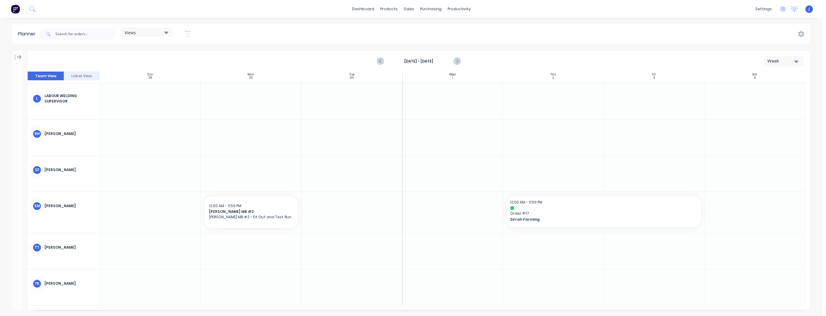
scroll to position [807, 0]
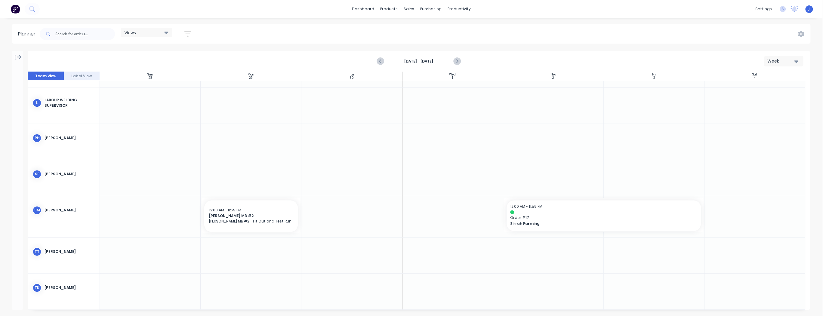
click at [18, 57] on icon at bounding box center [19, 57] width 5 height 4
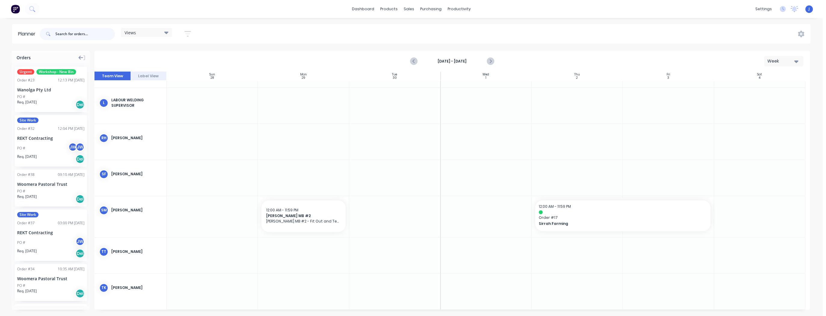
click at [78, 33] on input "text" at bounding box center [85, 34] width 60 height 12
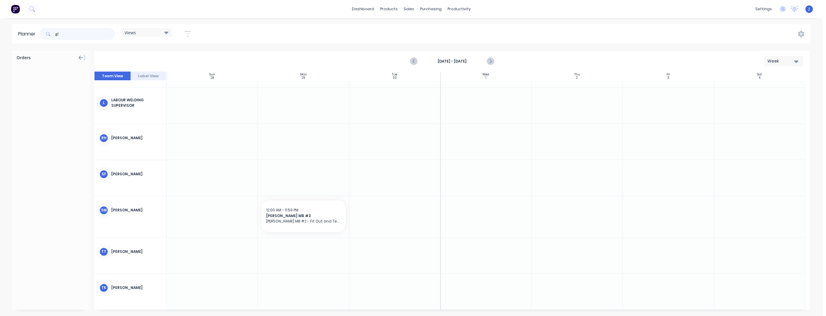
type input "g"
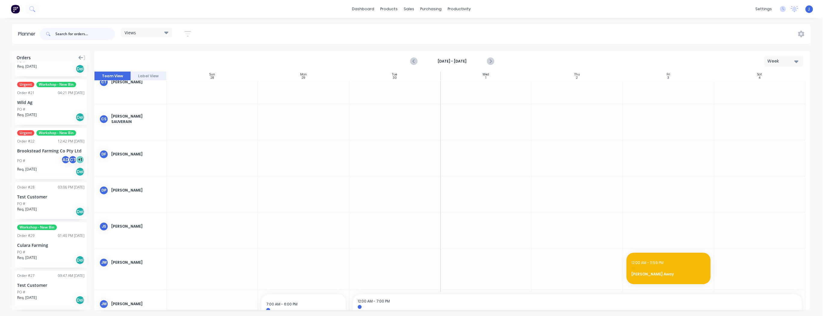
scroll to position [282, 0]
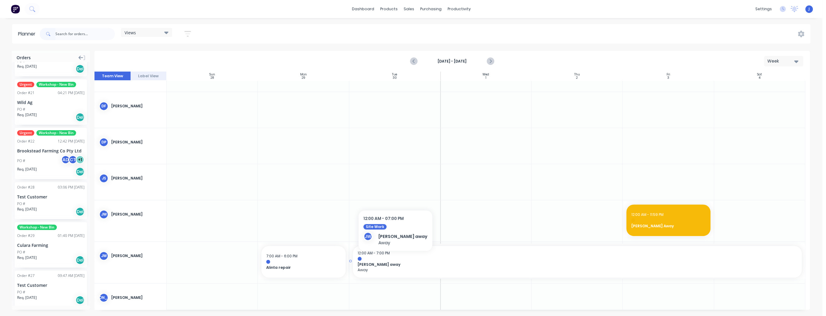
click at [383, 259] on div at bounding box center [577, 259] width 439 height 4
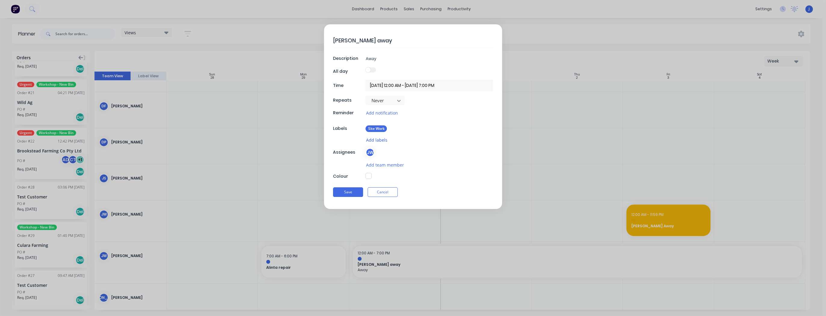
click at [376, 140] on button "Add labels" at bounding box center [376, 140] width 22 height 7
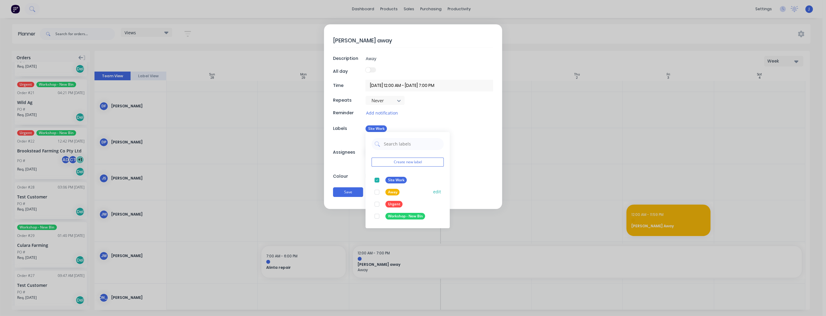
click at [377, 192] on div at bounding box center [377, 192] width 12 height 12
click at [377, 191] on div at bounding box center [377, 192] width 12 height 12
click at [462, 174] on div at bounding box center [429, 176] width 128 height 7
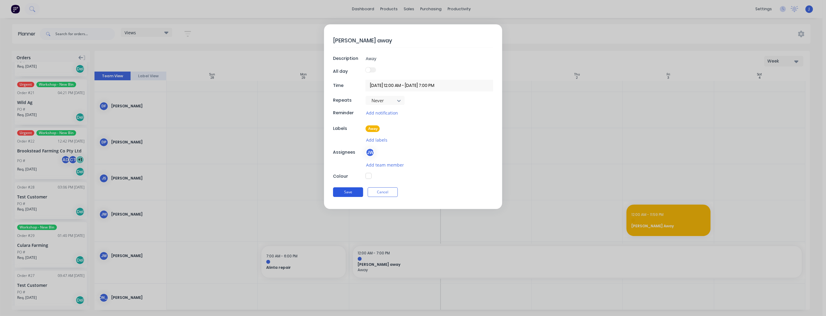
click at [351, 188] on button "Save" at bounding box center [348, 192] width 30 height 10
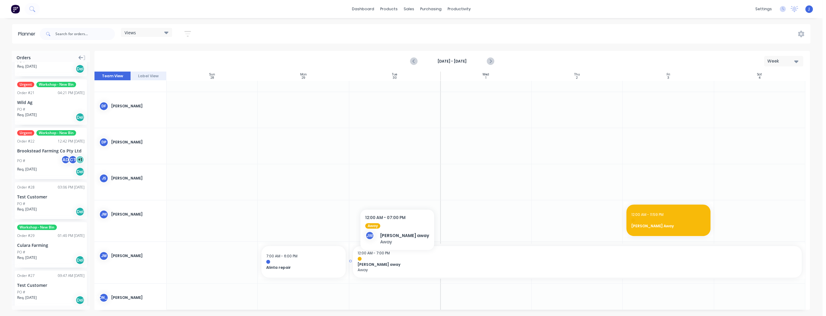
click at [386, 258] on div at bounding box center [577, 259] width 439 height 4
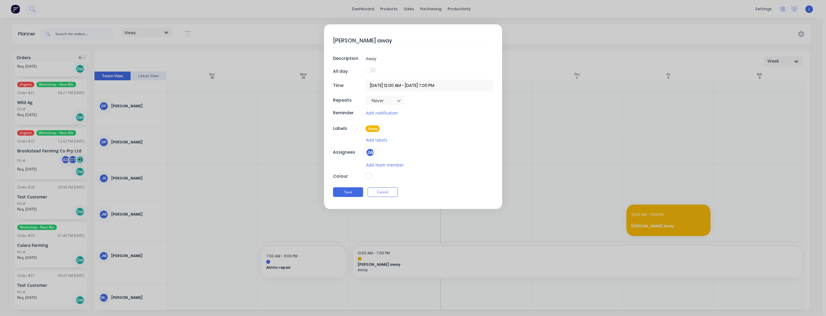
click at [369, 176] on button "button" at bounding box center [368, 176] width 6 height 6
type textarea "x"
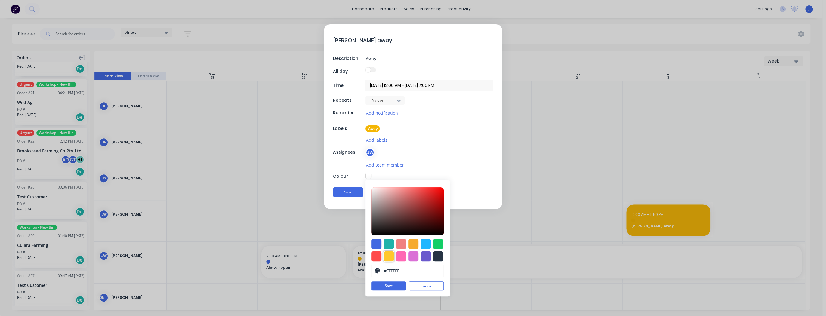
click at [389, 254] on div at bounding box center [389, 256] width 10 height 10
type input "#FCBC08"
click at [442, 188] on div at bounding box center [407, 212] width 72 height 48
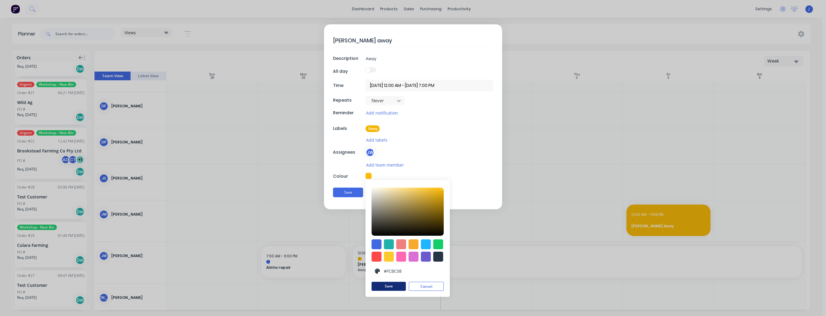
click at [382, 285] on button "Save" at bounding box center [388, 286] width 34 height 9
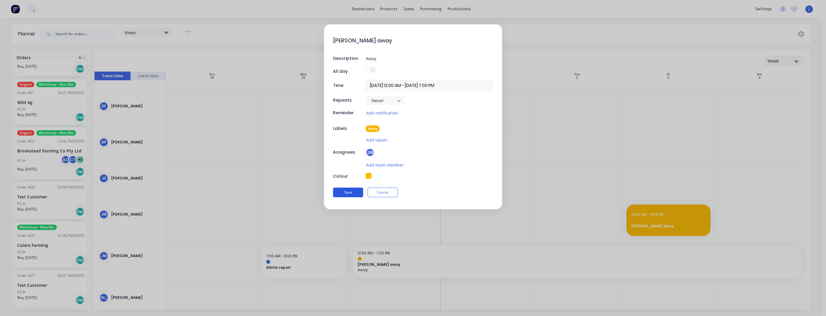
click at [346, 188] on button "Save" at bounding box center [348, 193] width 30 height 10
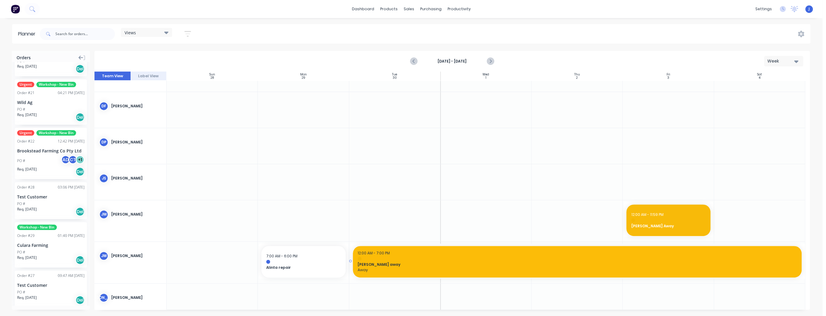
click at [386, 263] on span "[PERSON_NAME] away" at bounding box center [577, 264] width 439 height 5
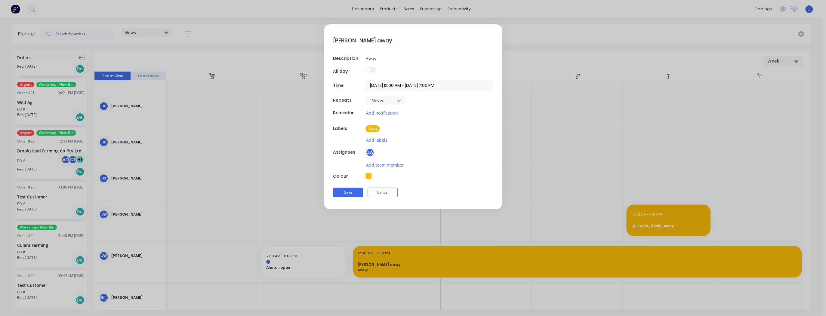
click at [368, 176] on button "button" at bounding box center [368, 176] width 6 height 6
type textarea "x"
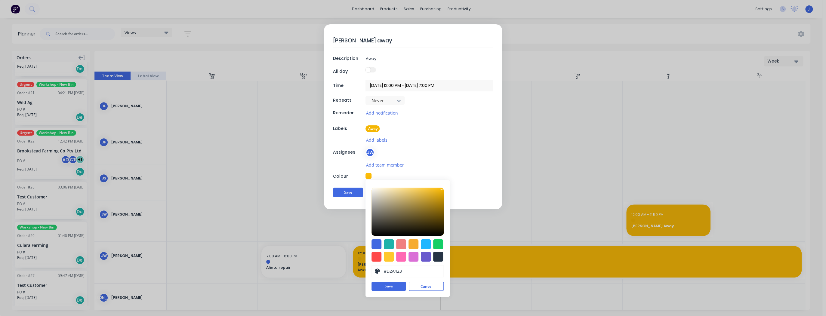
click at [432, 195] on div at bounding box center [407, 212] width 72 height 48
type input "#F5D579"
click at [408, 189] on div at bounding box center [407, 212] width 72 height 48
click at [393, 285] on button "Save" at bounding box center [388, 286] width 34 height 9
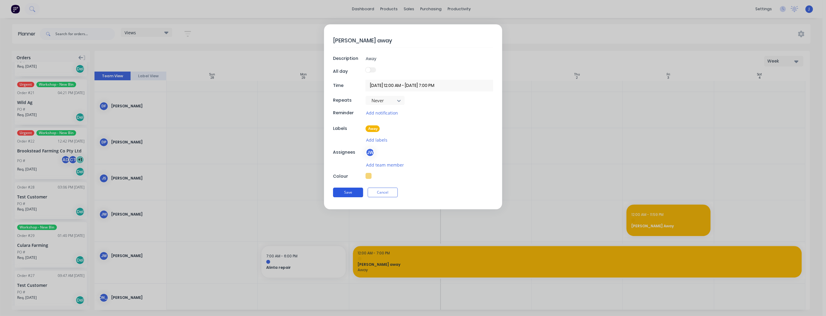
click at [345, 191] on button "Save" at bounding box center [348, 193] width 30 height 10
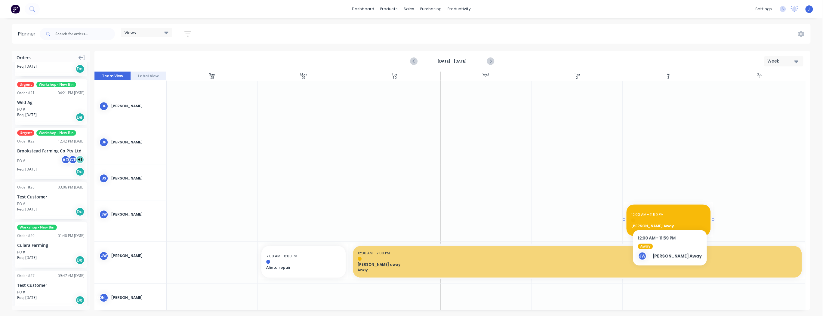
click at [658, 215] on span "12:00 AM - 11:59 PM" at bounding box center [647, 214] width 32 height 5
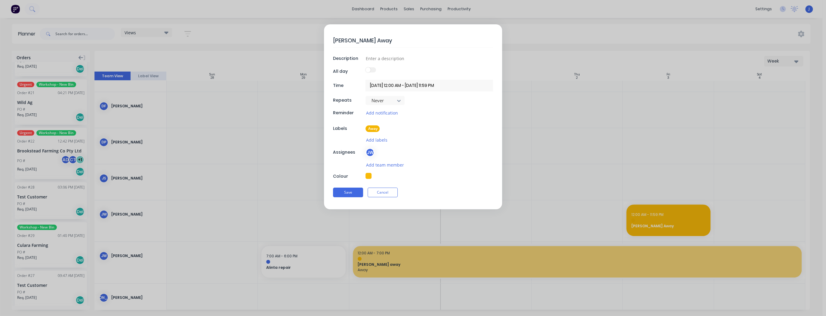
click at [367, 177] on button "button" at bounding box center [368, 176] width 6 height 6
type textarea "x"
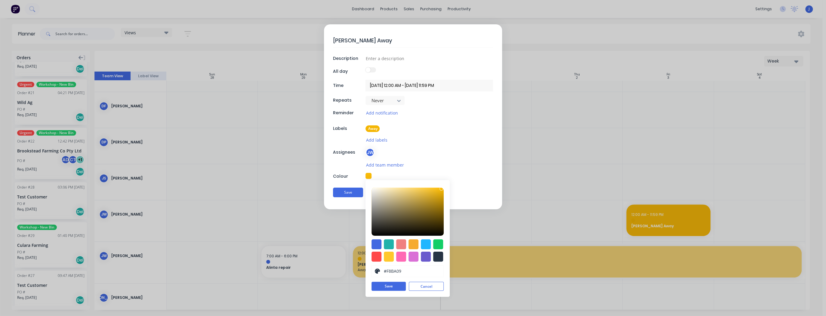
type input "#EFCD6B"
click at [411, 190] on div at bounding box center [407, 212] width 72 height 48
click at [389, 286] on button "Save" at bounding box center [388, 286] width 34 height 9
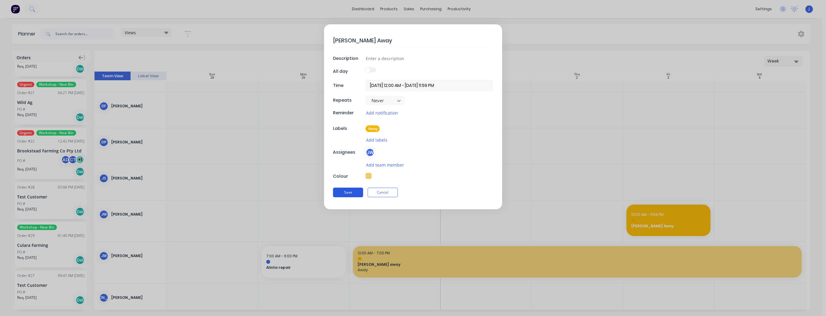
click at [357, 192] on button "Save" at bounding box center [348, 193] width 30 height 10
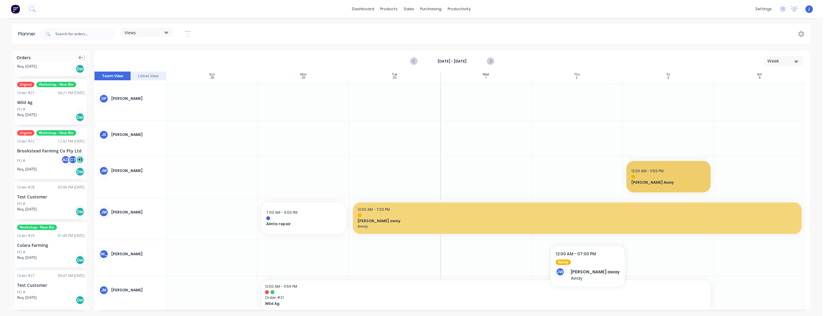
scroll to position [354, 0]
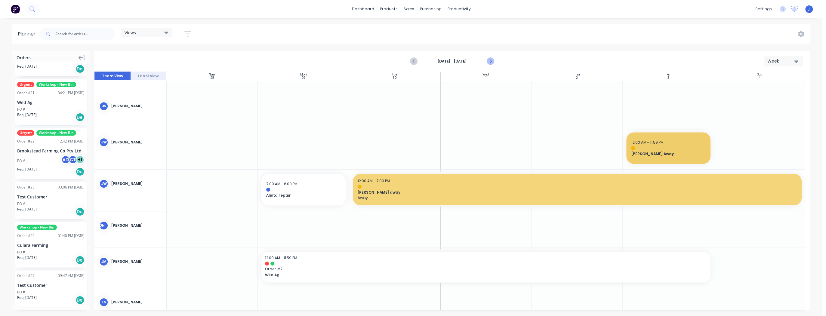
click at [492, 60] on icon "Next page" at bounding box center [490, 61] width 7 height 7
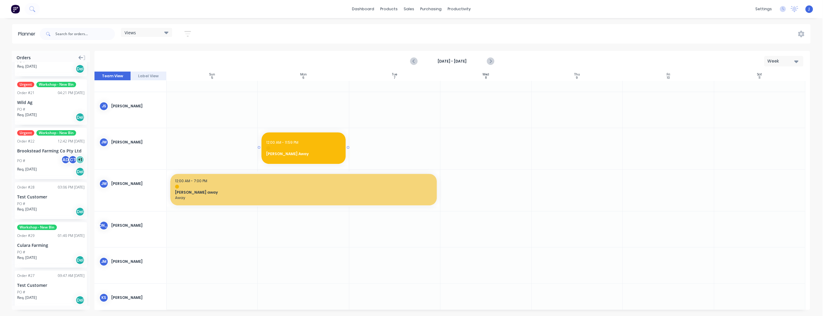
click at [307, 145] on div "12:00 AM - 11:59 PM Jason Away" at bounding box center [303, 148] width 84 height 32
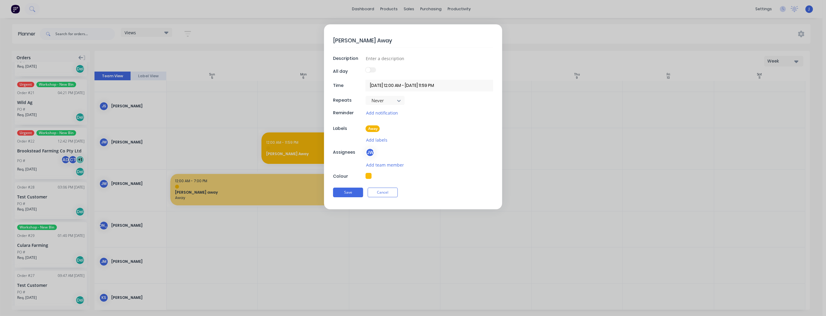
click at [369, 176] on button "button" at bounding box center [368, 176] width 6 height 6
type textarea "x"
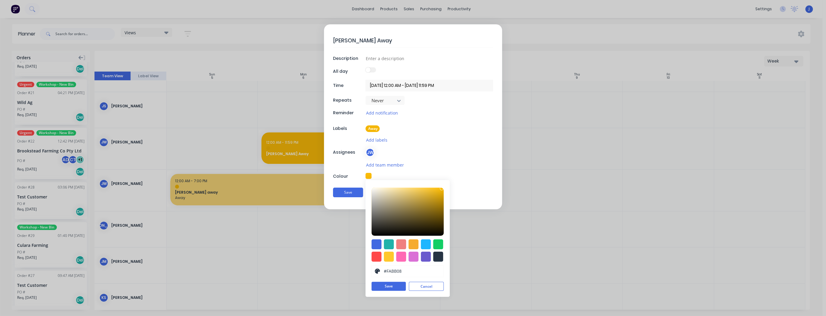
type input "#F4CE64"
click at [414, 189] on div at bounding box center [407, 212] width 72 height 48
click at [395, 286] on button "Save" at bounding box center [388, 286] width 34 height 9
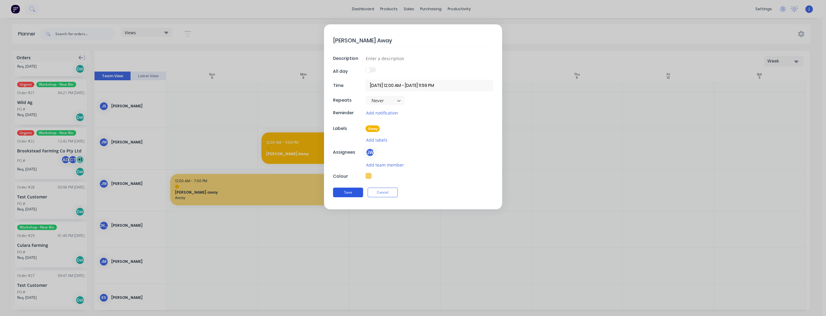
click at [351, 191] on button "Save" at bounding box center [348, 193] width 30 height 10
type textarea "x"
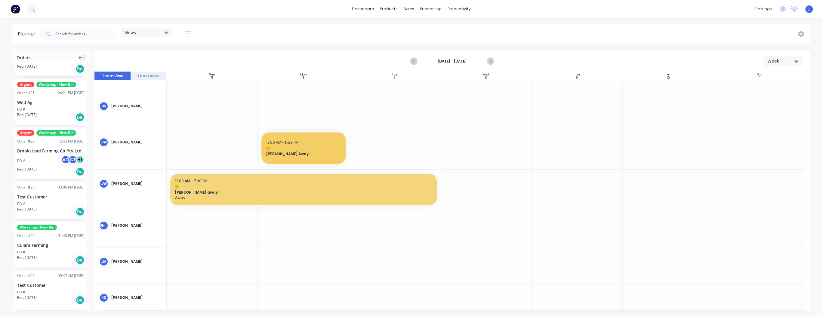
click at [412, 61] on icon "Previous page" at bounding box center [414, 61] width 7 height 7
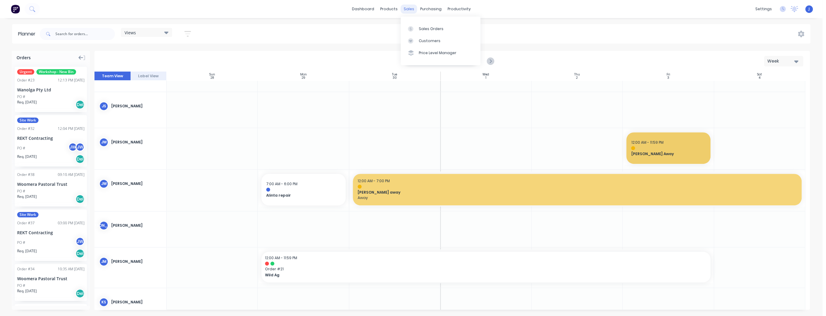
click at [409, 10] on div "sales" at bounding box center [409, 9] width 17 height 9
click at [421, 29] on div "Sales Orders" at bounding box center [431, 28] width 25 height 5
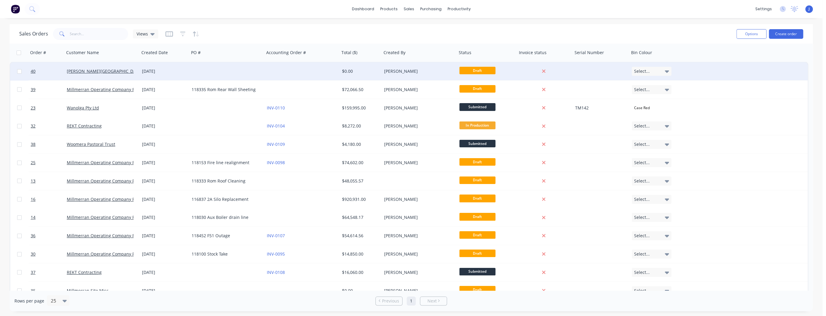
click at [243, 73] on div at bounding box center [226, 71] width 75 height 18
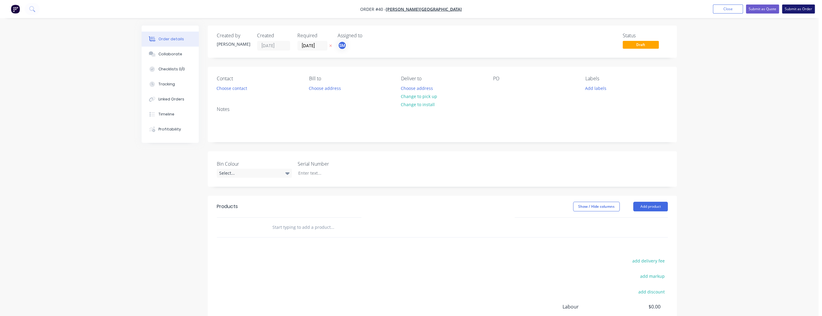
click at [808, 11] on button "Submit as Order" at bounding box center [798, 9] width 33 height 9
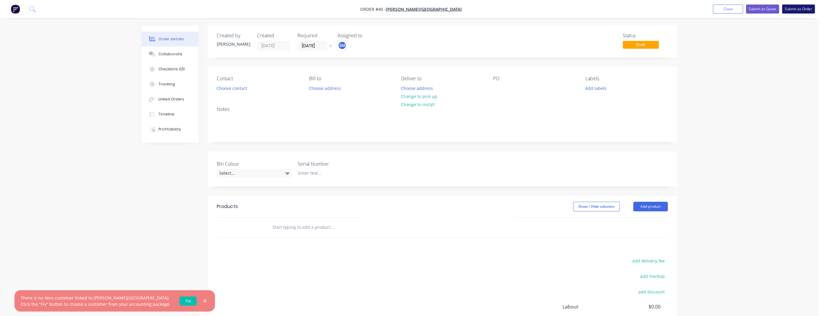
click at [806, 8] on button "Submit as Order" at bounding box center [798, 9] width 33 height 9
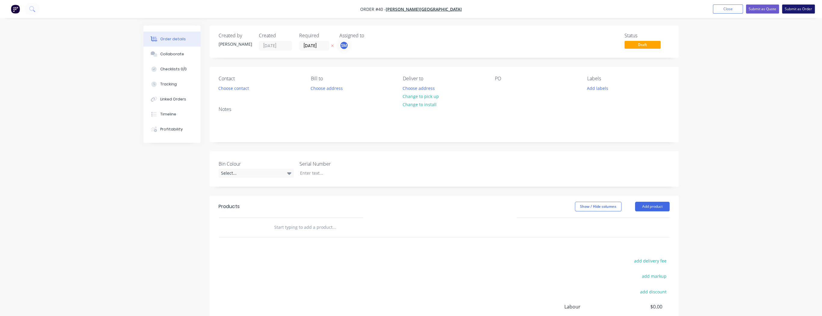
click at [794, 11] on button "Submit as Order" at bounding box center [798, 9] width 33 height 9
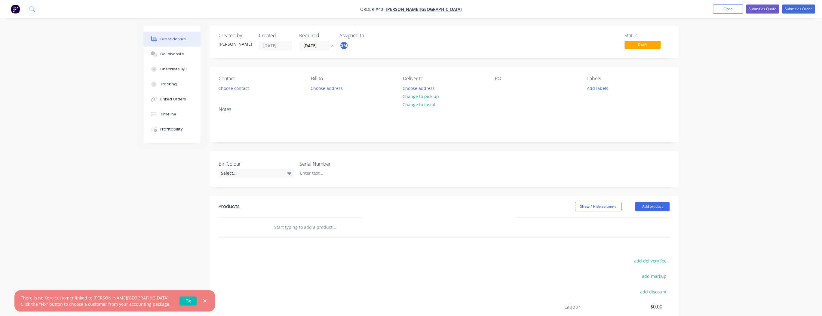
click at [189, 301] on link "Fix" at bounding box center [188, 301] width 17 height 9
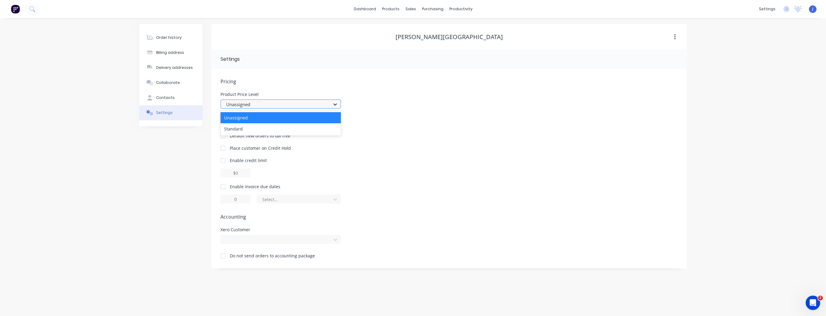
click at [334, 105] on icon at bounding box center [335, 104] width 6 height 6
click at [334, 106] on icon at bounding box center [335, 104] width 6 height 6
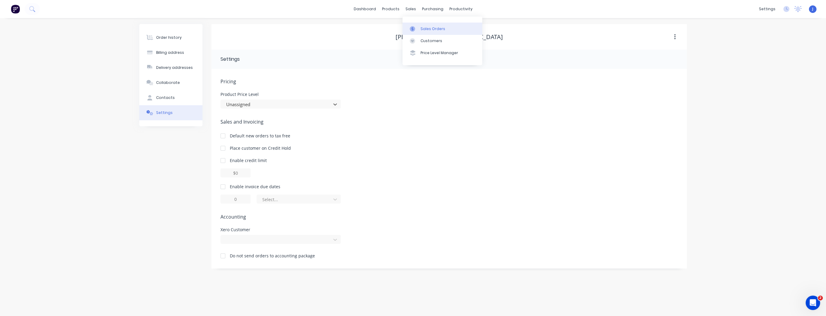
click at [415, 25] on link "Sales Orders" at bounding box center [442, 29] width 80 height 12
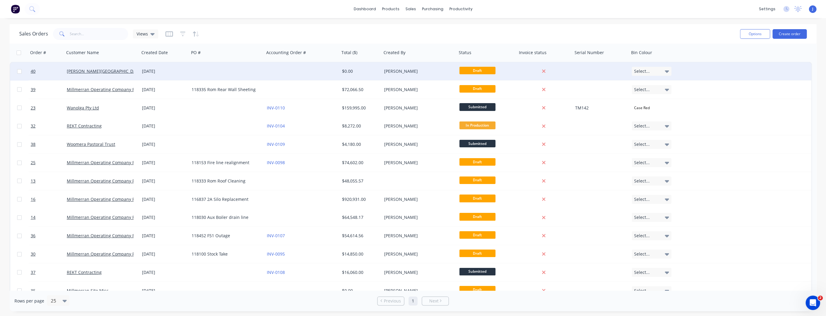
click at [252, 70] on div at bounding box center [226, 71] width 75 height 18
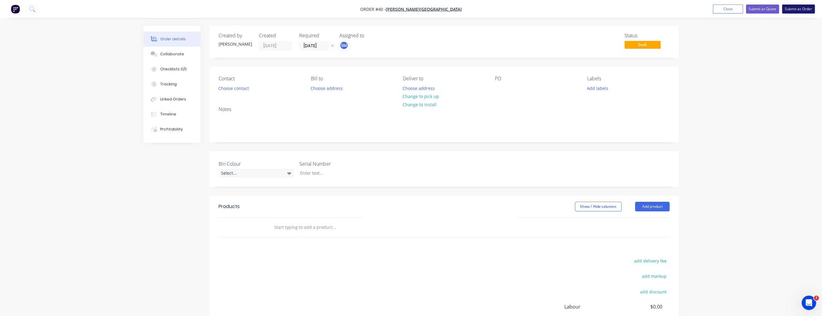
click at [793, 11] on button "Submit as Order" at bounding box center [798, 9] width 33 height 9
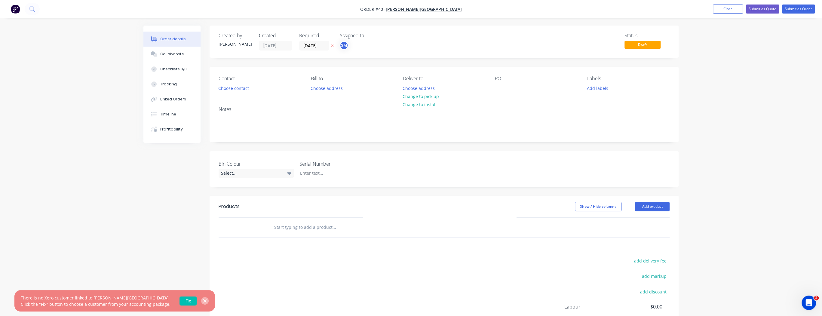
click at [203, 302] on icon "button" at bounding box center [204, 300] width 3 height 3
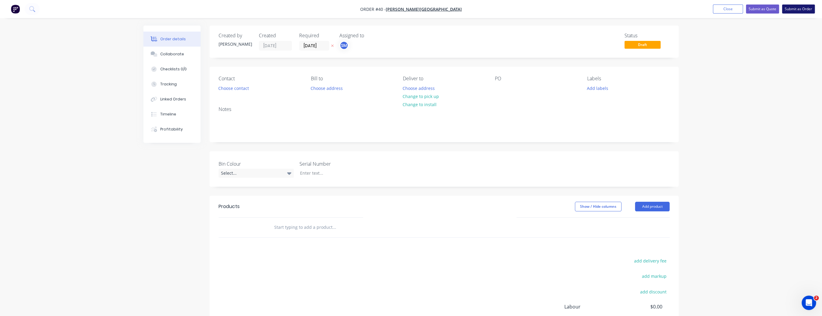
click at [798, 11] on button "Submit as Order" at bounding box center [798, 9] width 33 height 9
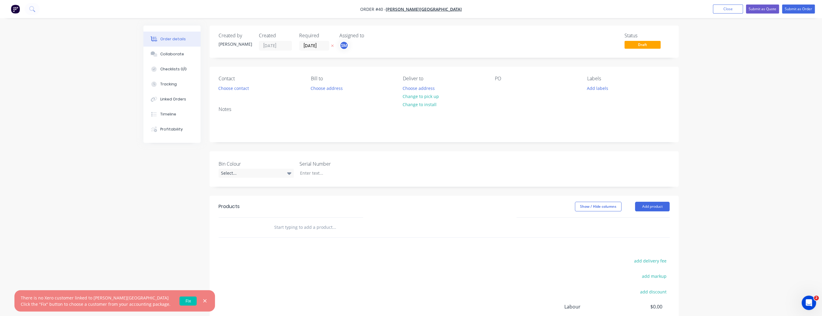
click at [183, 302] on link "Fix" at bounding box center [188, 301] width 17 height 9
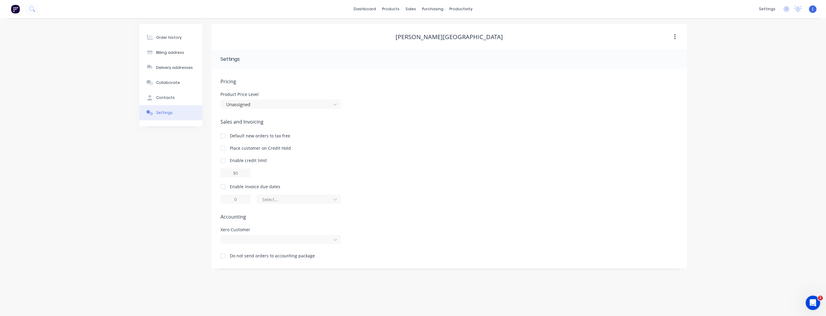
click at [673, 37] on button "button" at bounding box center [675, 37] width 14 height 11
click at [533, 48] on div "[PERSON_NAME] Royal Farms Archive" at bounding box center [448, 37] width 475 height 26
click at [332, 103] on icon at bounding box center [335, 104] width 6 height 6
click at [422, 105] on div "Product Price Level 2 results available. Use Up and Down to choose options, pre…" at bounding box center [448, 100] width 457 height 16
click at [232, 264] on div "Pricing Product Price Level Unassigned Sales and Invoicing Default new orders t…" at bounding box center [448, 173] width 457 height 191
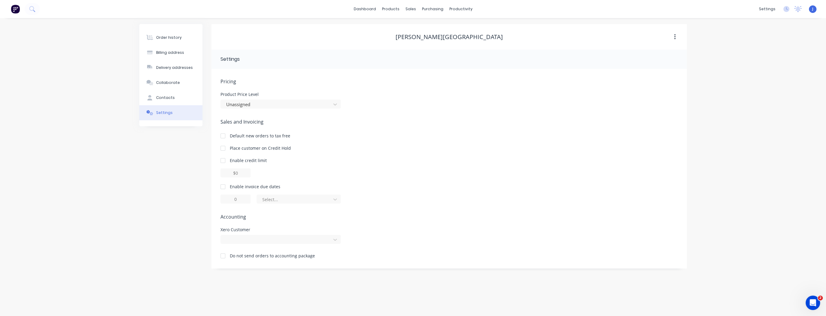
click at [224, 257] on div at bounding box center [223, 256] width 12 height 12
click at [223, 255] on div at bounding box center [223, 256] width 12 height 12
click at [421, 27] on div "Sales Orders" at bounding box center [432, 28] width 25 height 5
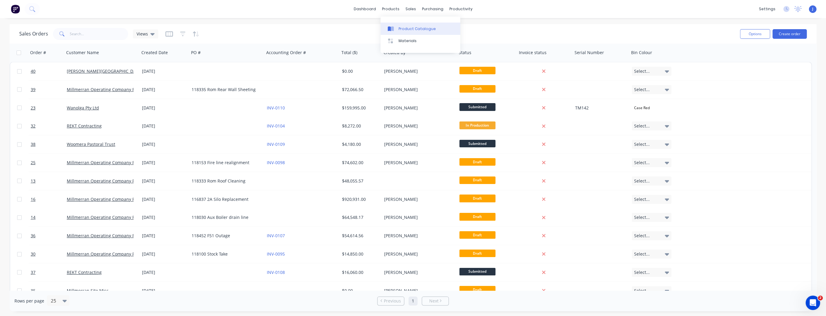
click at [399, 29] on div "Product Catalogue" at bounding box center [417, 28] width 37 height 5
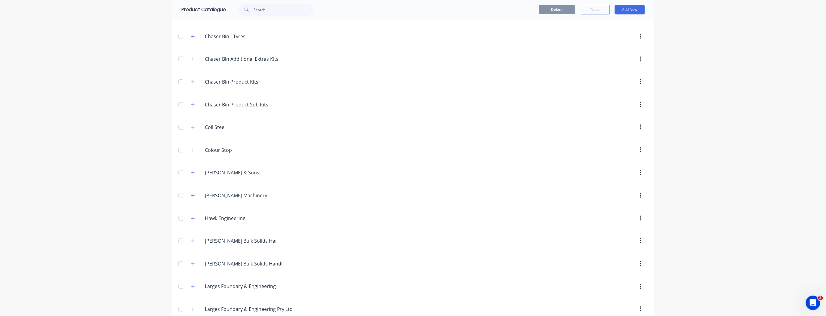
scroll to position [192, 0]
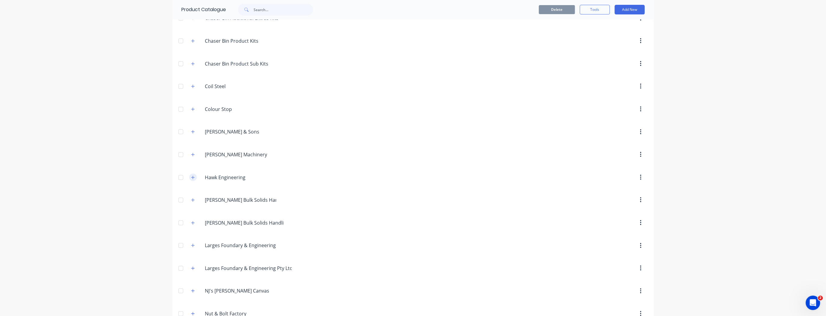
click at [192, 178] on button "button" at bounding box center [193, 178] width 8 height 8
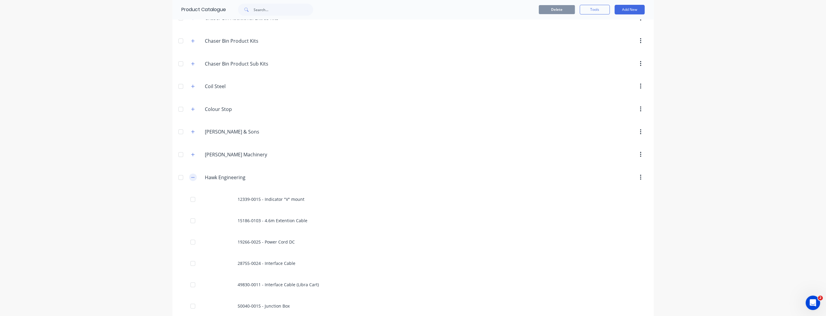
click at [191, 177] on icon "button" at bounding box center [193, 177] width 4 height 4
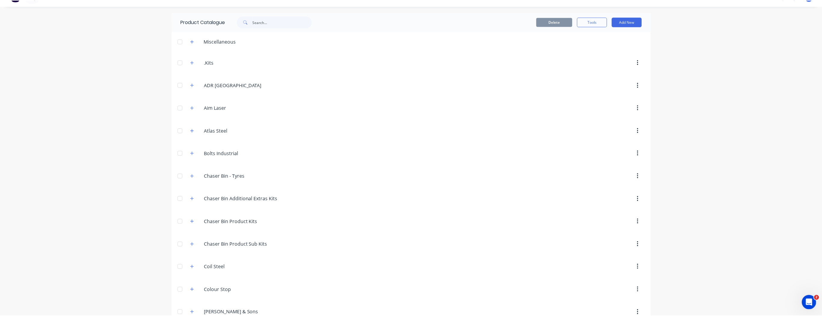
scroll to position [0, 0]
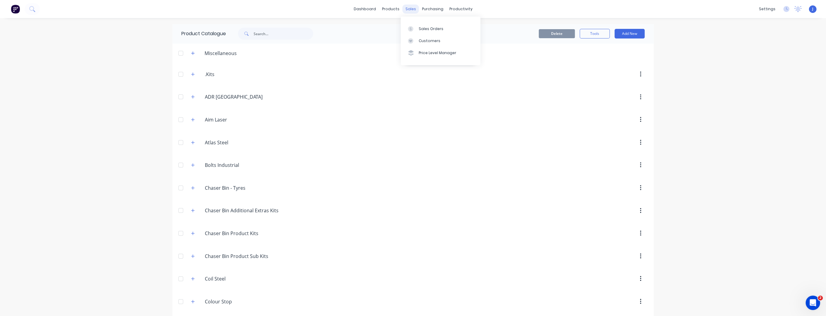
click at [408, 9] on div "sales" at bounding box center [410, 9] width 17 height 9
click at [418, 29] on link "Sales Orders" at bounding box center [441, 29] width 80 height 12
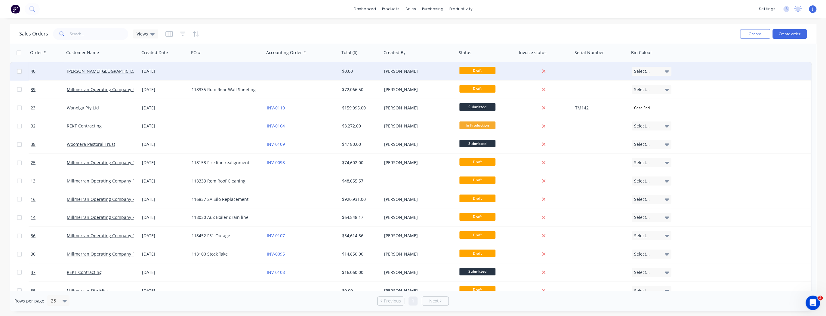
click at [217, 73] on div at bounding box center [226, 71] width 75 height 18
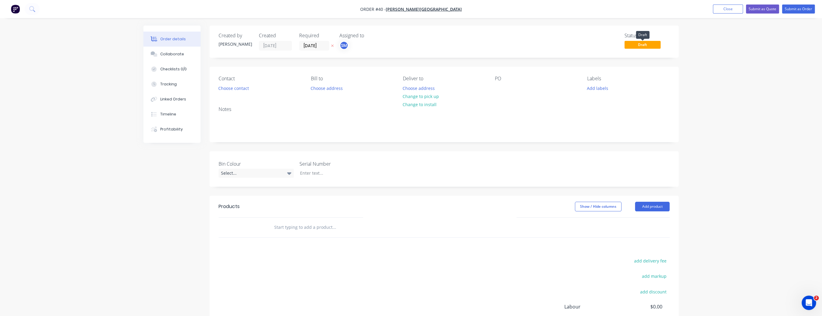
click at [641, 45] on span "Draft" at bounding box center [643, 45] width 36 height 8
click at [797, 8] on button "Submit as Order" at bounding box center [798, 9] width 33 height 9
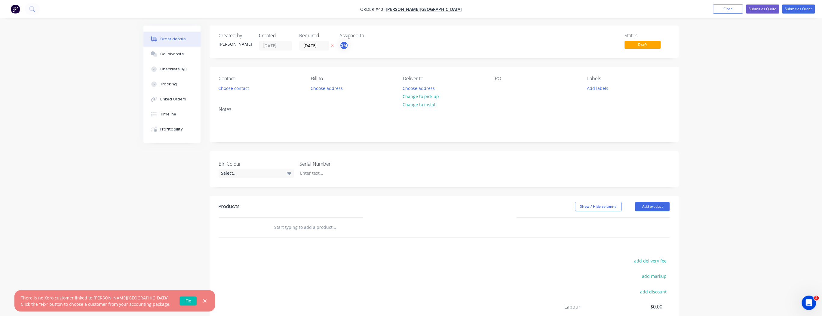
click at [203, 302] on icon "button" at bounding box center [205, 300] width 4 height 5
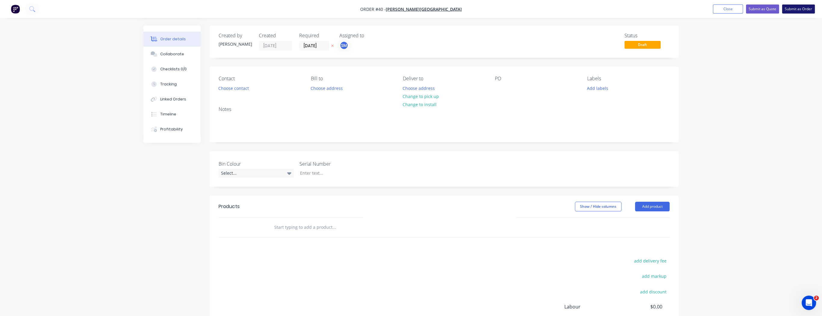
click at [798, 9] on button "Submit as Order" at bounding box center [798, 9] width 33 height 9
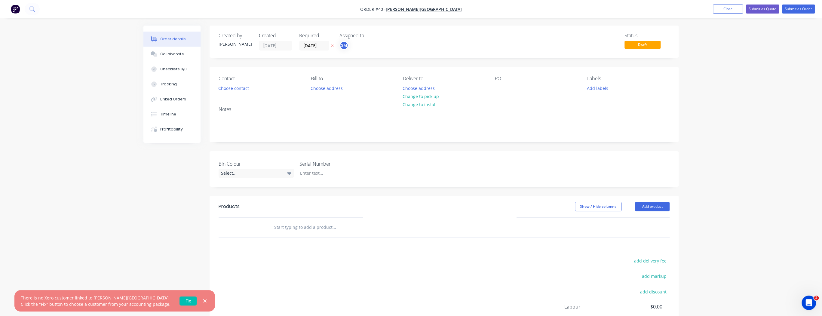
click at [181, 303] on link "Fix" at bounding box center [188, 301] width 17 height 9
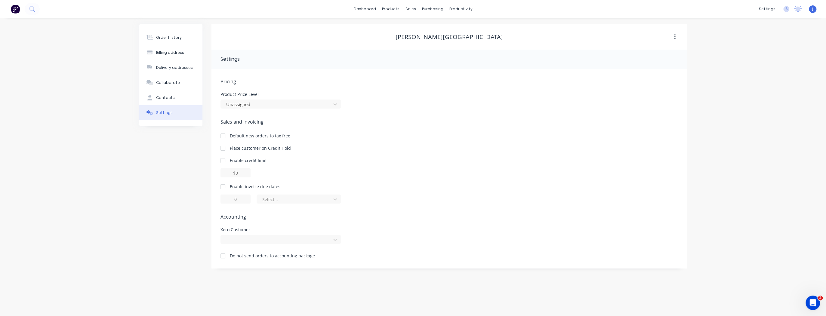
click at [223, 255] on div at bounding box center [223, 256] width 12 height 12
click at [172, 35] on div "Order history" at bounding box center [169, 37] width 26 height 5
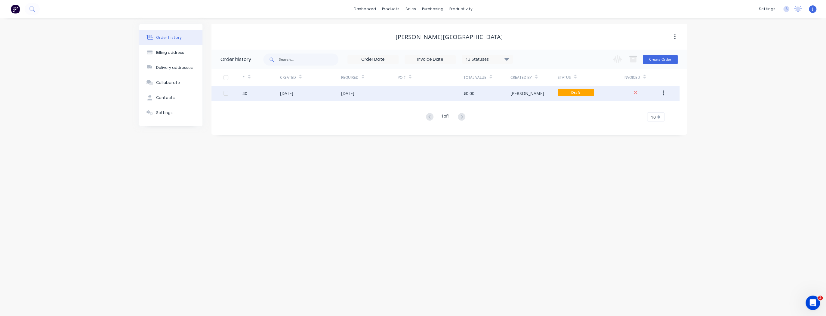
click at [428, 92] on div at bounding box center [431, 93] width 66 height 15
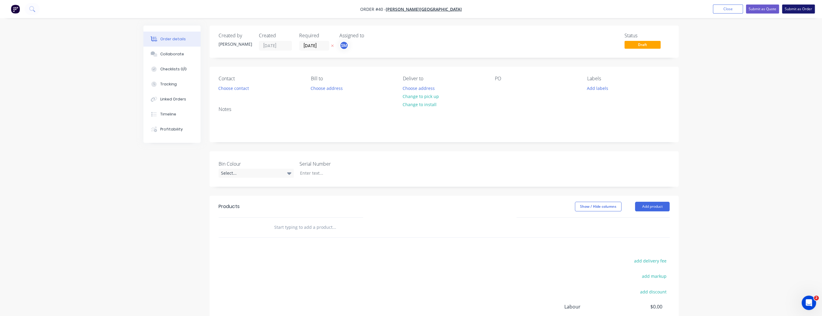
click at [803, 9] on button "Submit as Order" at bounding box center [798, 9] width 33 height 9
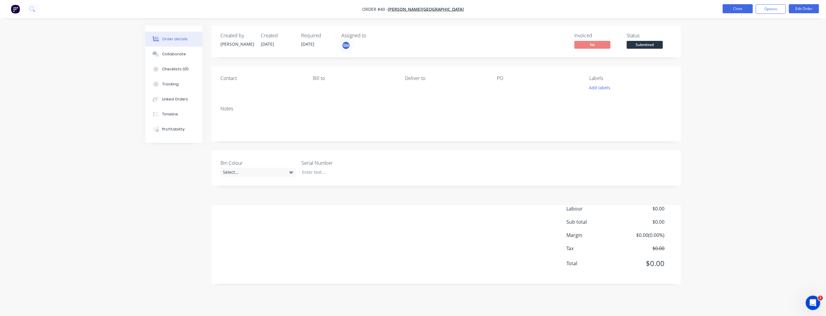
click at [728, 11] on button "Close" at bounding box center [737, 8] width 30 height 9
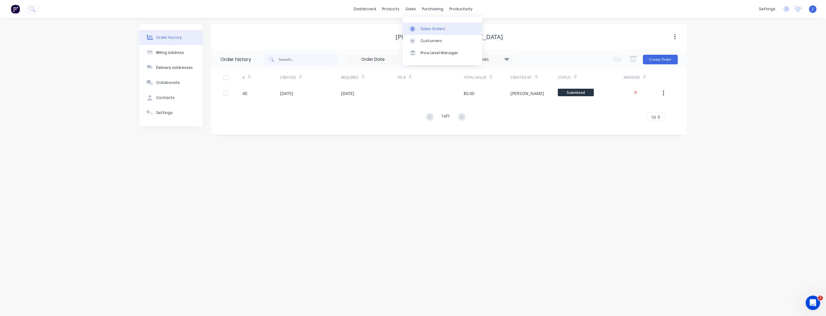
click at [428, 28] on div "Sales Orders" at bounding box center [432, 28] width 25 height 5
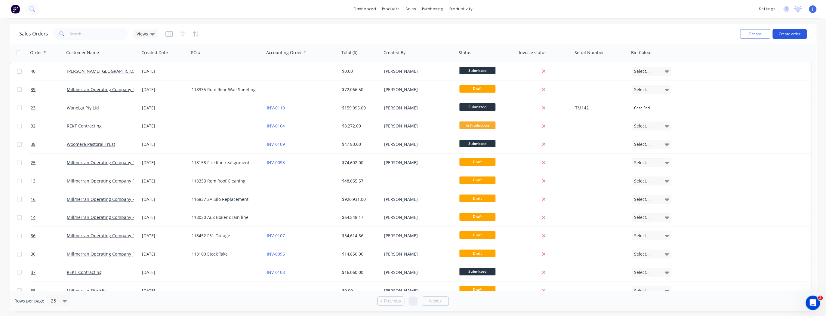
click at [784, 35] on button "Create order" at bounding box center [789, 34] width 34 height 10
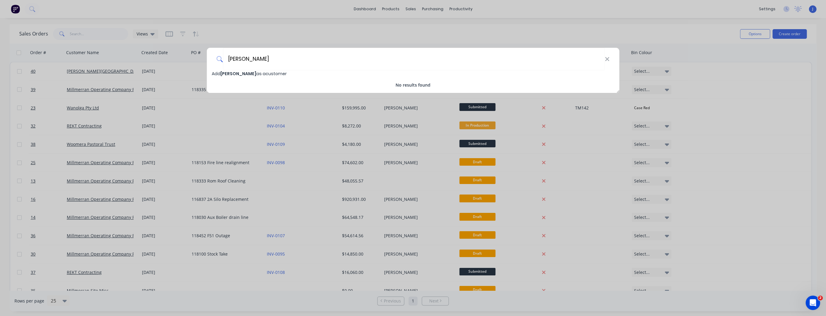
type input "[PERSON_NAME]"
click at [229, 72] on span "[PERSON_NAME]" at bounding box center [238, 74] width 36 height 6
select select "AU"
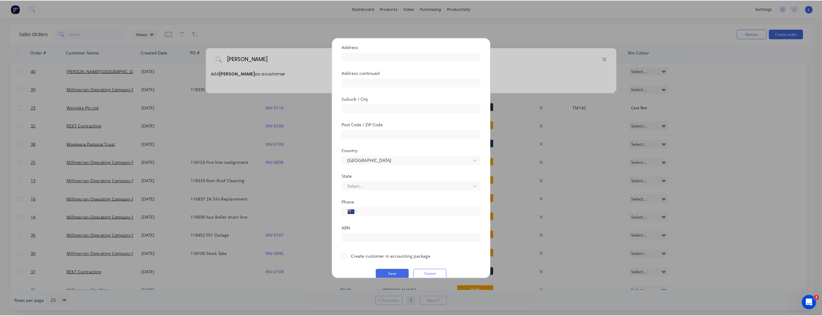
scroll to position [53, 0]
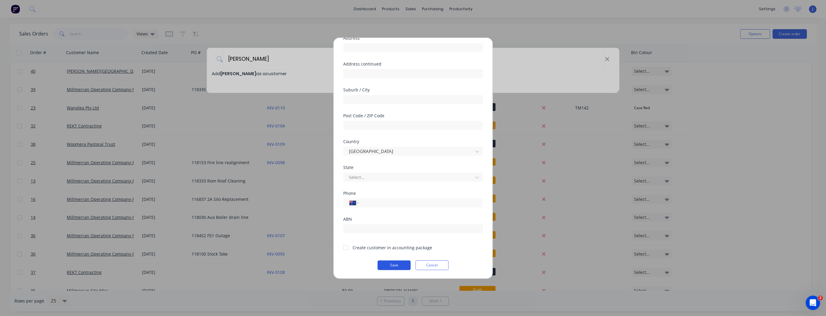
click at [400, 267] on button "Save" at bounding box center [393, 265] width 33 height 10
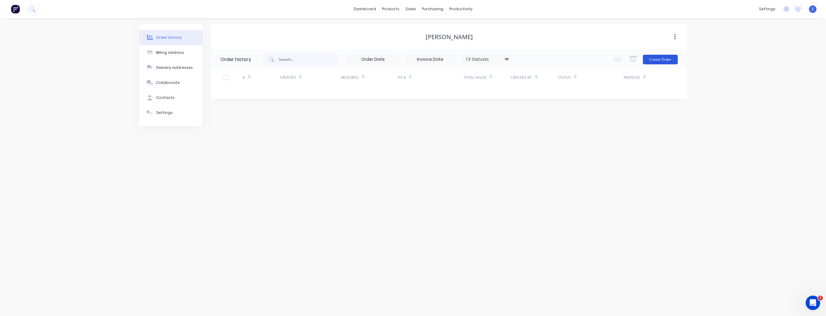
click at [662, 60] on button "Create Order" at bounding box center [660, 60] width 35 height 10
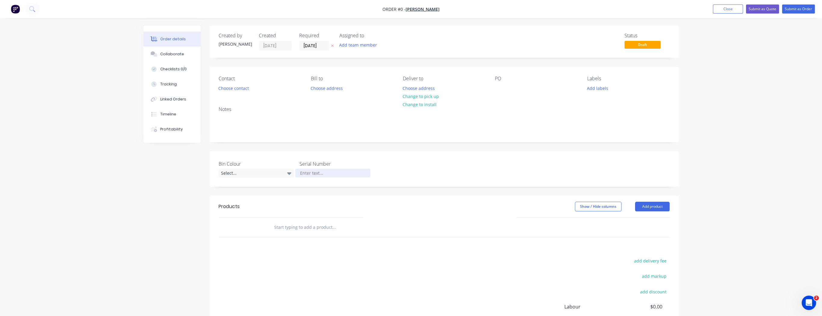
click at [311, 174] on div at bounding box center [332, 173] width 75 height 9
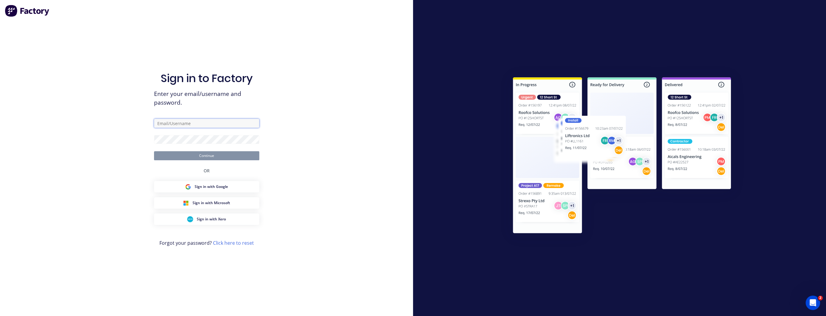
click at [174, 126] on input "text" at bounding box center [206, 123] width 105 height 9
type input "[PERSON_NAME][EMAIL_ADDRESS][DOMAIN_NAME]"
click at [154, 151] on button "Continue" at bounding box center [206, 155] width 105 height 9
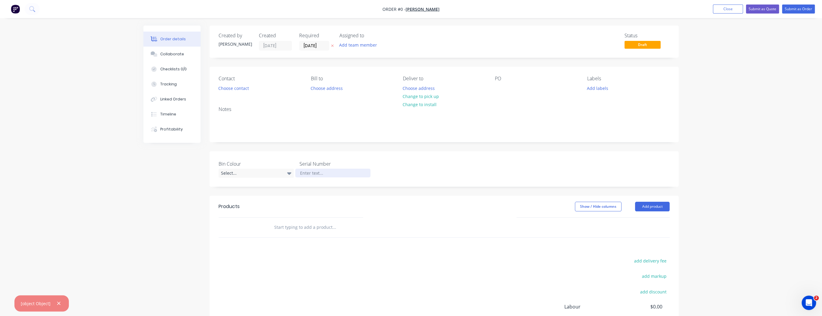
click at [339, 173] on div at bounding box center [332, 173] width 75 height 9
click at [306, 173] on div "Tm035" at bounding box center [332, 173] width 75 height 9
click at [798, 10] on button "Submit as Order" at bounding box center [798, 9] width 33 height 9
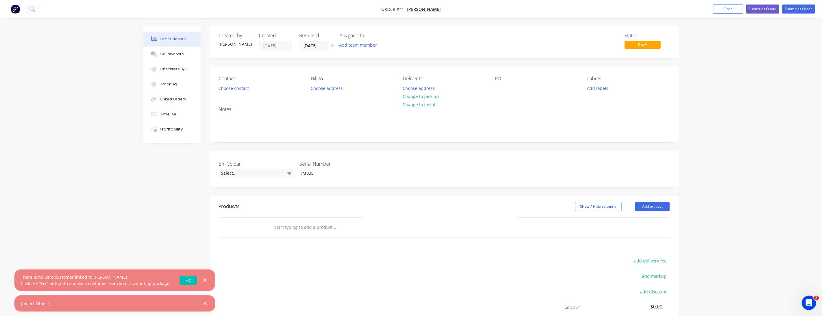
click at [185, 280] on link "Fix" at bounding box center [188, 280] width 17 height 9
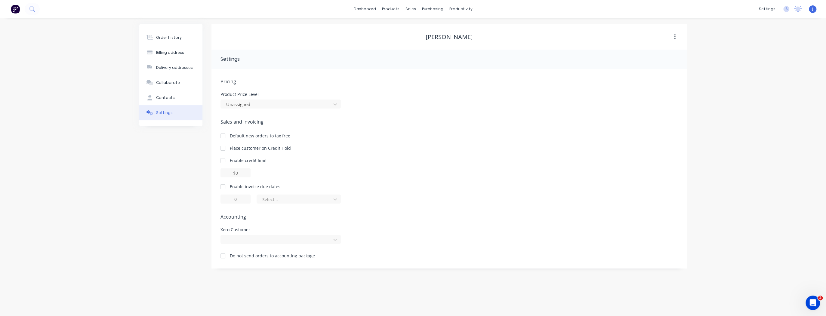
click at [222, 256] on div at bounding box center [223, 256] width 12 height 12
click at [766, 146] on div "Order history Billing address Delivery addresses Collaborate Contacts Settings …" at bounding box center [413, 167] width 826 height 298
click at [174, 35] on div "Order history" at bounding box center [169, 37] width 26 height 5
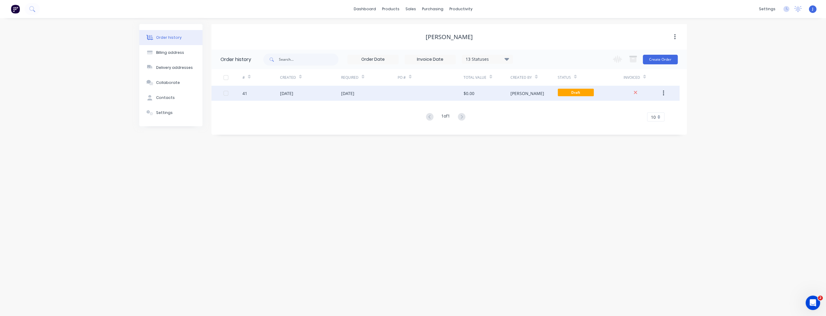
click at [399, 94] on div at bounding box center [431, 93] width 66 height 15
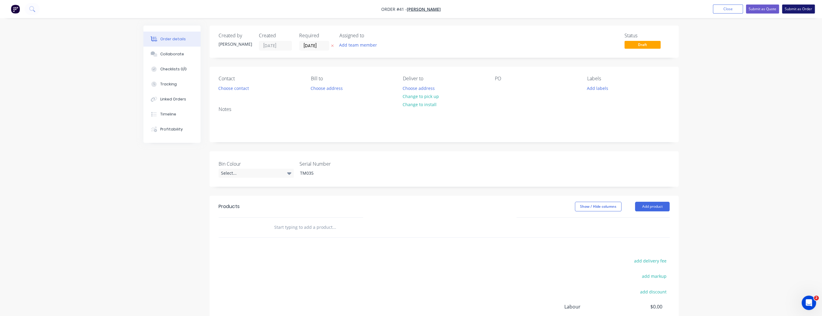
click at [806, 7] on button "Submit as Order" at bounding box center [798, 9] width 33 height 9
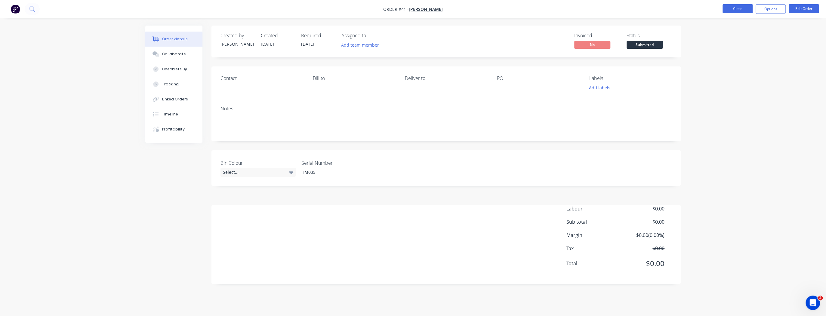
click at [736, 8] on button "Close" at bounding box center [737, 8] width 30 height 9
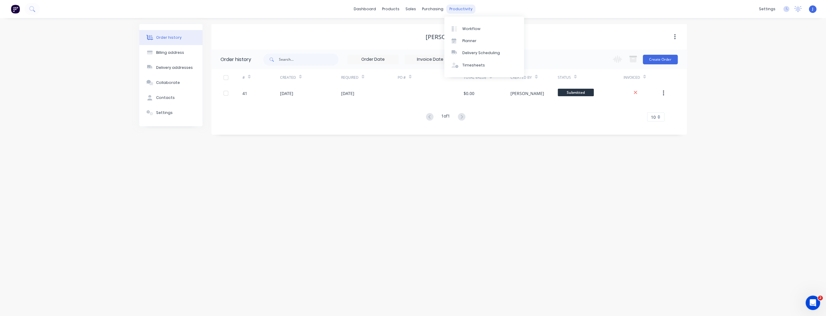
click at [457, 9] on div "productivity" at bounding box center [460, 9] width 29 height 9
click at [469, 42] on div "Planner" at bounding box center [469, 40] width 14 height 5
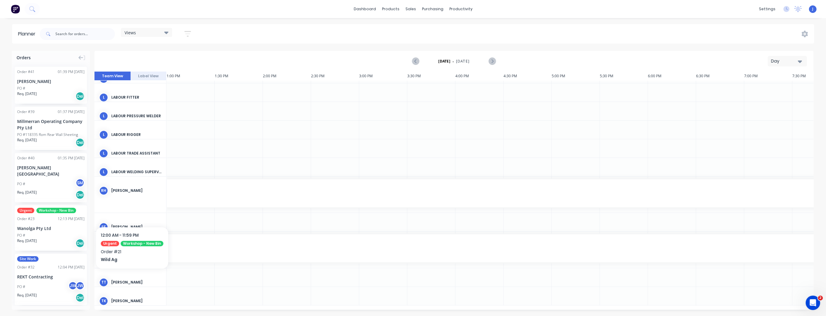
scroll to position [453, 1251]
click at [28, 168] on div "[PERSON_NAME][GEOGRAPHIC_DATA]" at bounding box center [50, 171] width 67 height 13
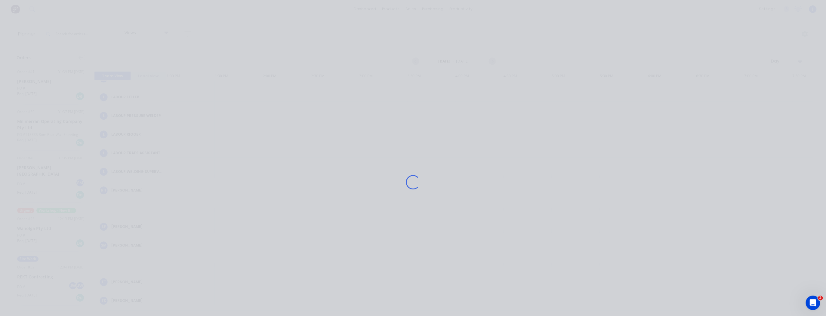
scroll to position [448, 1251]
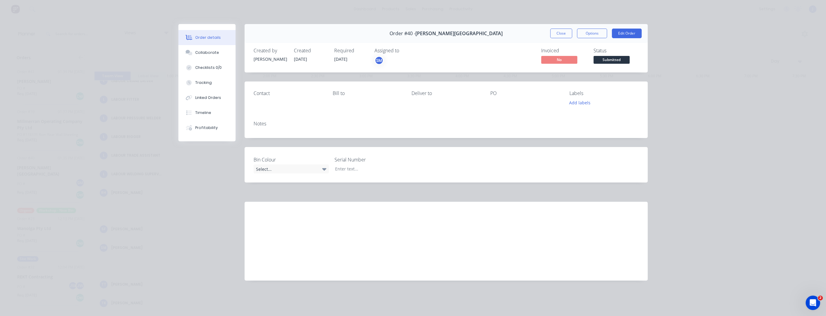
click at [399, 11] on div "Order details Collaborate Checklists 0/0 Tracking Linked Orders Timeline Profit…" at bounding box center [413, 158] width 826 height 316
click at [556, 33] on button "Close" at bounding box center [561, 34] width 22 height 10
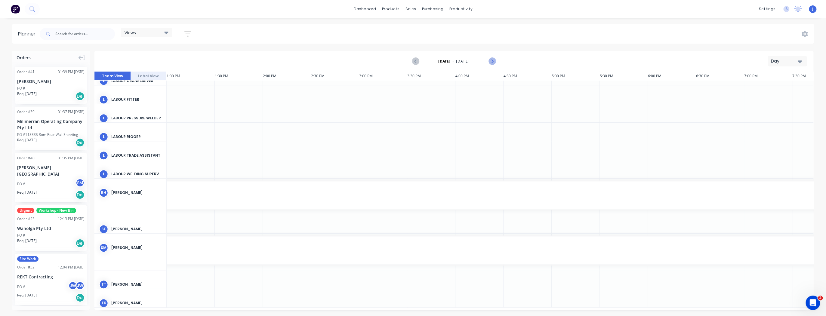
click at [489, 66] on button "Next page" at bounding box center [492, 61] width 12 height 12
click at [804, 61] on button "Day" at bounding box center [787, 61] width 39 height 11
click at [783, 90] on div "Week" at bounding box center [776, 89] width 60 height 12
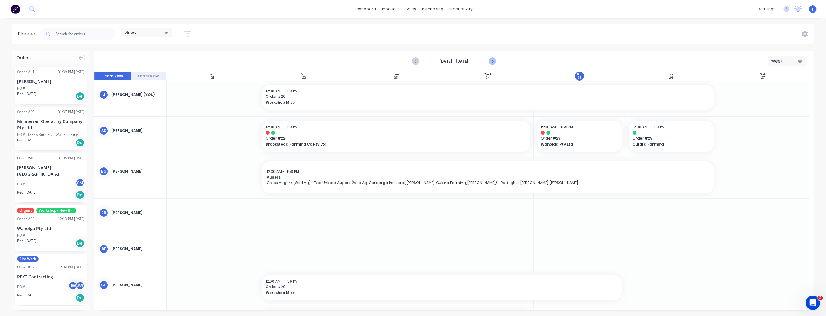
click at [490, 62] on icon "Next page" at bounding box center [491, 61] width 7 height 7
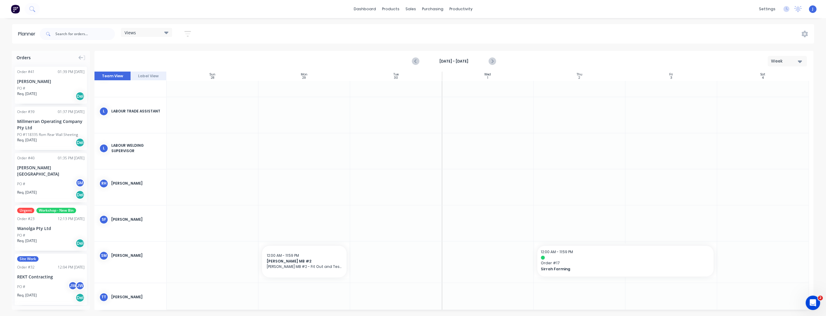
scroll to position [770, 0]
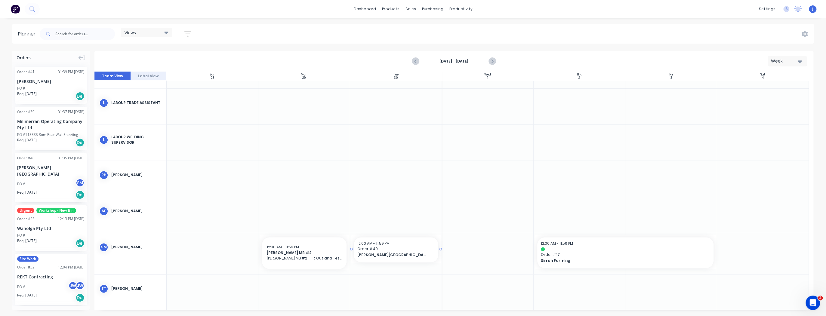
drag, startPoint x: 29, startPoint y: 171, endPoint x: 380, endPoint y: 251, distance: 360.1
drag, startPoint x: 440, startPoint y: 248, endPoint x: 476, endPoint y: 250, distance: 36.4
click at [298, 253] on span "[PERSON_NAME] MB #2" at bounding box center [304, 252] width 75 height 5
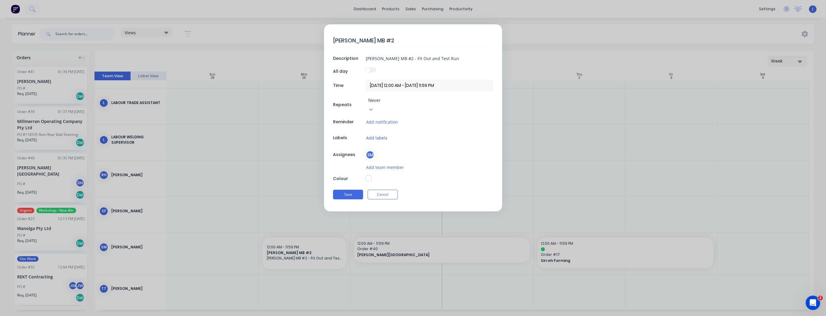
click at [382, 134] on button "Add labels" at bounding box center [376, 137] width 22 height 7
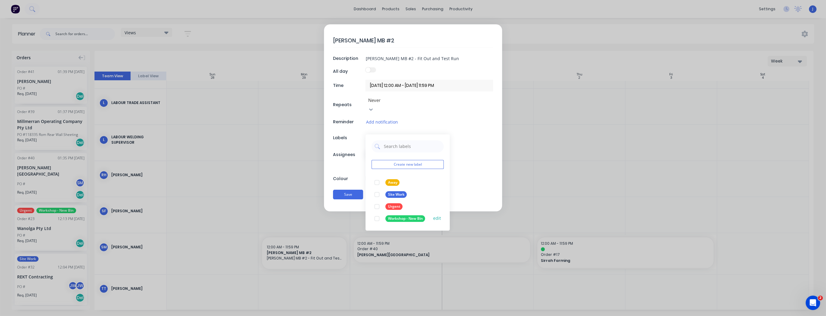
click at [377, 213] on div at bounding box center [377, 219] width 12 height 12
click at [465, 142] on div "[PERSON_NAME] MB #2 Description [PERSON_NAME] MB #2 - Fit Out and Test Run All …" at bounding box center [413, 117] width 178 height 187
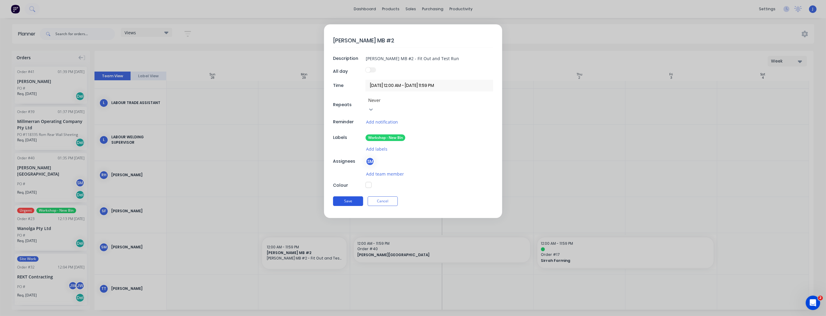
click at [349, 196] on button "Save" at bounding box center [348, 201] width 30 height 10
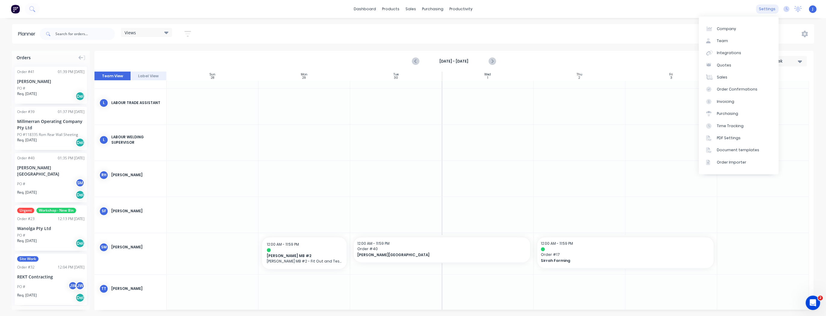
click at [765, 13] on div "settings" at bounding box center [767, 9] width 23 height 9
click at [745, 40] on link "Team" at bounding box center [739, 41] width 80 height 12
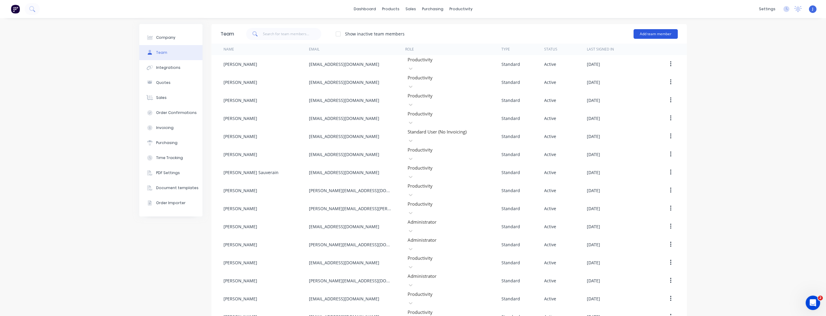
click at [645, 34] on button "Add team member" at bounding box center [655, 34] width 44 height 10
click at [637, 45] on div "Standard team member A team member that can login to Factory" at bounding box center [629, 51] width 85 height 17
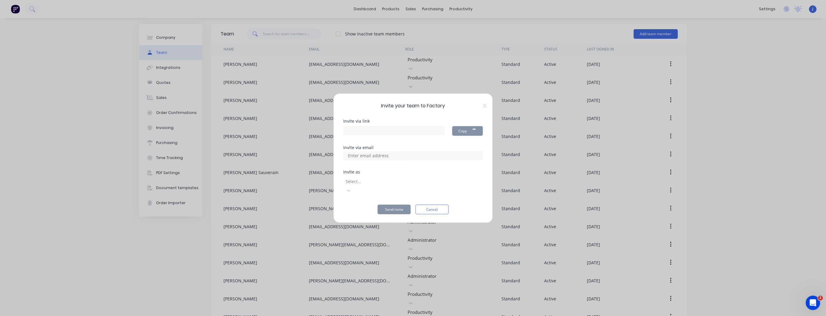
type input "[URL][DOMAIN_NAME]"
click at [356, 160] on input at bounding box center [375, 155] width 60 height 9
type input "ma"
click at [448, 191] on div "Invite as Select..." at bounding box center [413, 187] width 140 height 35
click at [432, 185] on div at bounding box center [388, 182] width 87 height 8
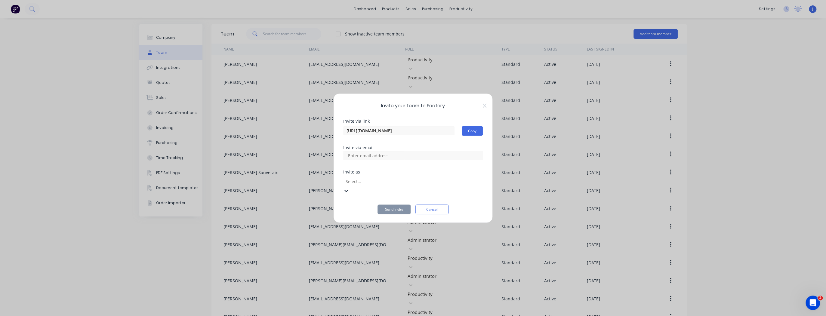
scroll to position [89, 0]
click at [358, 160] on input at bounding box center [375, 155] width 60 height 9
type input "[EMAIL_ADDRESS][DOMAIN_NAME]"
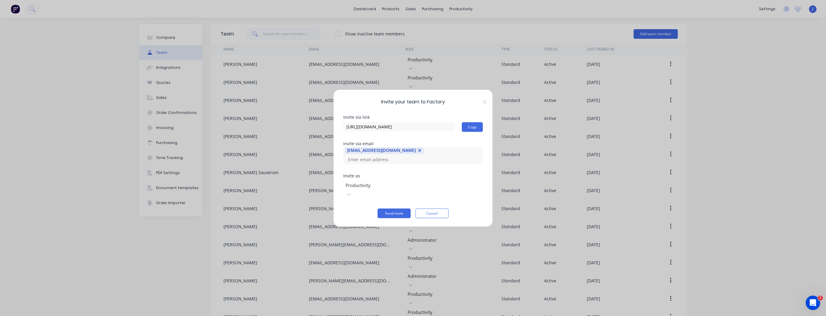
click at [434, 171] on div "Invite via link [URL][DOMAIN_NAME] Copy Invite via email [EMAIL_ADDRESS][DOMAIN…" at bounding box center [413, 166] width 140 height 103
click at [394, 208] on button "Send invite" at bounding box center [393, 213] width 33 height 10
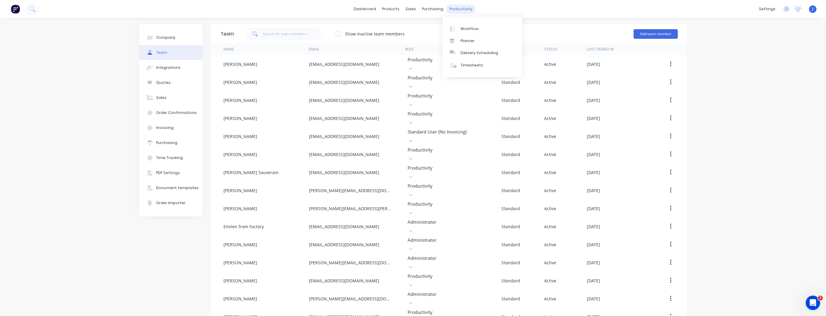
click at [455, 11] on div "productivity" at bounding box center [460, 9] width 29 height 9
click at [465, 38] on div "Planner" at bounding box center [467, 40] width 14 height 5
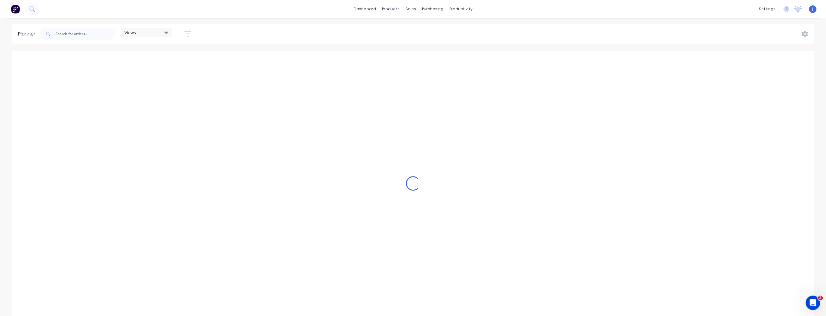
scroll to position [0, 1347]
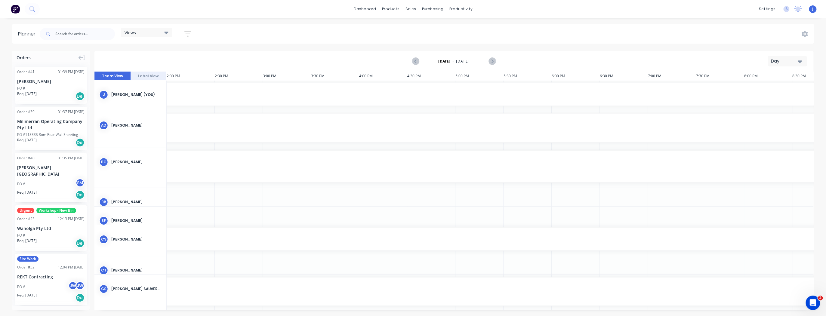
click at [802, 63] on button "Day" at bounding box center [787, 61] width 39 height 11
click at [765, 90] on div "Week" at bounding box center [776, 89] width 60 height 12
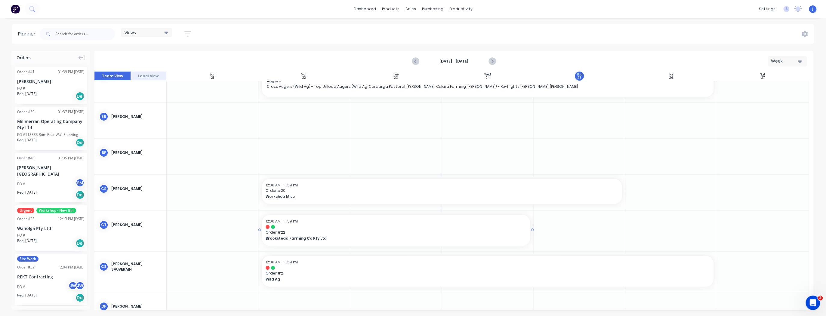
scroll to position [144, 0]
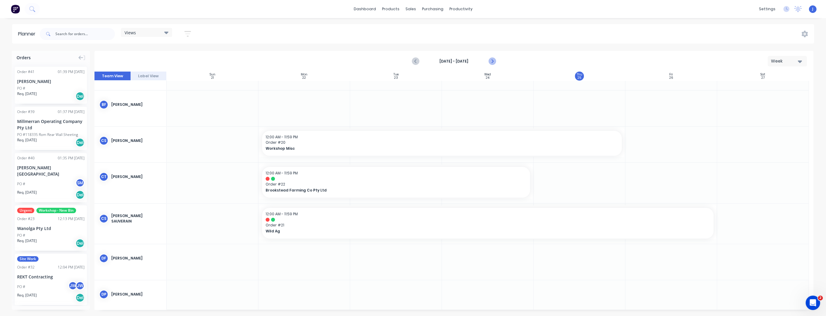
click at [493, 60] on icon "Next page" at bounding box center [491, 61] width 7 height 7
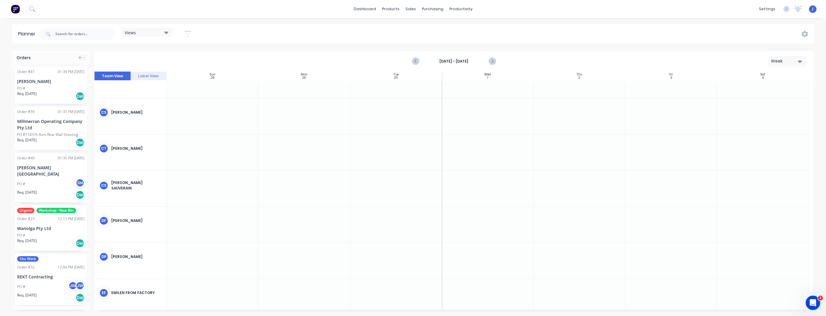
scroll to position [168, 0]
drag, startPoint x: 48, startPoint y: 223, endPoint x: 294, endPoint y: 221, distance: 246.6
drag, startPoint x: 348, startPoint y: 225, endPoint x: 647, endPoint y: 231, distance: 299.0
drag, startPoint x: 314, startPoint y: 229, endPoint x: 317, endPoint y: 190, distance: 39.8
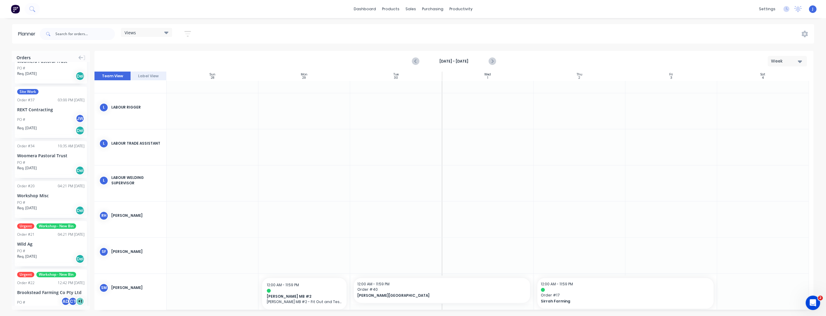
scroll to position [265, 0]
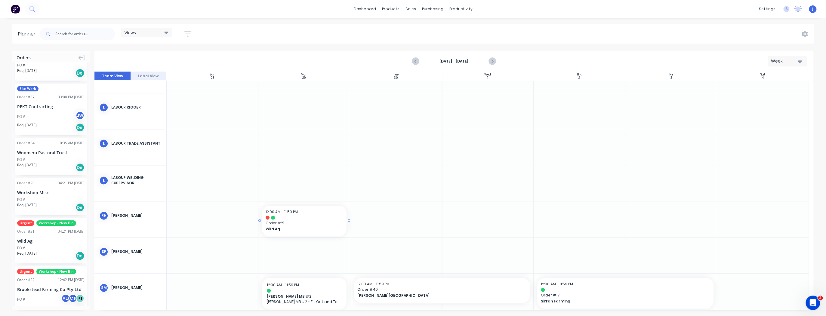
drag, startPoint x: 39, startPoint y: 236, endPoint x: 285, endPoint y: 218, distance: 246.3
drag, startPoint x: 349, startPoint y: 220, endPoint x: 641, endPoint y: 225, distance: 291.8
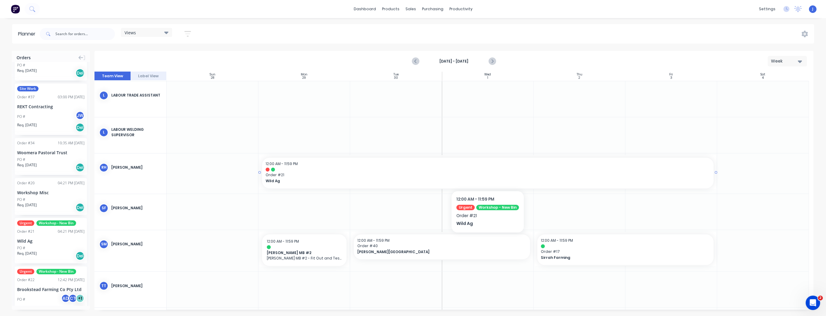
scroll to position [857, 0]
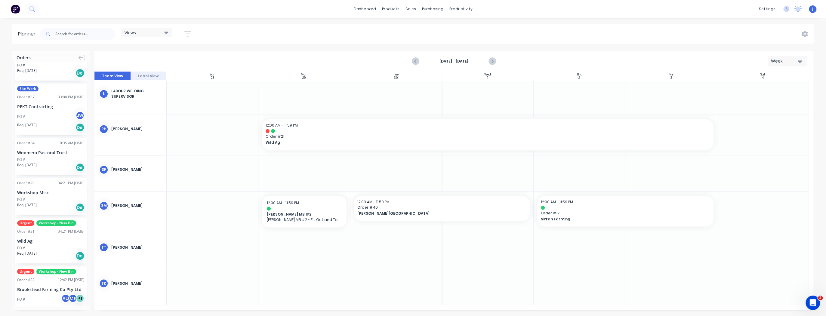
click at [309, 289] on div at bounding box center [304, 287] width 92 height 36
click at [296, 291] on div at bounding box center [304, 287] width 92 height 36
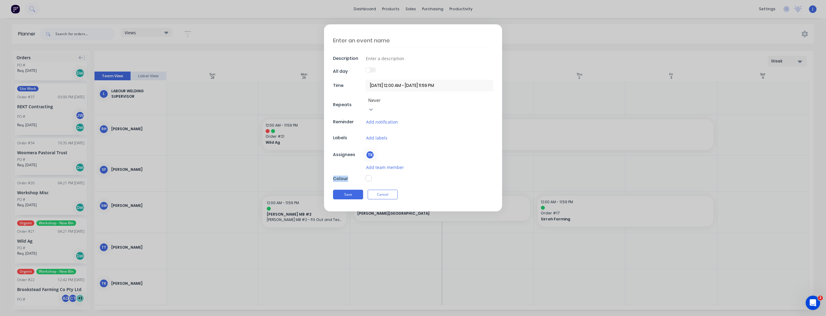
scroll to position [852, 0]
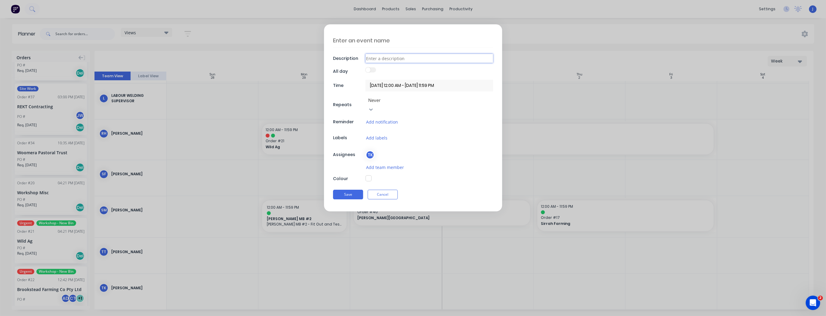
click at [371, 58] on input at bounding box center [429, 58] width 128 height 9
type input "[PERSON_NAME] Away"
click at [400, 164] on button "Add team member" at bounding box center [384, 167] width 38 height 7
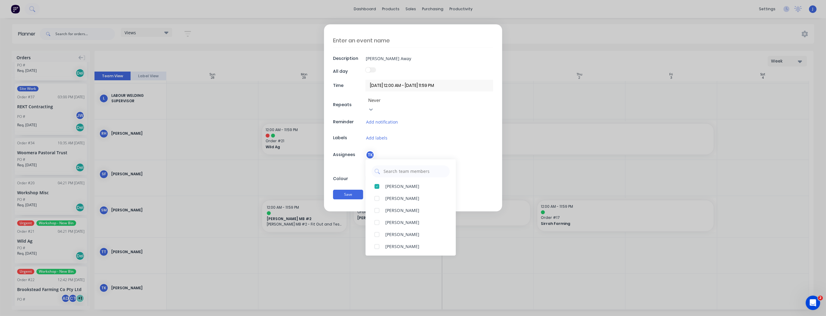
click at [424, 134] on div "Description [PERSON_NAME] Away All day Time [DATE] 12:00 AM - [DATE] 11:59 PM R…" at bounding box center [413, 117] width 178 height 187
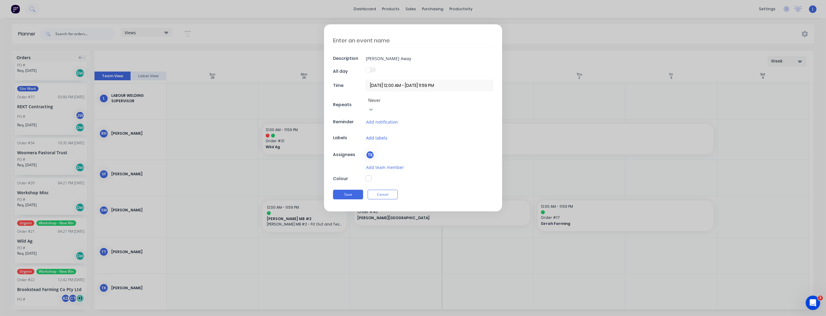
click at [382, 134] on button "Add labels" at bounding box center [376, 137] width 22 height 7
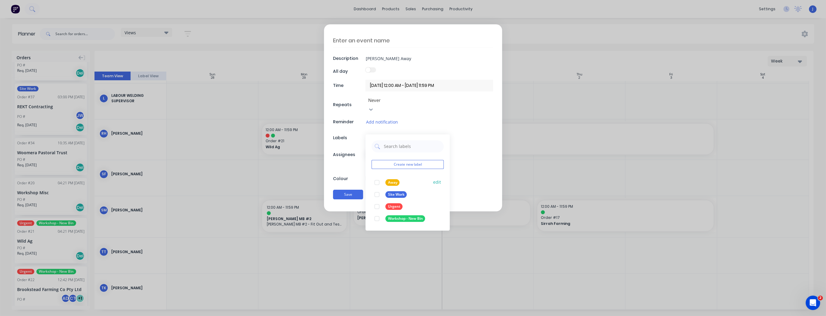
click at [411, 177] on div "Away edit" at bounding box center [407, 183] width 72 height 12
click at [379, 177] on div at bounding box center [377, 183] width 12 height 12
click at [466, 171] on div "Description [PERSON_NAME] Away All day Time [DATE] 12:00 AM - [DATE] 11:59 PM R…" at bounding box center [413, 117] width 178 height 187
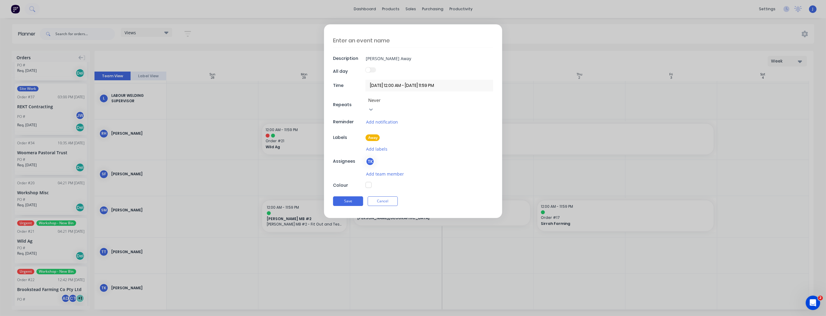
click at [369, 182] on button "button" at bounding box center [368, 185] width 6 height 6
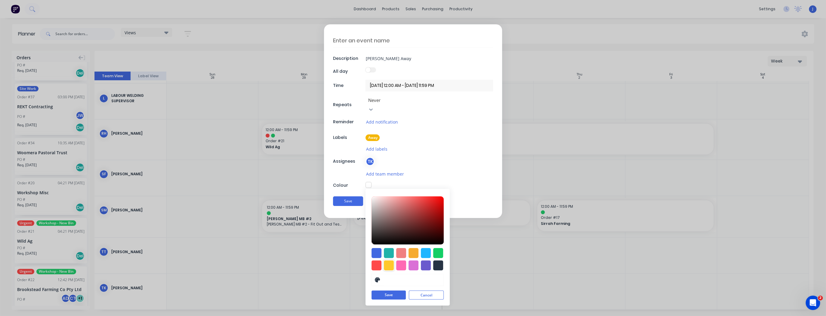
click at [389, 260] on div at bounding box center [389, 265] width 10 height 10
type input "#EFCF75"
click at [408, 197] on div at bounding box center [407, 221] width 72 height 48
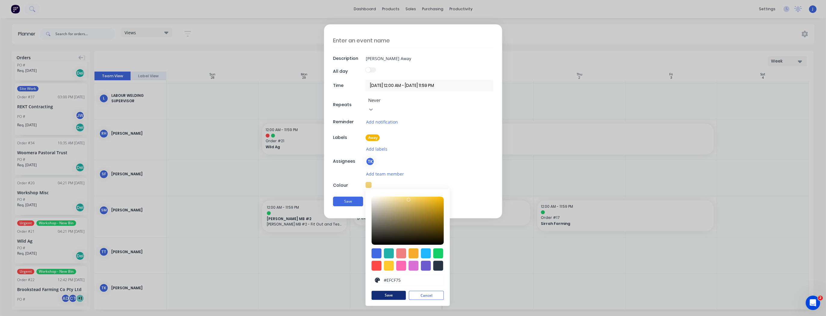
click at [400, 291] on button "Save" at bounding box center [388, 295] width 34 height 9
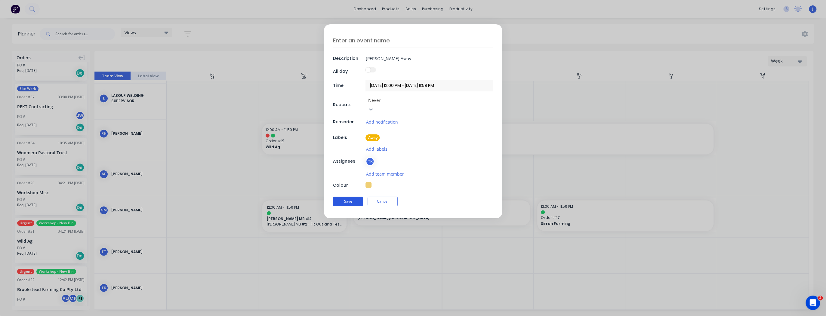
click at [353, 197] on button "Save" at bounding box center [348, 202] width 30 height 10
click at [352, 197] on button "Save" at bounding box center [348, 202] width 30 height 10
drag, startPoint x: 387, startPoint y: 59, endPoint x: 367, endPoint y: 59, distance: 20.8
click at [367, 59] on input "[PERSON_NAME] Away" at bounding box center [429, 58] width 128 height 9
click at [362, 37] on textarea at bounding box center [413, 40] width 160 height 14
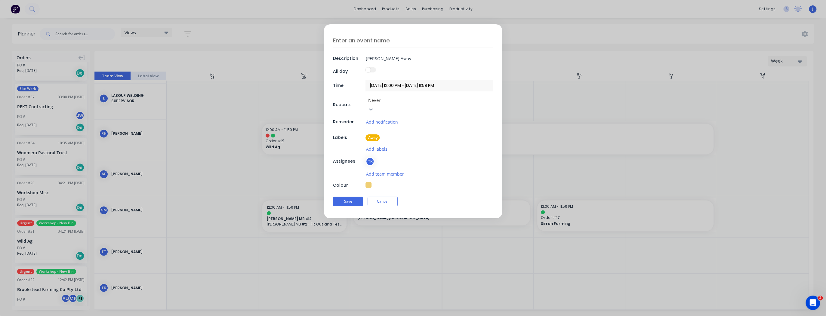
paste textarea "[PERSON_NAME] Away"
type textarea "[PERSON_NAME] Away"
drag, startPoint x: 400, startPoint y: 58, endPoint x: 348, endPoint y: 56, distance: 52.7
click at [348, 56] on div "Description [PERSON_NAME] Away" at bounding box center [413, 58] width 160 height 9
click at [343, 197] on button "Save" at bounding box center [348, 202] width 30 height 10
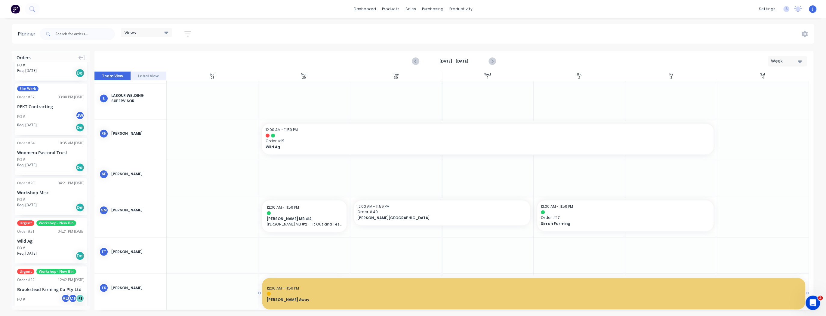
drag, startPoint x: 349, startPoint y: 293, endPoint x: 735, endPoint y: 284, distance: 386.9
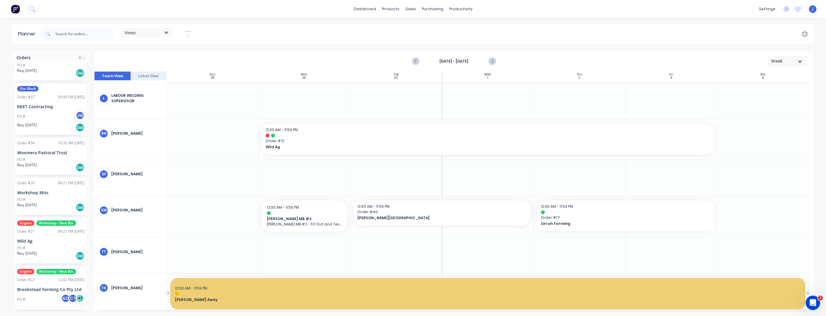
drag, startPoint x: 260, startPoint y: 293, endPoint x: 134, endPoint y: 289, distance: 125.5
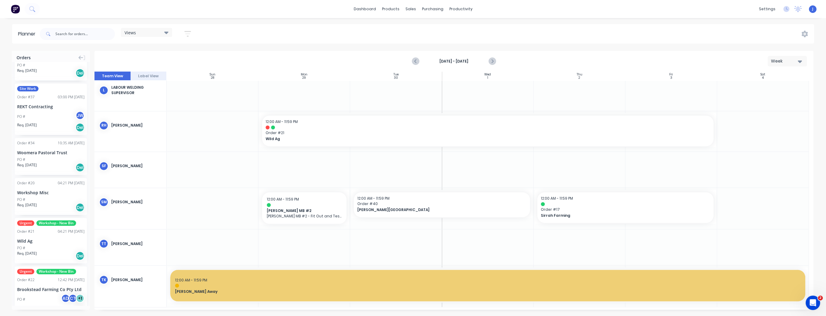
scroll to position [862, 0]
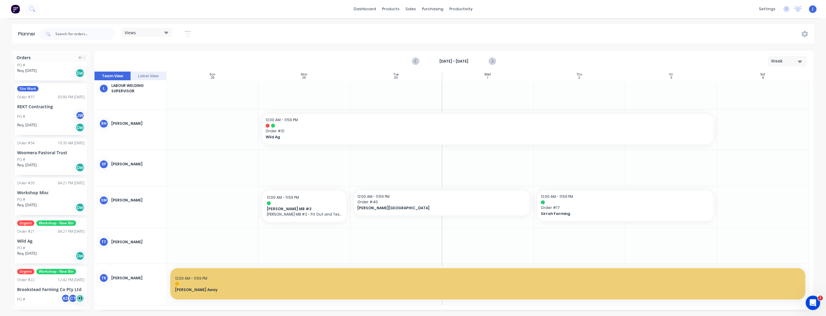
click at [666, 248] on div at bounding box center [671, 246] width 92 height 36
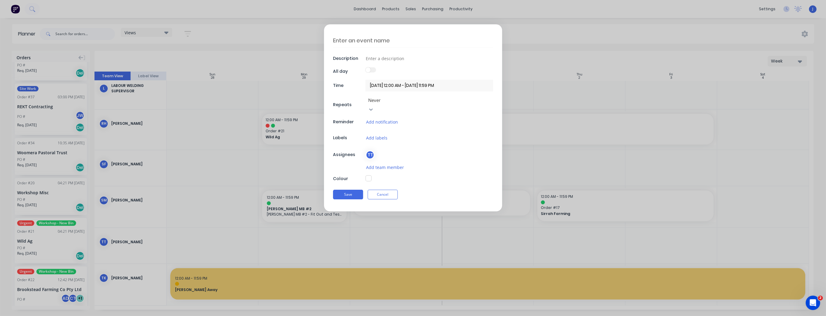
scroll to position [858, 0]
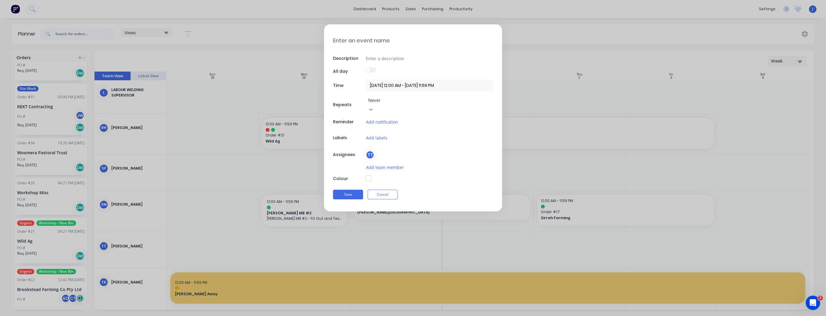
click at [666, 248] on div "Description All day Time [DATE] 12:00 AM - [DATE] 11:59 PM Repeats Never Remind…" at bounding box center [413, 158] width 826 height 316
click at [404, 56] on input at bounding box center [429, 58] width 128 height 9
type input "[PERSON_NAME] Away"
drag, startPoint x: 386, startPoint y: 58, endPoint x: 361, endPoint y: 58, distance: 25.3
click at [359, 59] on div "Description [PERSON_NAME] Away" at bounding box center [413, 58] width 160 height 9
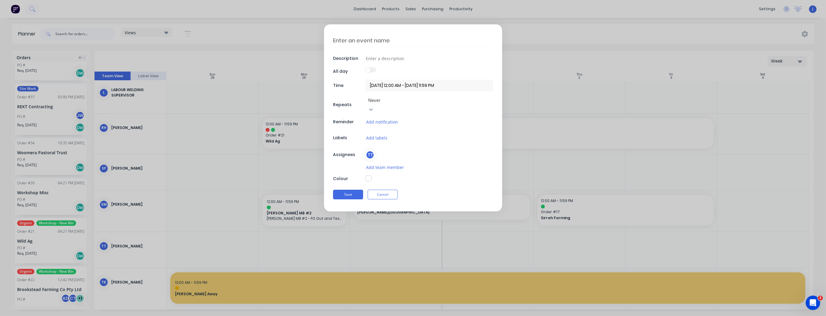
click at [361, 40] on textarea at bounding box center [413, 40] width 160 height 14
paste textarea "[PERSON_NAME] Away"
type textarea "[PERSON_NAME] Away"
click at [378, 134] on button "Add labels" at bounding box center [376, 137] width 22 height 7
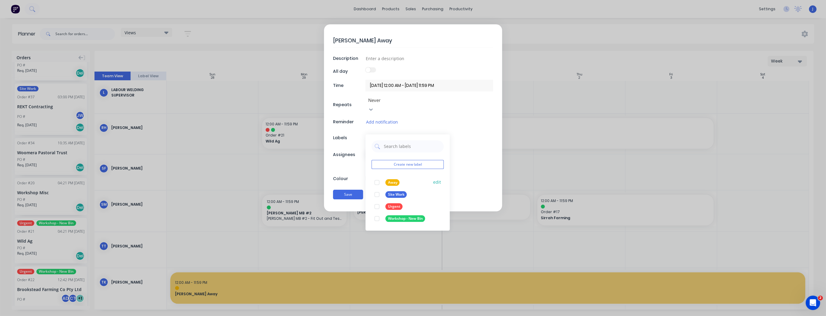
click at [377, 177] on div at bounding box center [377, 183] width 12 height 12
click at [461, 173] on div "[PERSON_NAME] Away Description All day Time [DATE] 12:00 AM - [DATE] 11:59 PM R…" at bounding box center [413, 117] width 178 height 187
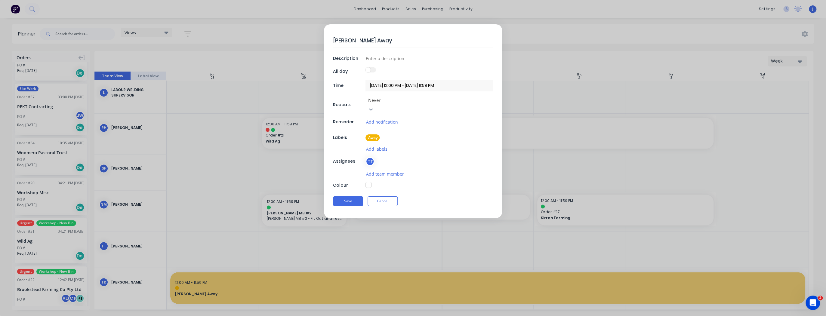
click at [367, 182] on button "button" at bounding box center [368, 185] width 6 height 6
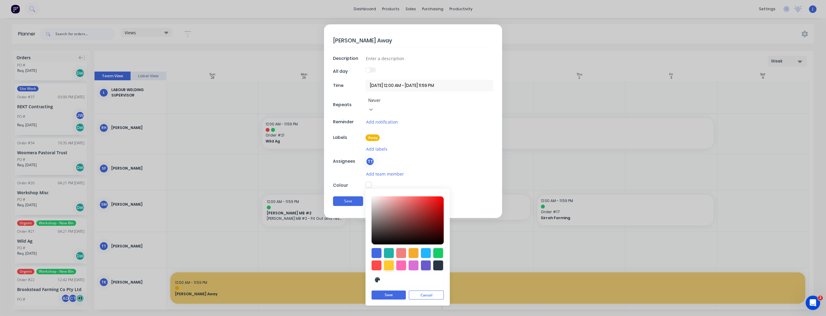
click at [391, 260] on div at bounding box center [389, 265] width 10 height 10
type input "#F4D479"
click at [408, 197] on div at bounding box center [407, 221] width 72 height 48
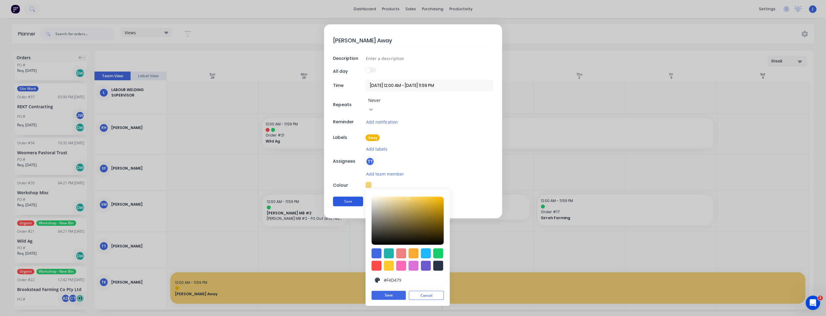
click at [354, 197] on button "Save" at bounding box center [348, 202] width 30 height 10
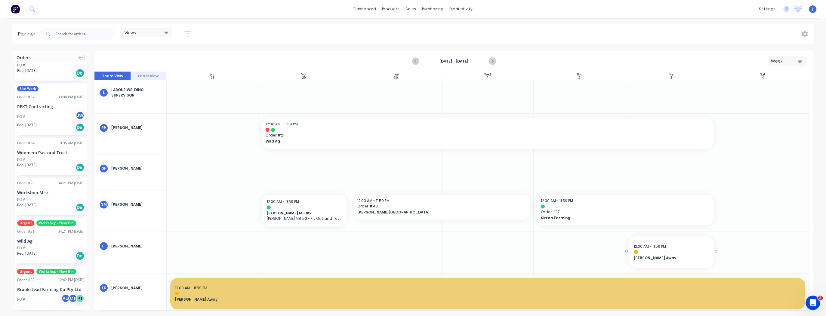
click at [682, 256] on span "[PERSON_NAME] Away" at bounding box center [671, 257] width 75 height 5
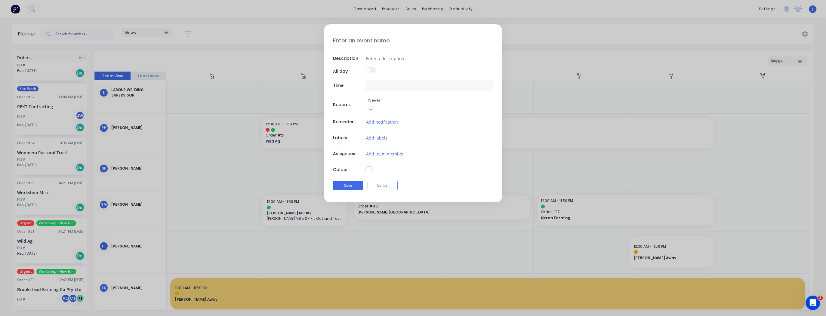
type input "[DATE] 12:00 AM - [DATE] 11:59 PM"
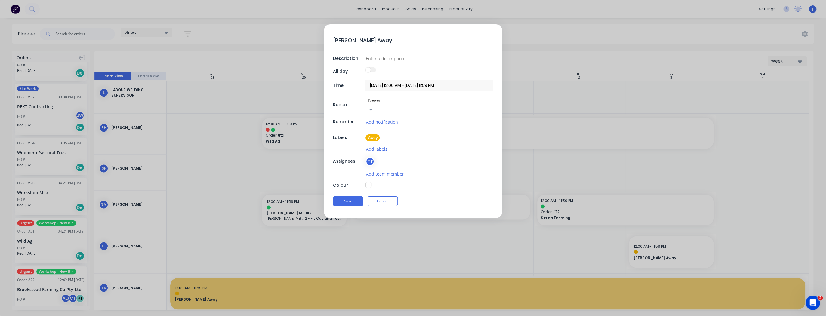
click at [369, 182] on button "button" at bounding box center [368, 185] width 6 height 6
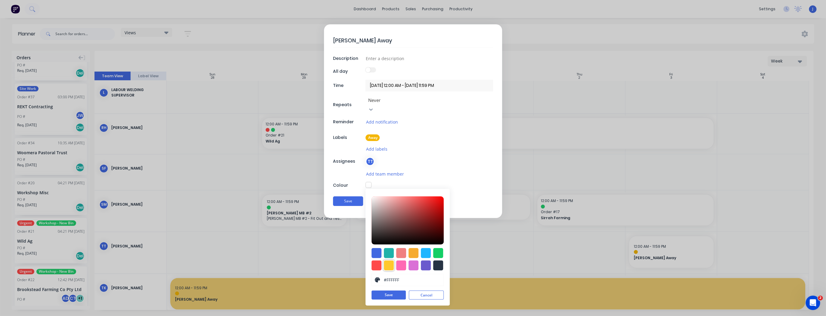
click at [391, 260] on div at bounding box center [389, 265] width 10 height 10
type input "#F4D16E"
click at [411, 197] on div at bounding box center [407, 221] width 72 height 48
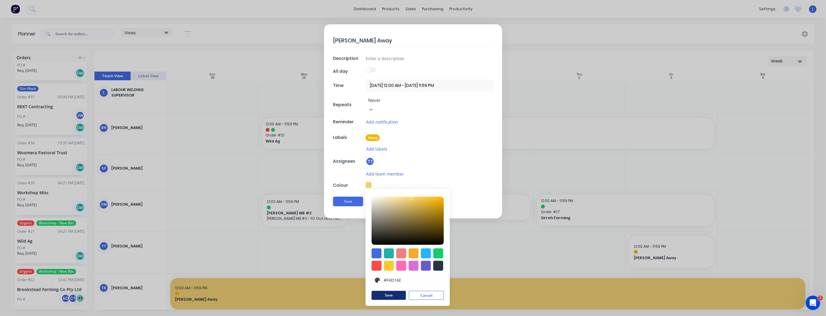
click at [383, 291] on button "Save" at bounding box center [388, 295] width 34 height 9
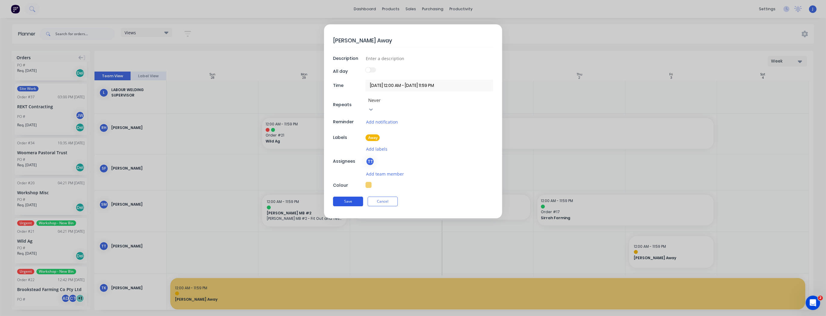
click at [353, 197] on button "Save" at bounding box center [348, 202] width 30 height 10
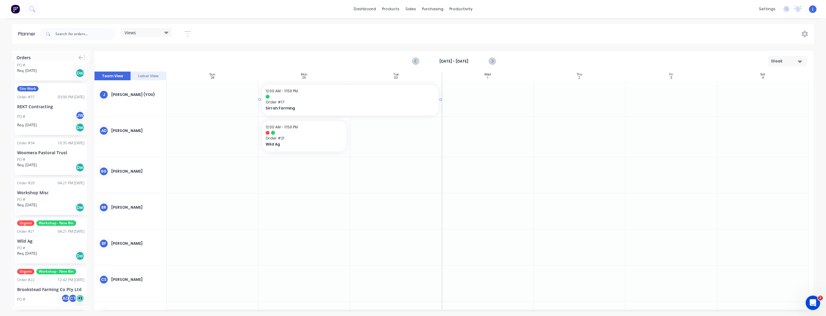
drag, startPoint x: 579, startPoint y: 212, endPoint x: 295, endPoint y: 104, distance: 303.5
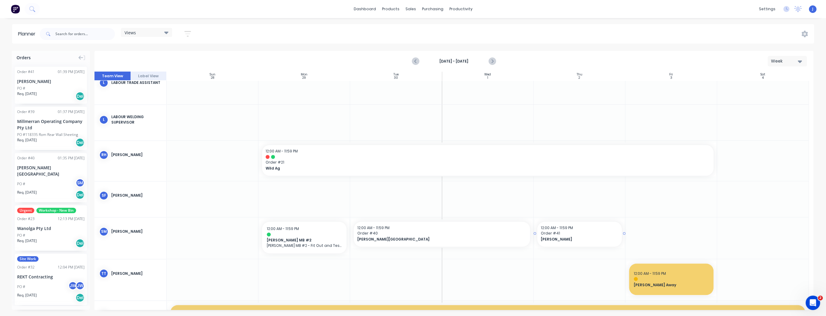
drag, startPoint x: 37, startPoint y: 78, endPoint x: 577, endPoint y: 240, distance: 564.7
drag, startPoint x: 623, startPoint y: 234, endPoint x: 658, endPoint y: 237, distance: 35.9
click at [572, 237] on span "[PERSON_NAME]" at bounding box center [617, 239] width 152 height 5
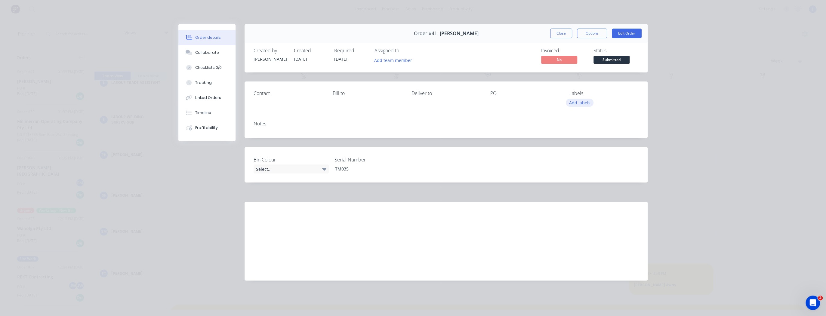
click at [588, 105] on button "Add labels" at bounding box center [580, 103] width 28 height 8
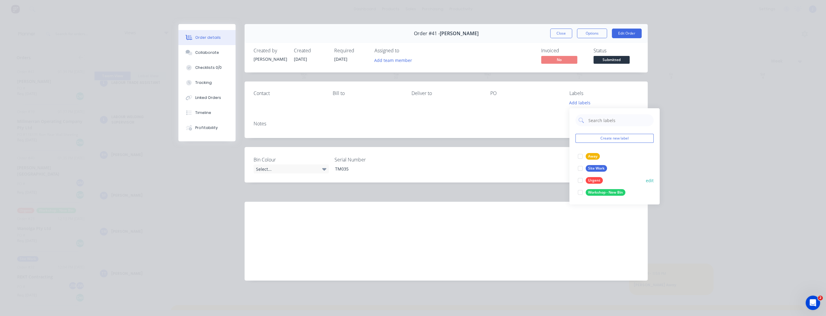
click at [582, 180] on div at bounding box center [580, 180] width 12 height 12
click at [535, 121] on div "Notes" at bounding box center [446, 124] width 385 height 6
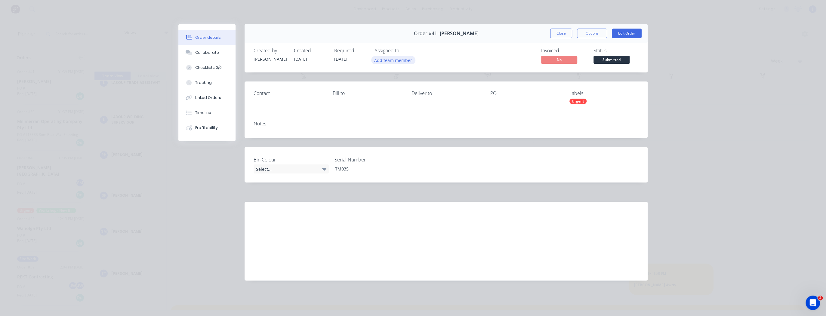
click at [408, 63] on button "Add team member" at bounding box center [393, 60] width 44 height 8
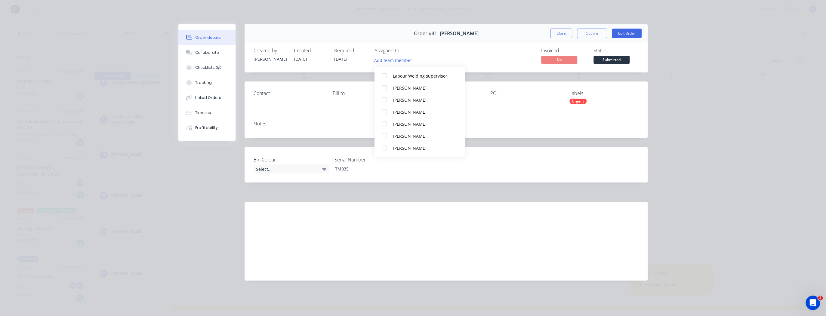
scroll to position [295, 0]
click at [385, 123] on div at bounding box center [384, 124] width 12 height 12
click at [382, 93] on div at bounding box center [384, 94] width 12 height 12
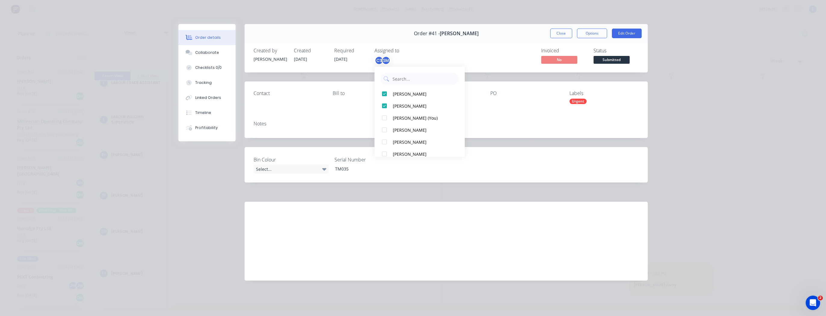
click at [355, 113] on div "Contact [PERSON_NAME] to Deliver to PO Labels Urgent" at bounding box center [446, 99] width 403 height 35
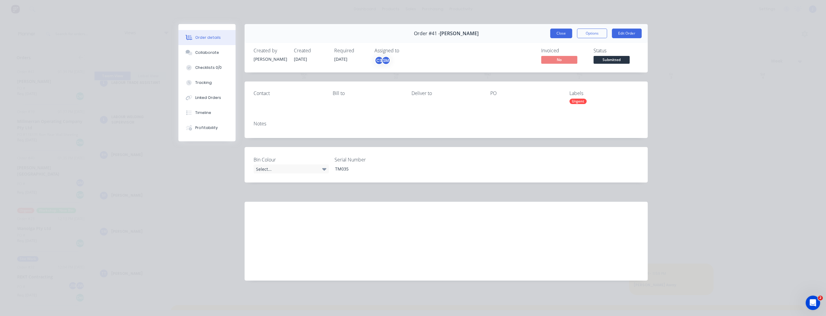
click at [557, 35] on button "Close" at bounding box center [561, 34] width 22 height 10
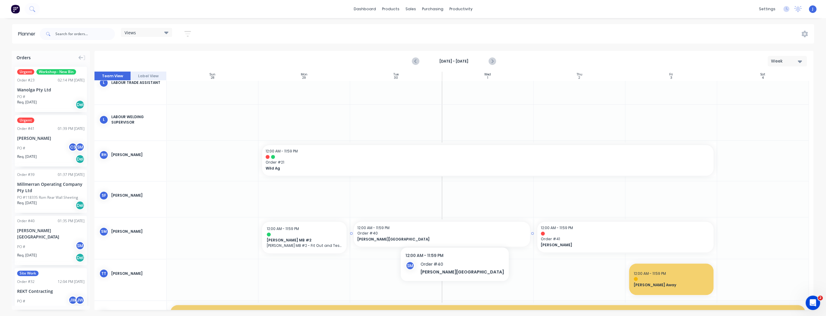
click at [432, 233] on span "Order # 40" at bounding box center [441, 233] width 169 height 5
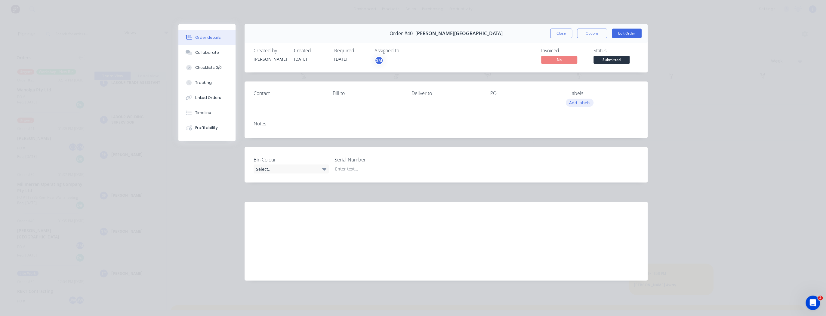
click at [568, 104] on button "Add labels" at bounding box center [580, 103] width 28 height 8
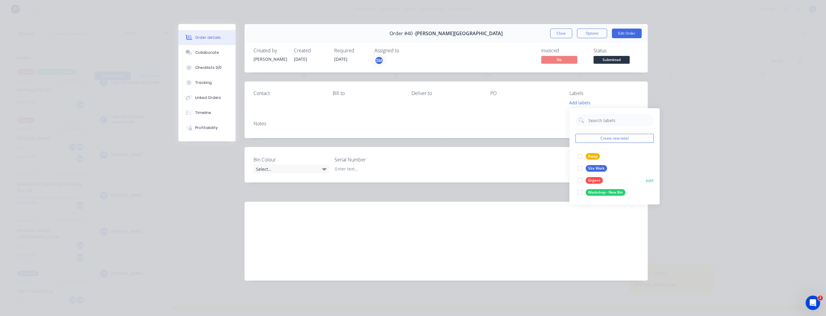
click at [579, 181] on div at bounding box center [580, 180] width 12 height 12
click at [515, 121] on div "Notes" at bounding box center [446, 127] width 403 height 22
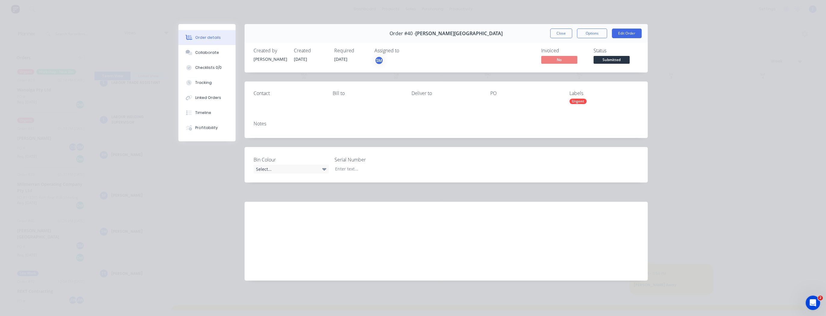
click at [398, 56] on div "Assigned to SM" at bounding box center [404, 56] width 60 height 17
click at [386, 61] on div "SM" at bounding box center [404, 60] width 60 height 9
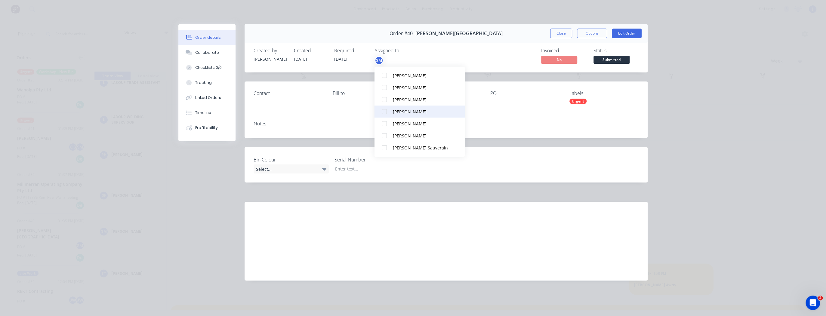
scroll to position [48, 0]
click at [384, 117] on div at bounding box center [384, 118] width 12 height 12
click at [532, 111] on div "Contact [PERSON_NAME] to Deliver to PO Labels Urgent" at bounding box center [446, 99] width 403 height 35
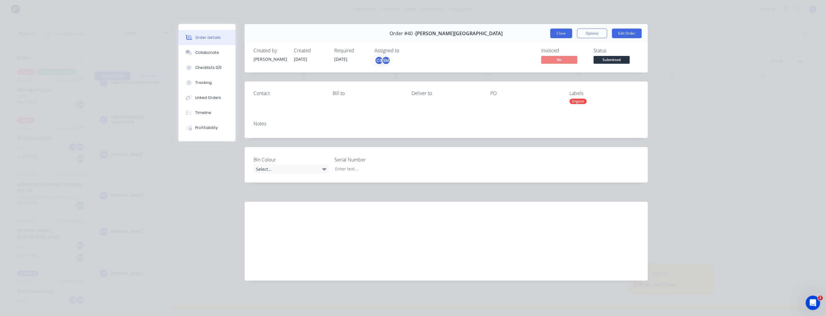
click at [560, 34] on button "Close" at bounding box center [561, 34] width 22 height 10
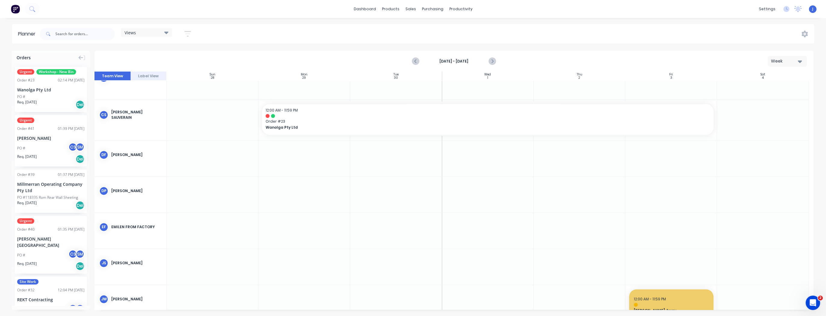
scroll to position [234, 0]
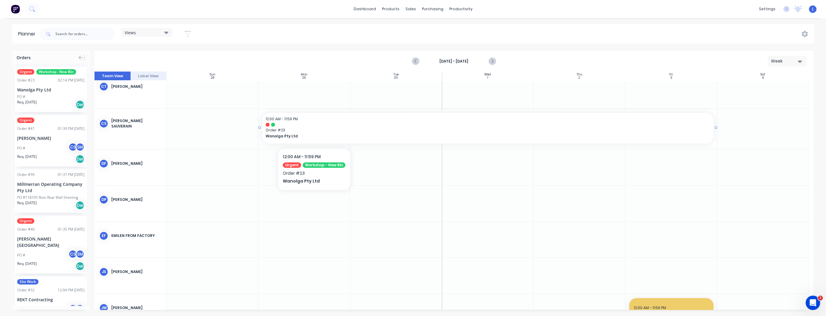
click at [313, 132] on span "Order # 23" at bounding box center [488, 130] width 444 height 5
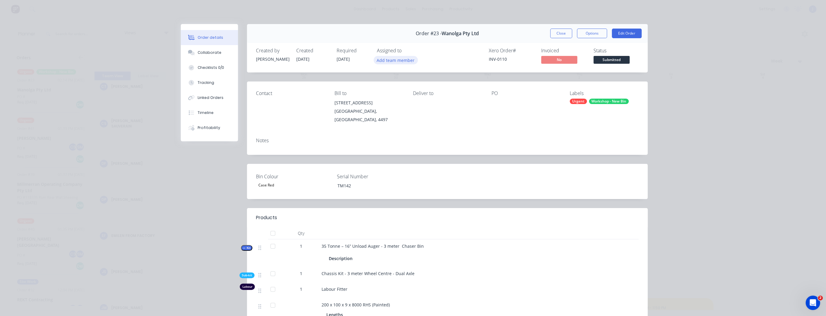
click at [396, 63] on button "Add team member" at bounding box center [396, 60] width 44 height 8
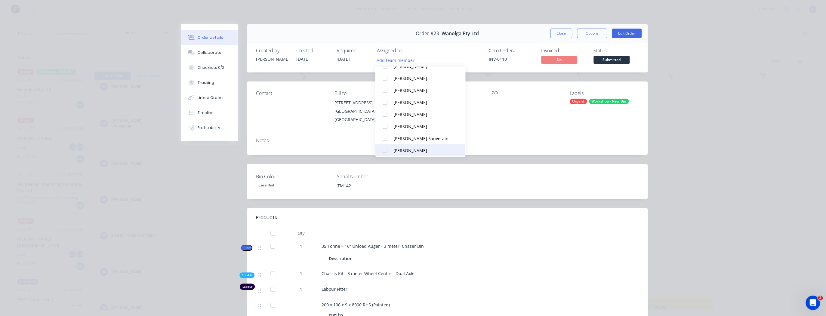
scroll to position [48, 0]
click at [385, 129] on div at bounding box center [385, 130] width 12 height 12
click at [411, 21] on div "Order details Collaborate Checklists 0/0 Tracking Linked Orders Timeline Profit…" at bounding box center [413, 158] width 826 height 316
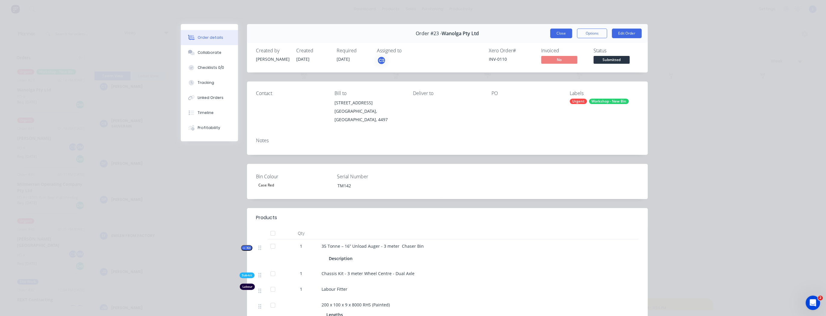
click at [558, 32] on button "Close" at bounding box center [561, 34] width 22 height 10
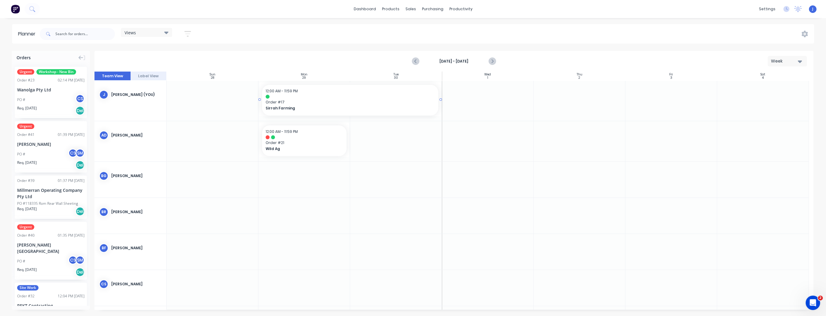
drag, startPoint x: 439, startPoint y: 100, endPoint x: 429, endPoint y: 103, distance: 10.4
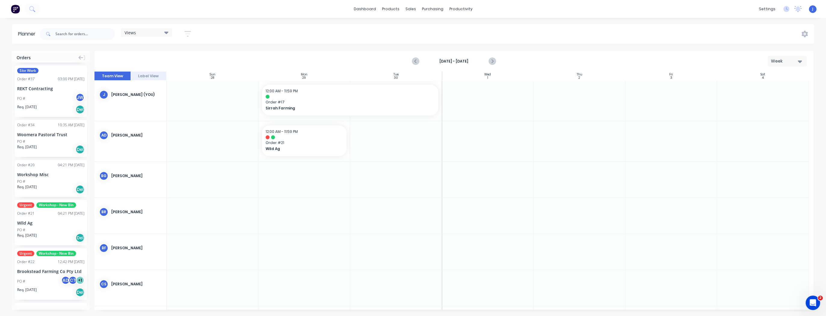
scroll to position [361, 0]
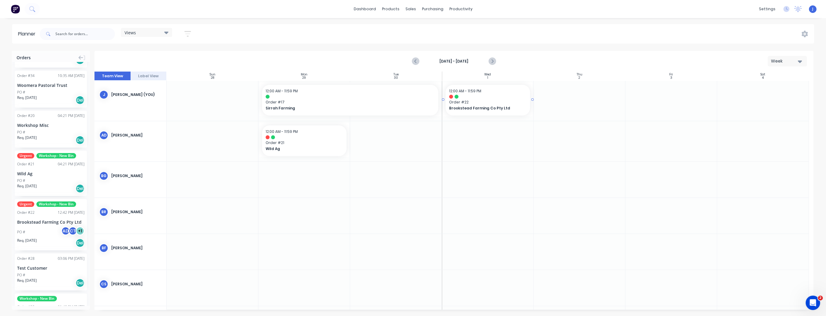
drag, startPoint x: 45, startPoint y: 214, endPoint x: 494, endPoint y: 107, distance: 462.3
drag, startPoint x: 531, startPoint y: 99, endPoint x: 541, endPoint y: 98, distance: 10.0
click at [325, 140] on div "12:00 AM - 11:59 PM Order # 21 Wild Ag" at bounding box center [304, 140] width 85 height 31
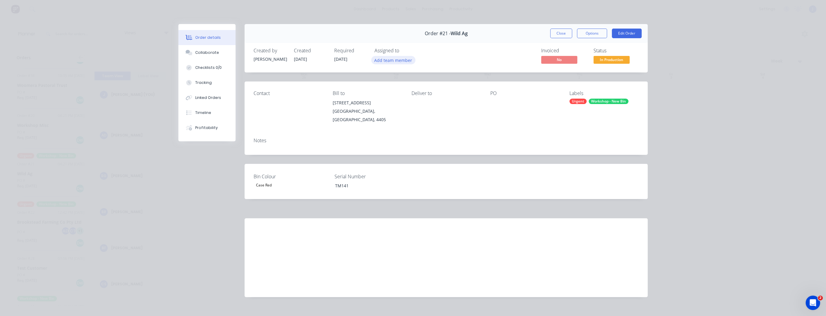
click at [405, 60] on button "Add team member" at bounding box center [393, 60] width 44 height 8
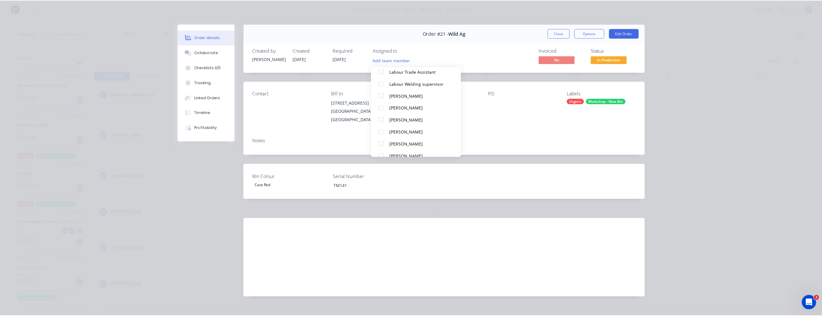
scroll to position [295, 0]
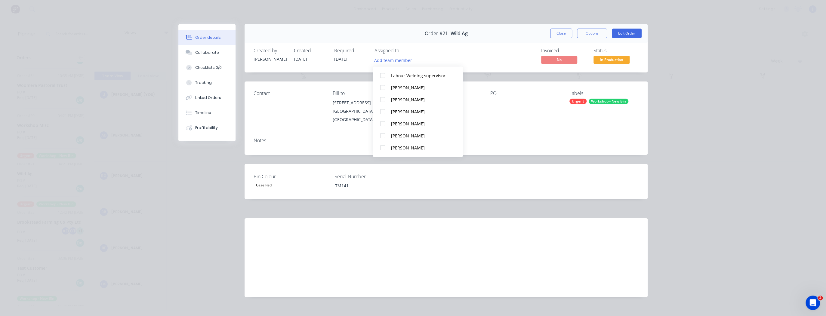
click at [310, 123] on div "Contact Bill to [STREET_ADDRESS] Deliver to PO Labels Urgent Workshop - [GEOGRA…" at bounding box center [446, 107] width 403 height 51
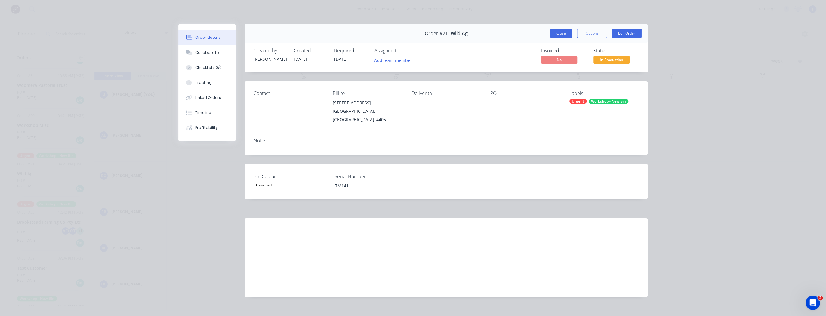
click at [562, 31] on button "Close" at bounding box center [561, 34] width 22 height 10
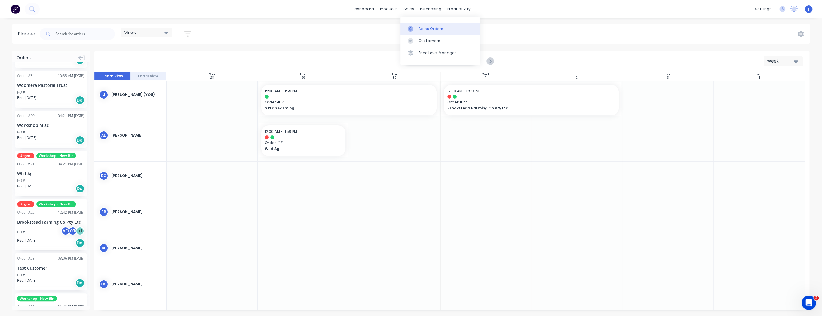
click at [421, 29] on div "Sales Orders" at bounding box center [431, 28] width 25 height 5
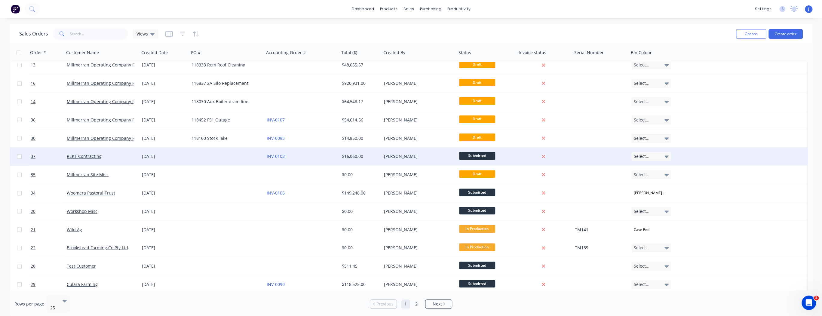
scroll to position [168, 0]
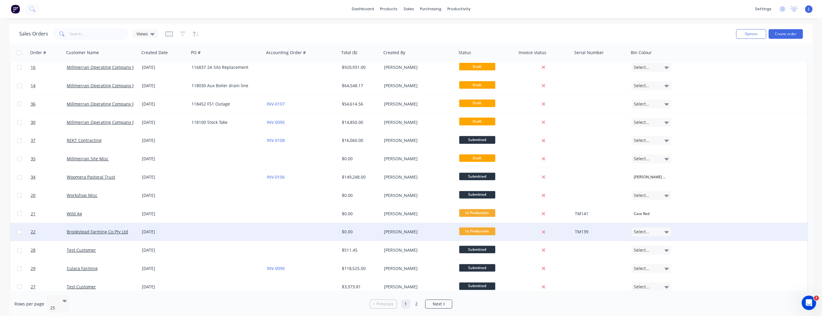
click at [667, 232] on icon at bounding box center [667, 232] width 4 height 2
click at [649, 265] on div "[PERSON_NAME] Deere Green" at bounding box center [662, 264] width 55 height 8
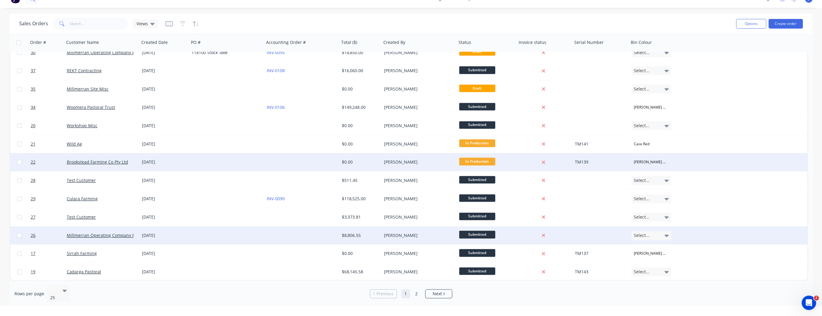
scroll to position [15, 0]
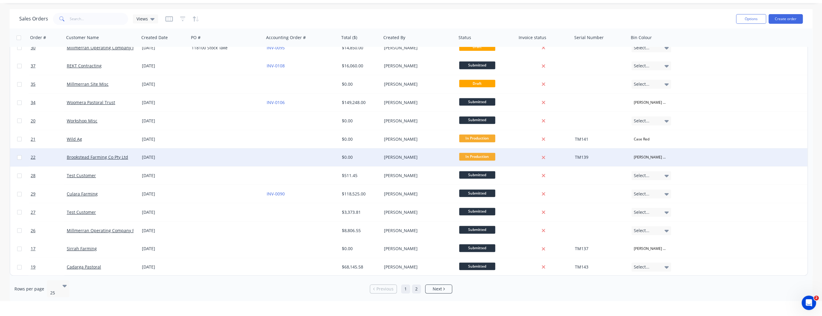
click at [415, 286] on link "2" at bounding box center [416, 289] width 9 height 9
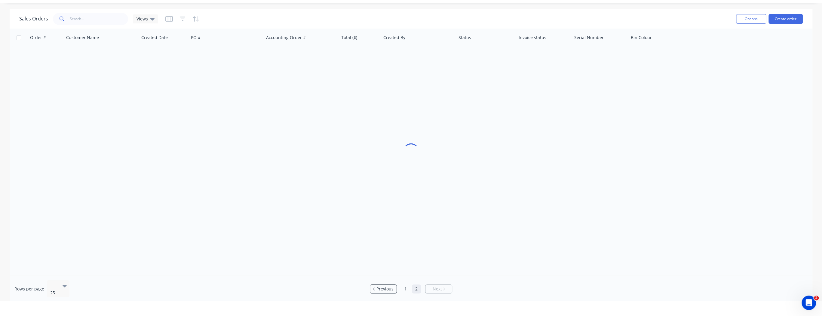
scroll to position [0, 0]
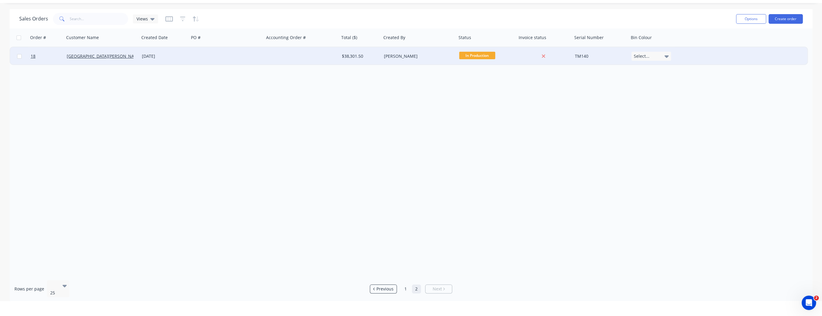
click at [480, 53] on span "In Production" at bounding box center [477, 56] width 36 height 8
click at [481, 109] on span "Ready for Fit-Out" at bounding box center [478, 108] width 34 height 6
click at [481, 109] on div "Order # Customer Name Created Date PO # Accounting Order # Total ($) Created By…" at bounding box center [411, 152] width 803 height 247
click at [385, 286] on span "Previous" at bounding box center [385, 289] width 17 height 6
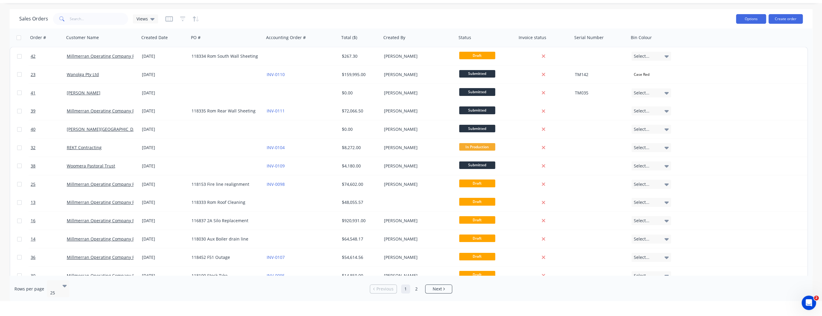
click at [743, 21] on button "Options" at bounding box center [751, 19] width 30 height 10
click at [709, 20] on div "Sales Orders Views" at bounding box center [375, 18] width 712 height 15
click at [714, 22] on div "Sales Orders Views" at bounding box center [375, 18] width 712 height 15
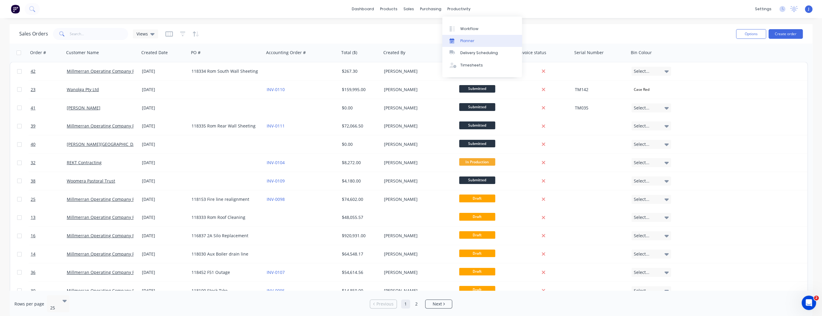
click at [469, 42] on div "Planner" at bounding box center [467, 40] width 14 height 5
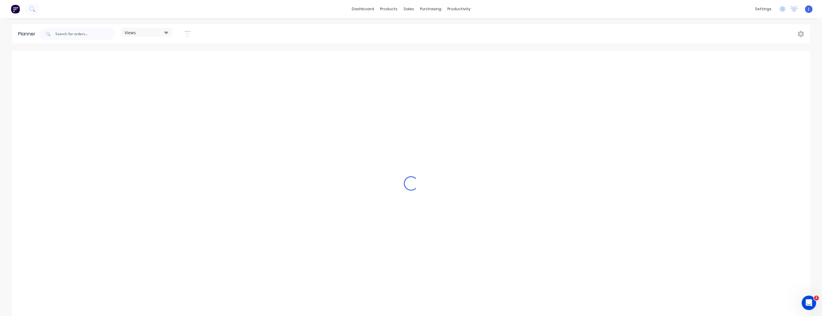
scroll to position [0, 1444]
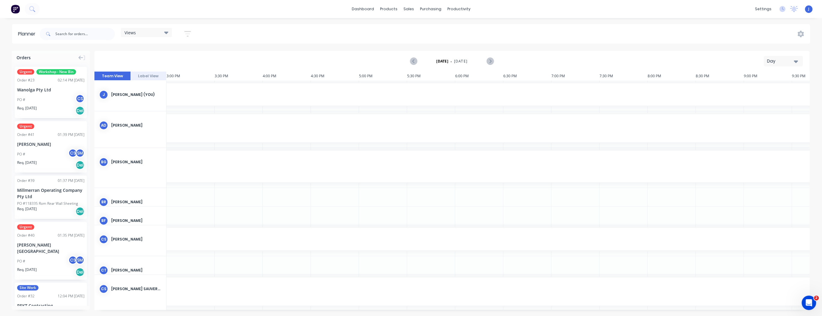
click at [795, 61] on icon "button" at bounding box center [796, 61] width 4 height 7
click at [769, 89] on div "Week" at bounding box center [773, 89] width 60 height 12
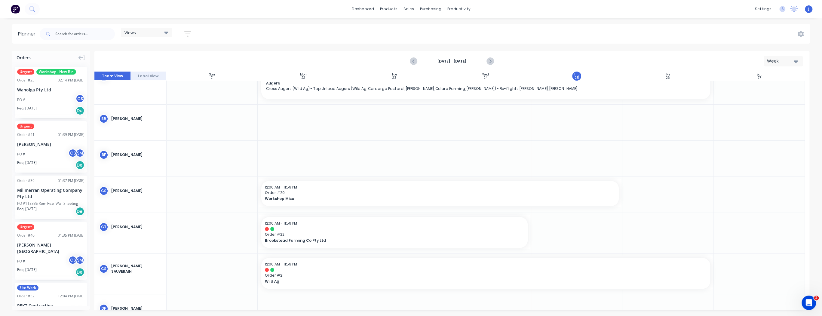
scroll to position [96, 0]
click at [488, 60] on icon "Next page" at bounding box center [490, 61] width 7 height 7
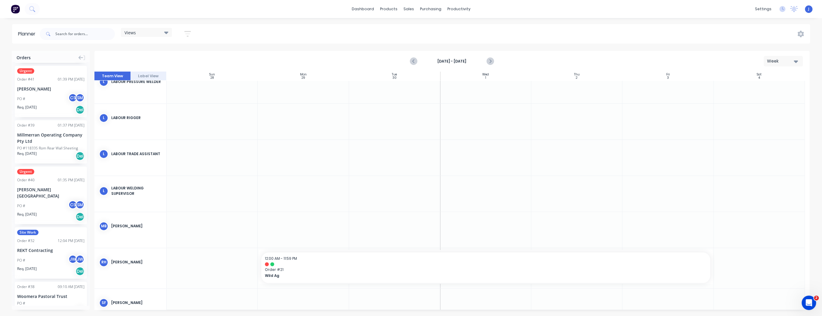
scroll to position [120, 0]
